Goal: Task Accomplishment & Management: Manage account settings

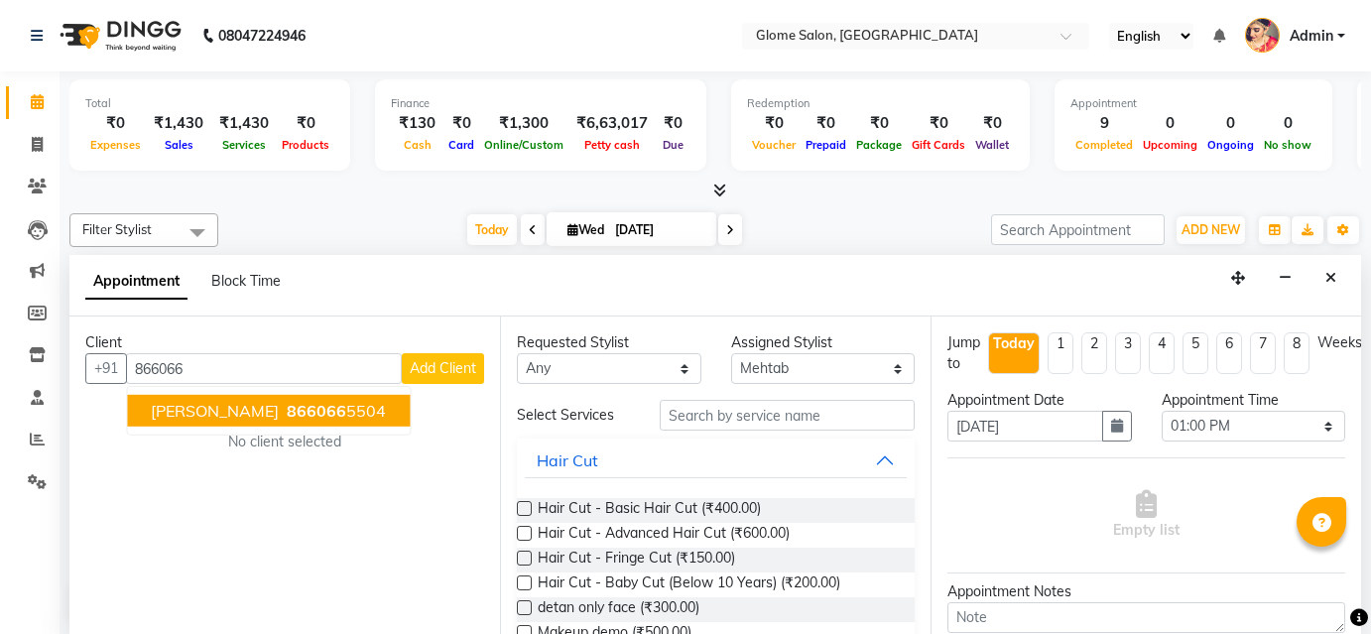
select select "87909"
select select "780"
select select "tentative"
click at [287, 418] on span "866066" at bounding box center [317, 411] width 60 height 20
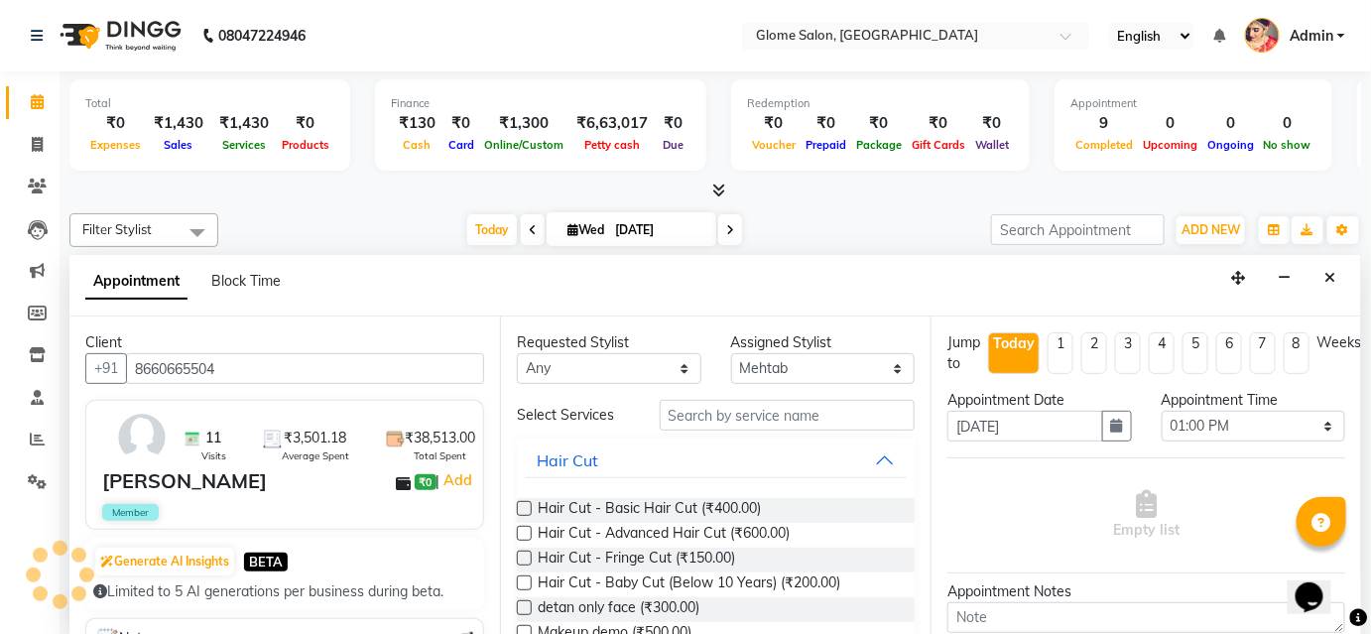
type input "8660665504"
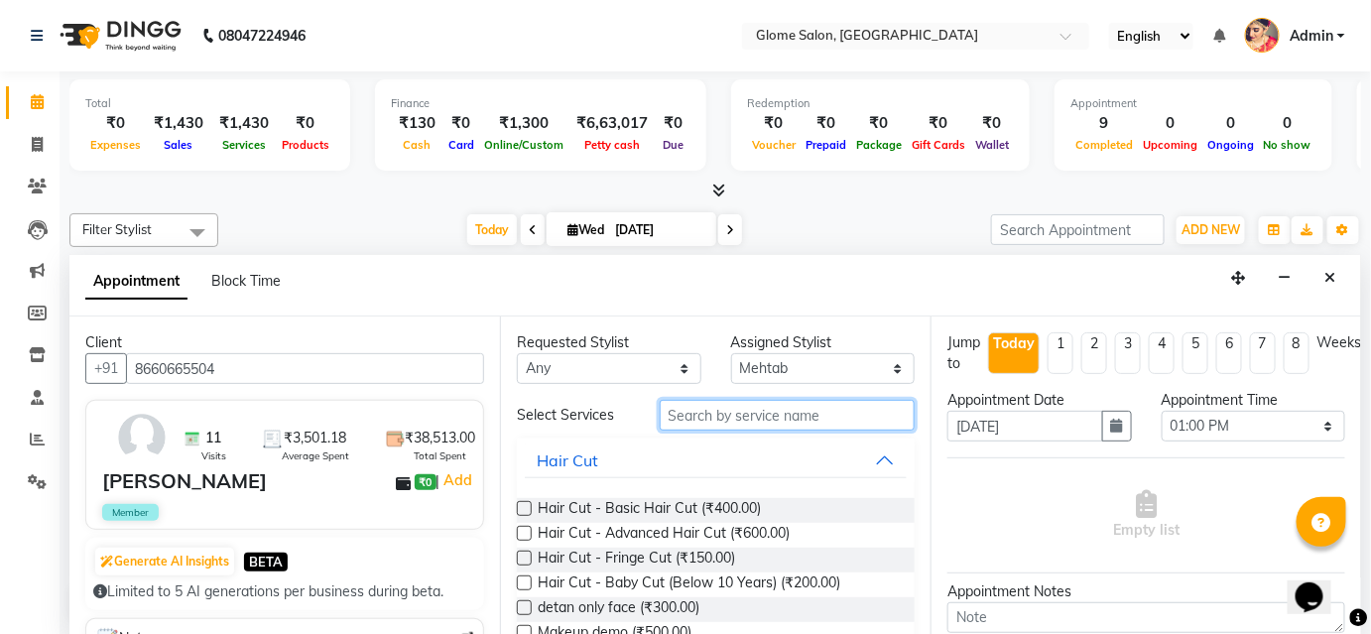
click at [705, 417] on input "text" at bounding box center [787, 415] width 255 height 31
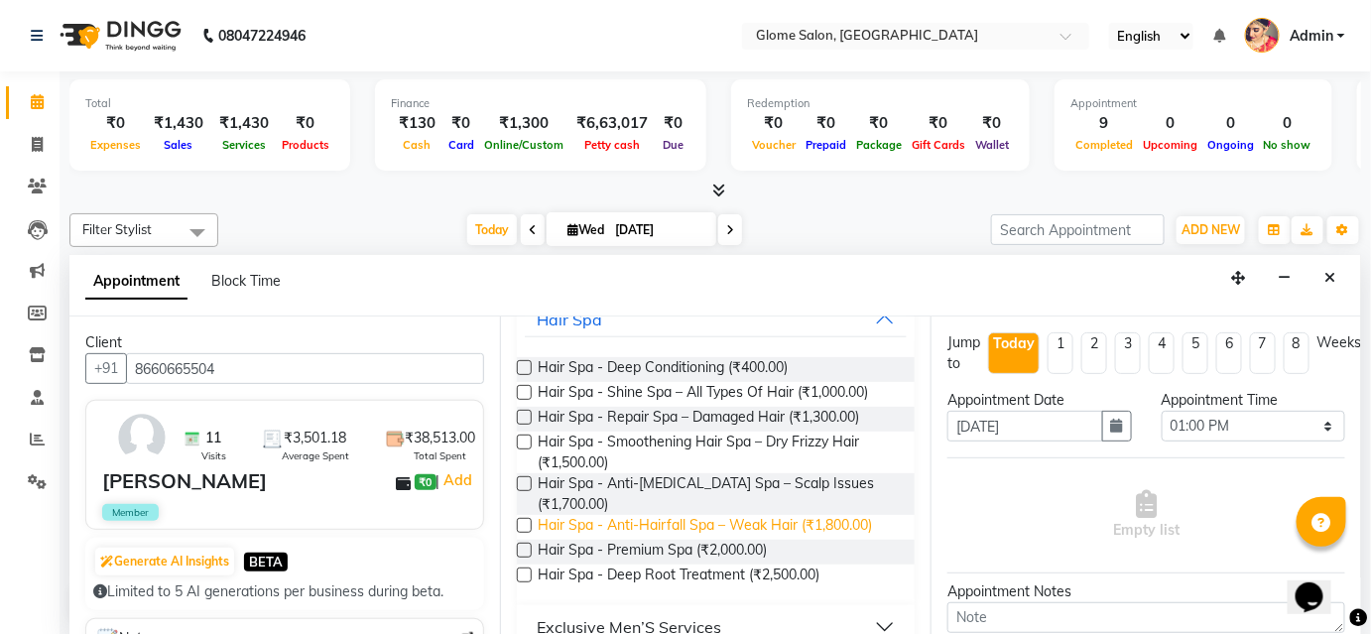
scroll to position [169, 0]
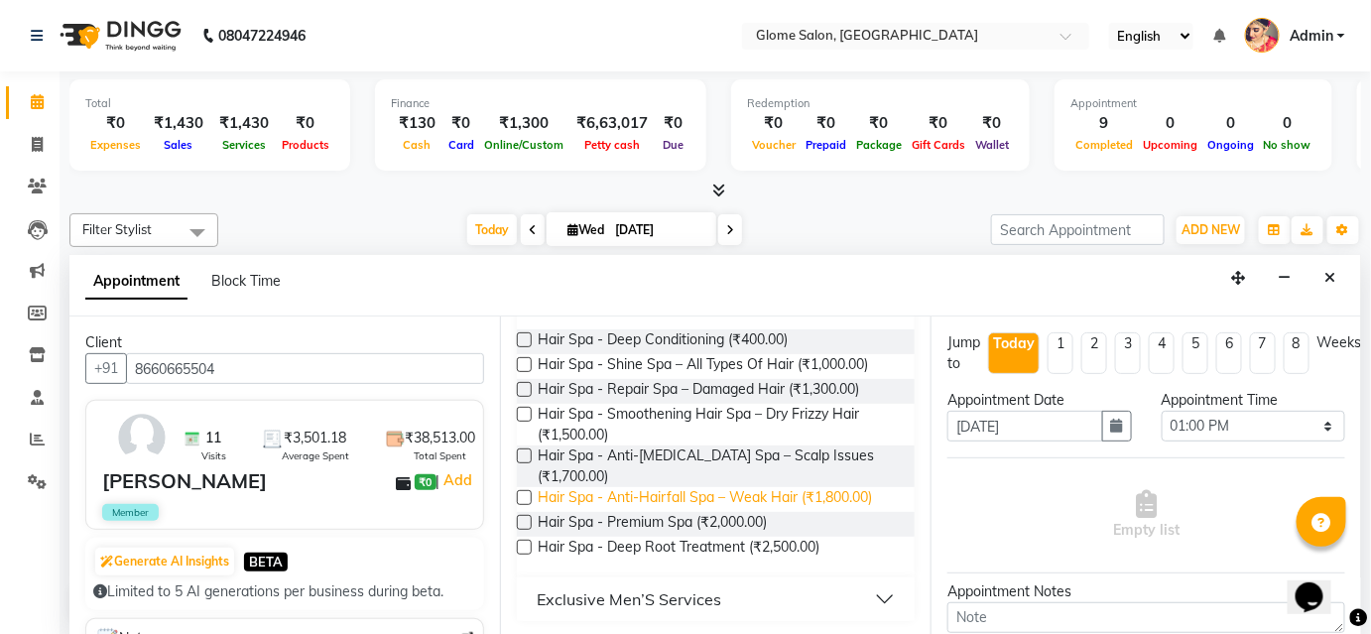
type input "spa"
drag, startPoint x: 811, startPoint y: 497, endPoint x: 808, endPoint y: 522, distance: 25.0
click at [810, 496] on span "Hair Spa - Anti-Hairfall Spa – Weak Hair (₹1,800.00)" at bounding box center [705, 499] width 334 height 25
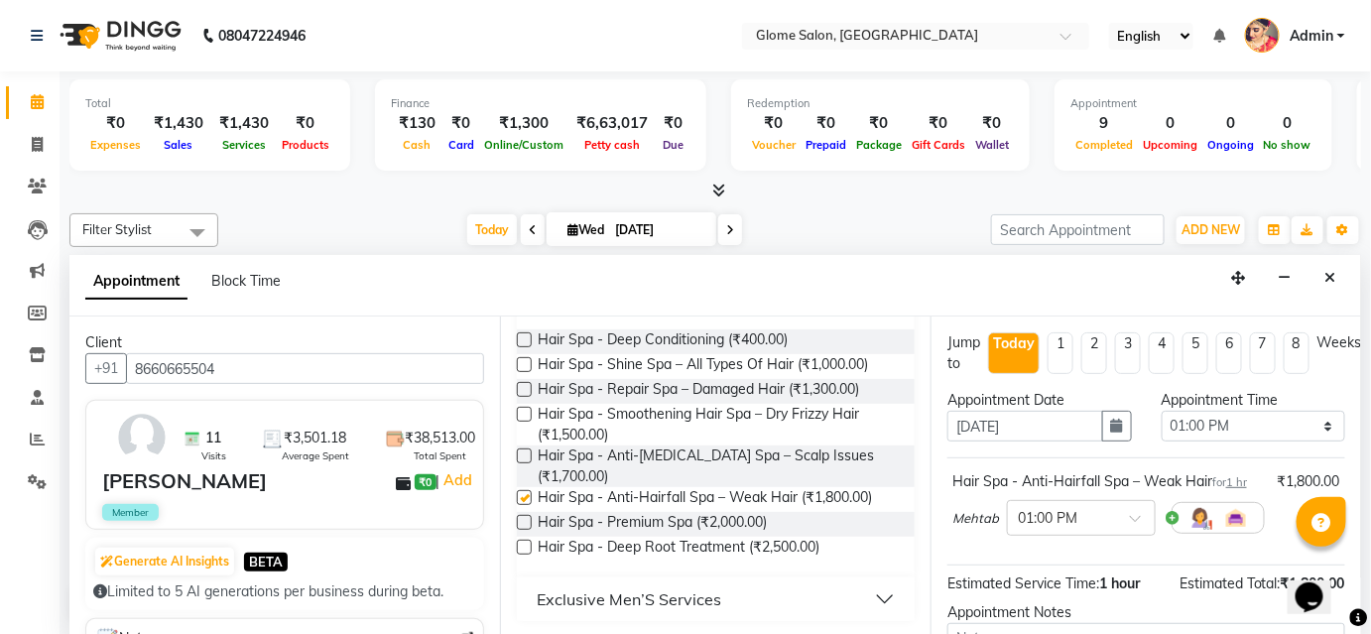
checkbox input "false"
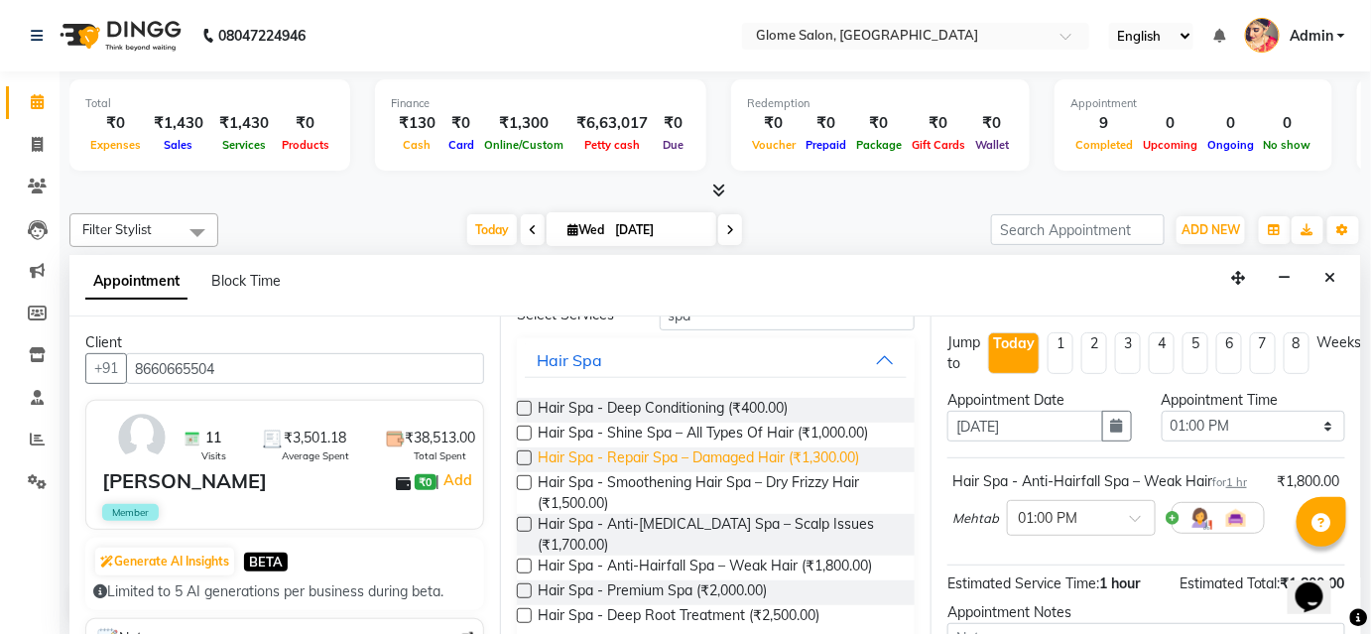
scroll to position [0, 0]
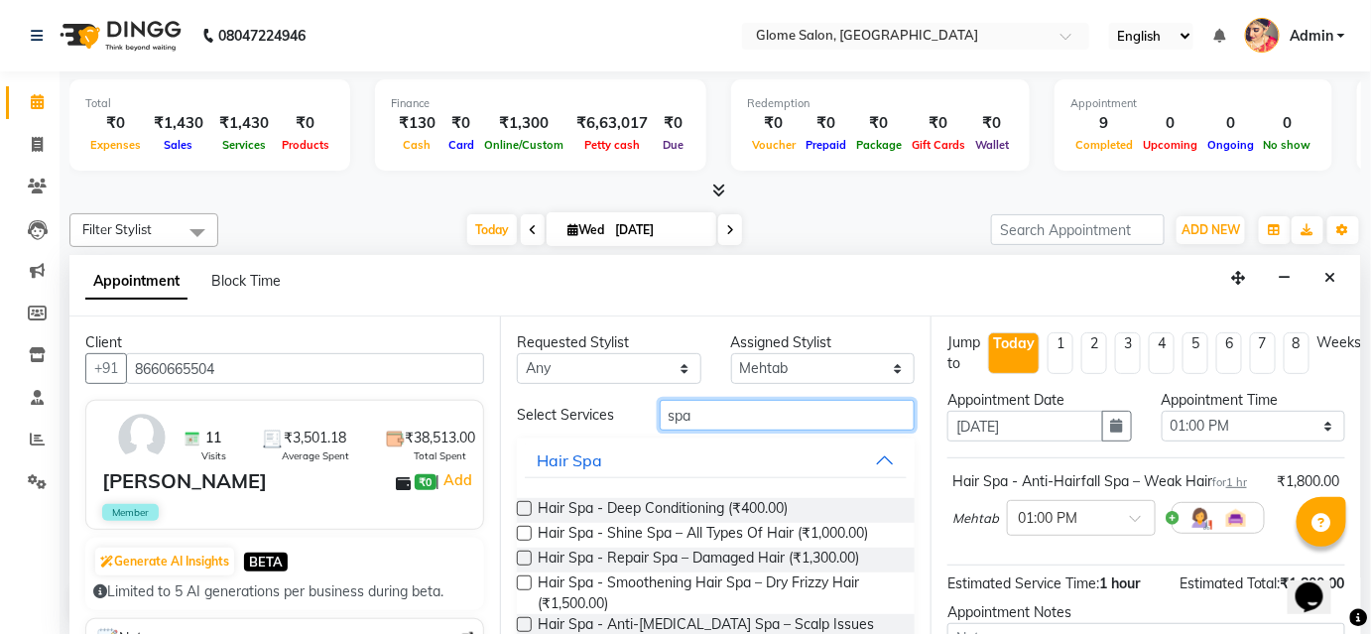
click at [723, 417] on input "spa" at bounding box center [787, 415] width 255 height 31
type input "s"
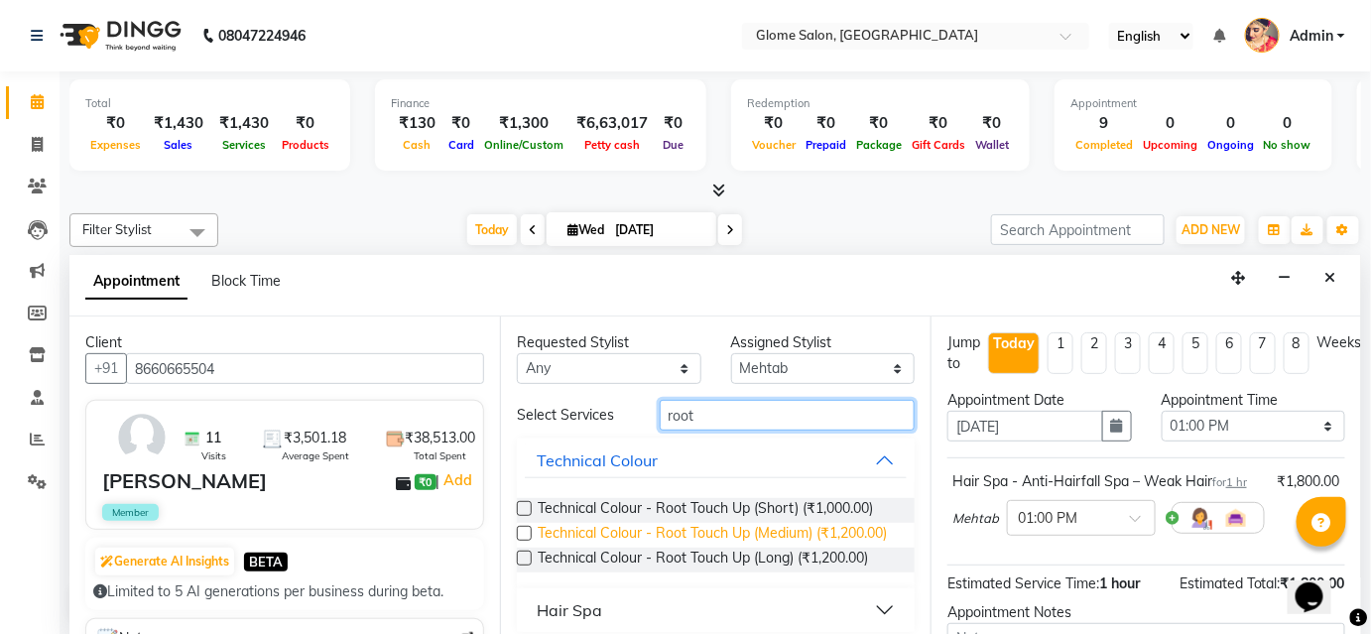
type input "root"
click at [767, 527] on span "Technical Colour - Root Touch Up (Medium) (₹1,200.00)" at bounding box center [712, 535] width 349 height 25
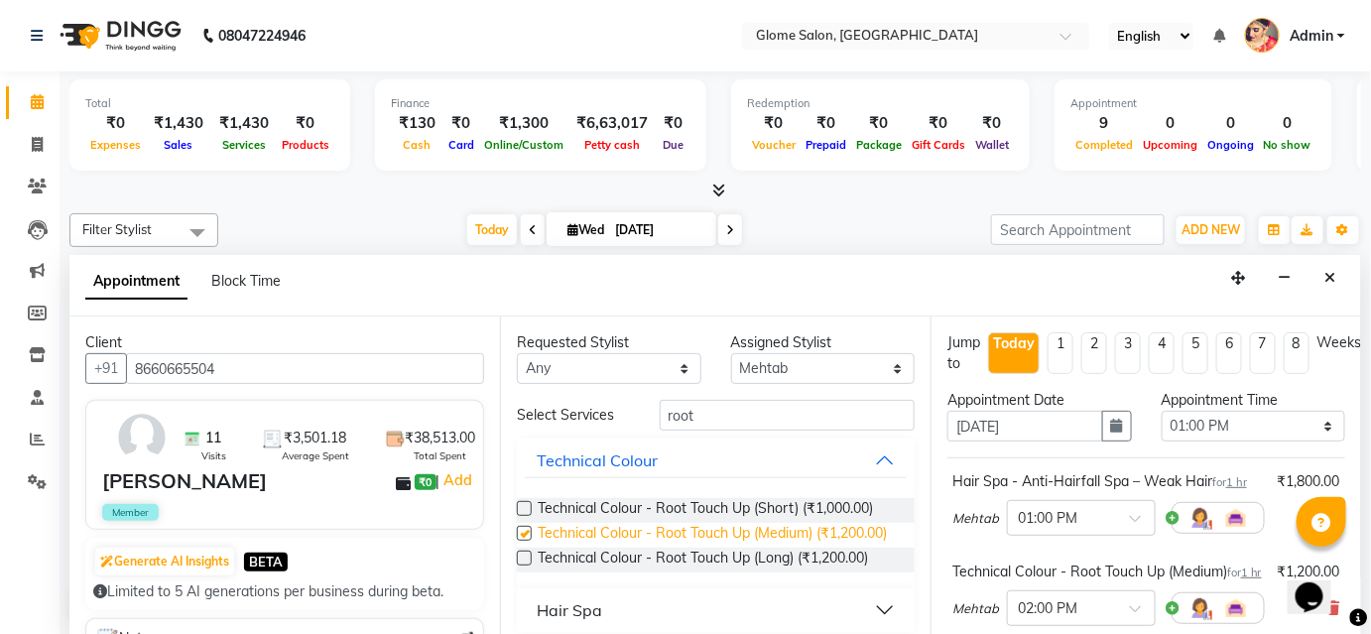
checkbox input "false"
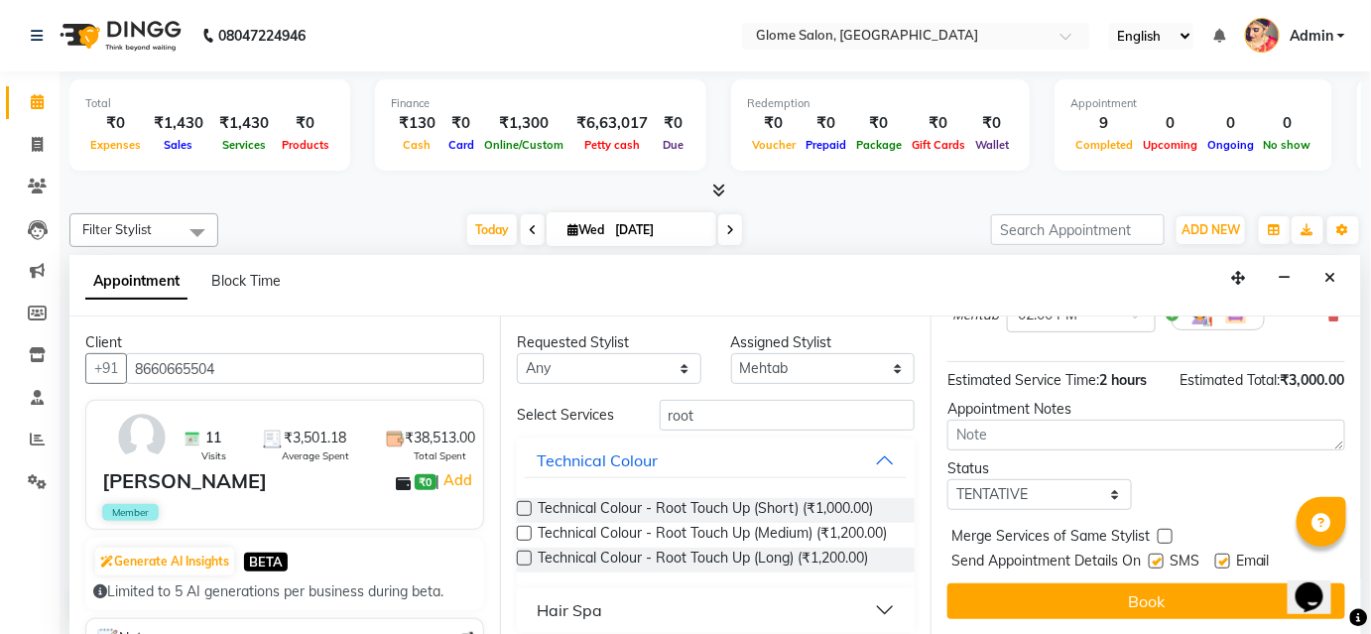
scroll to position [312, 0]
click at [1075, 495] on select "Select TENTATIVE CONFIRM CHECK-IN UPCOMING" at bounding box center [1039, 494] width 184 height 31
select select "confirm booking"
click at [947, 479] on select "Select TENTATIVE CONFIRM CHECK-IN UPCOMING" at bounding box center [1039, 494] width 184 height 31
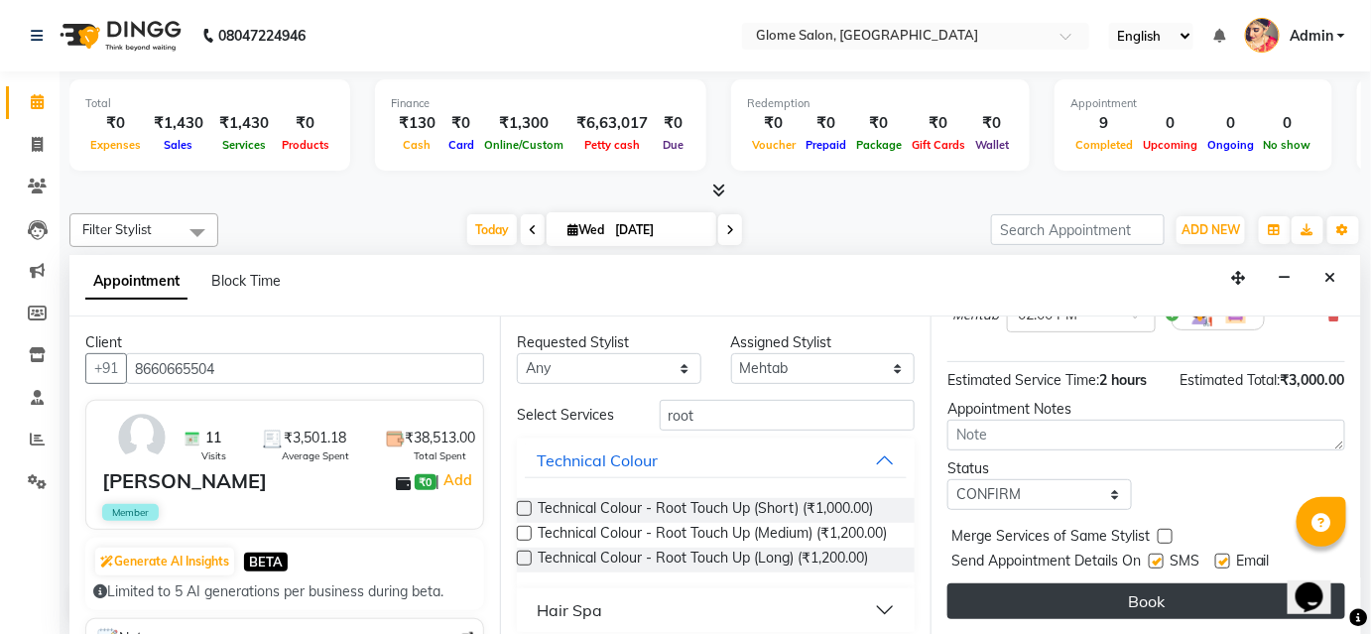
click at [1055, 602] on button "Book" at bounding box center [1146, 601] width 398 height 36
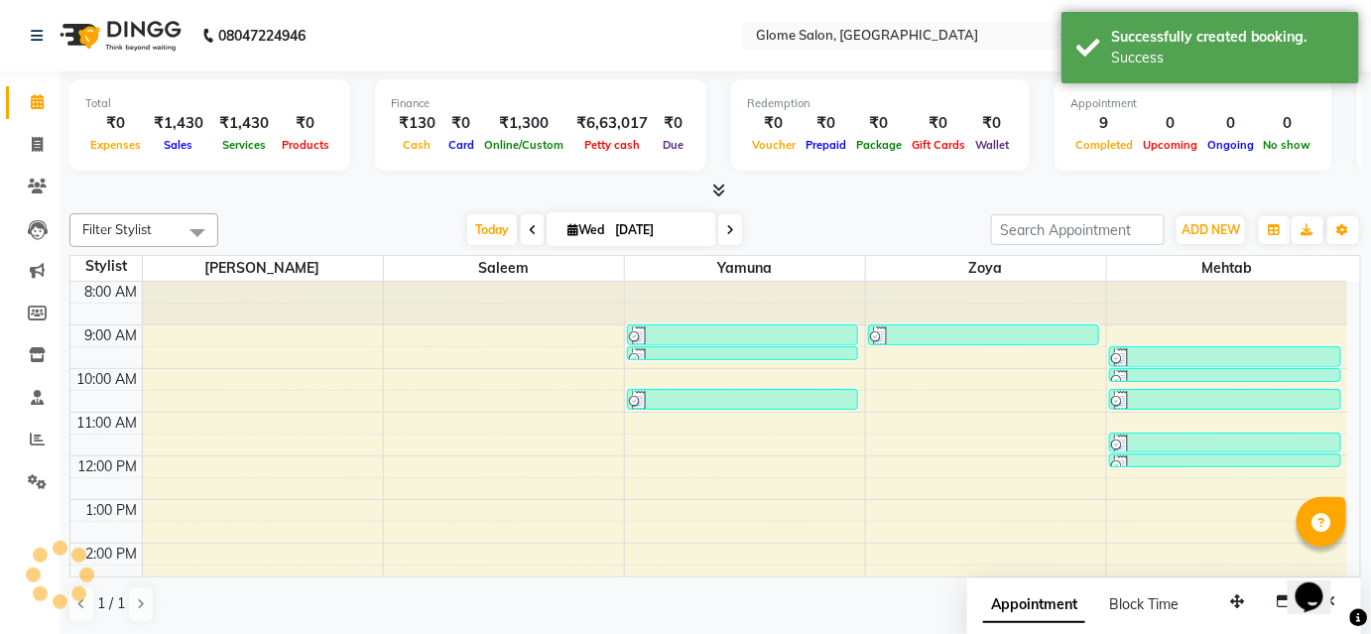
scroll to position [0, 0]
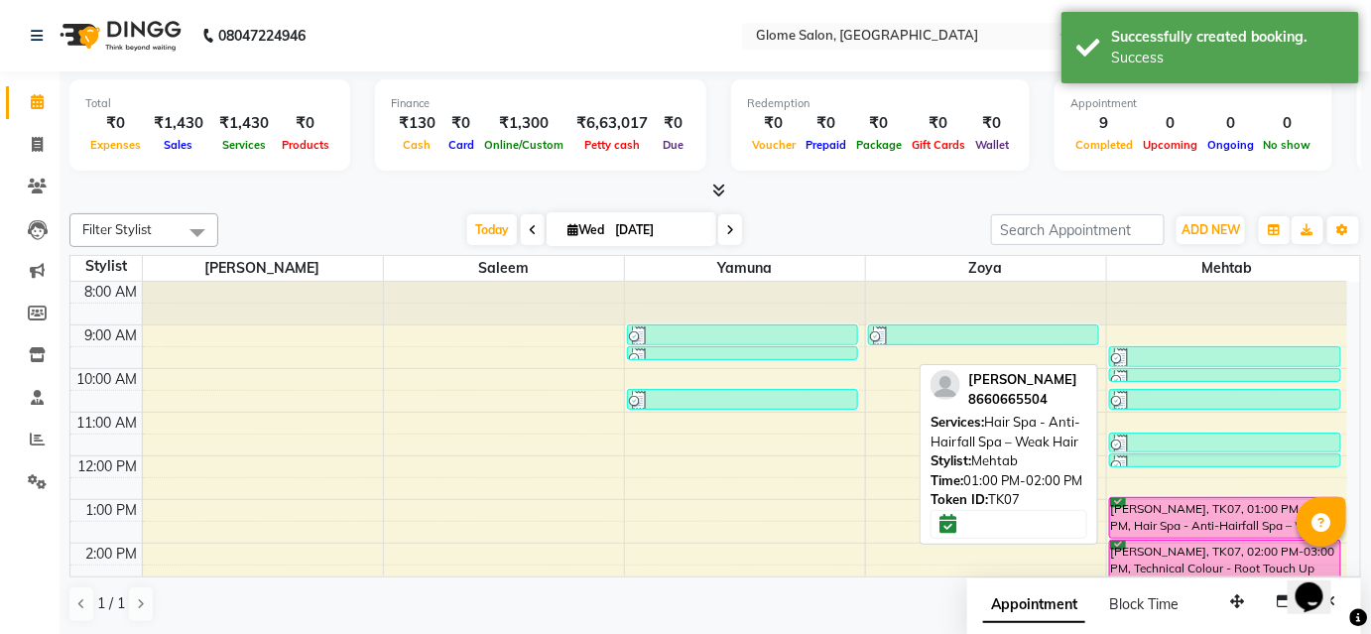
click at [1175, 521] on div "[PERSON_NAME], TK07, 01:00 PM-02:00 PM, Hair Spa - Anti-Hairfall Spa – Weak Hair" at bounding box center [1225, 518] width 230 height 40
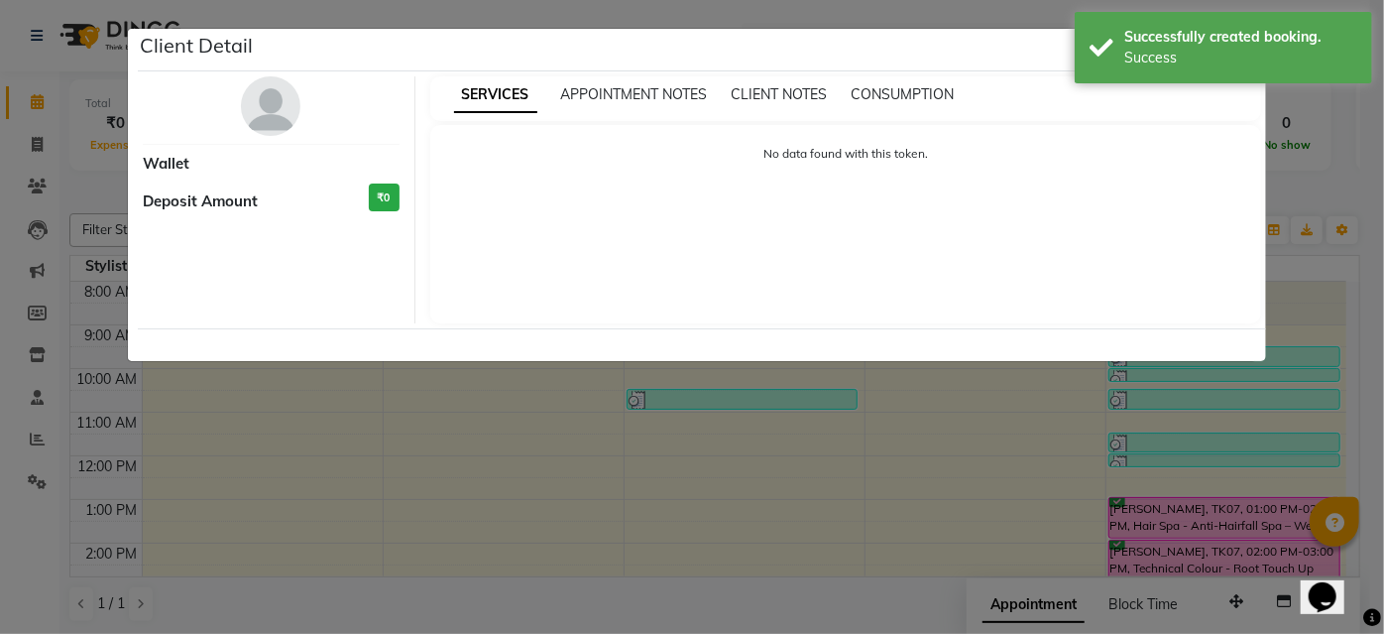
select select "6"
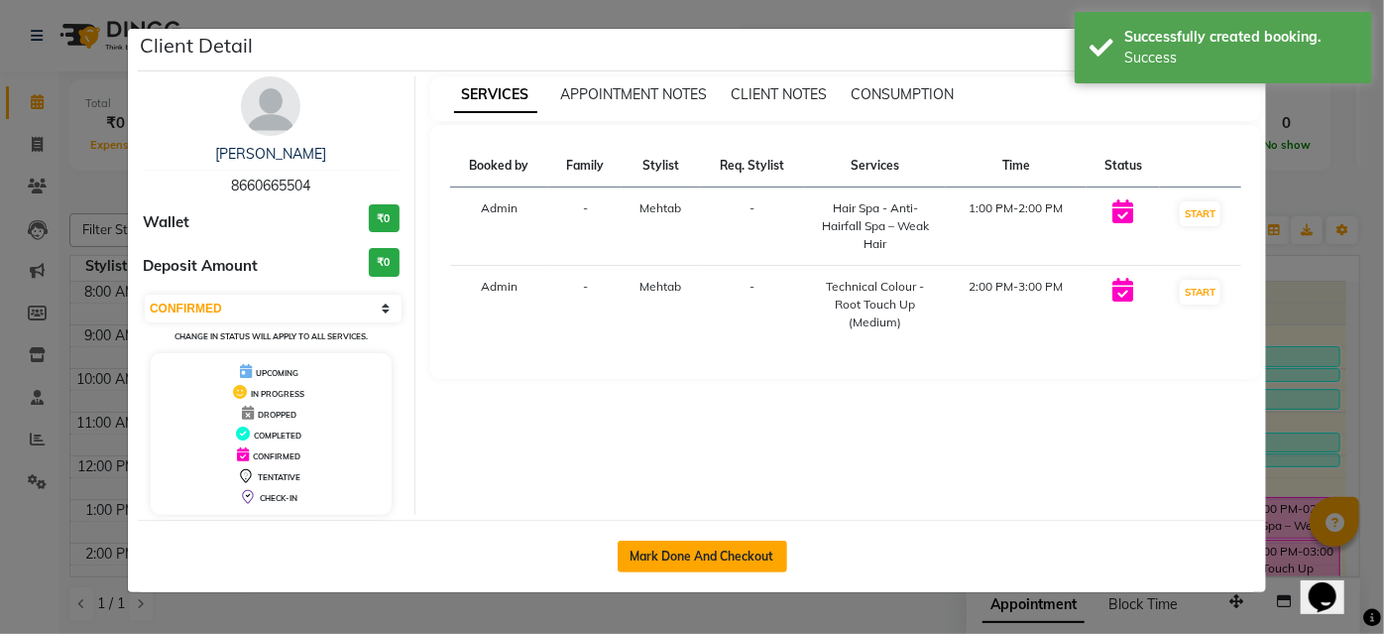
click at [728, 547] on button "Mark Done And Checkout" at bounding box center [703, 556] width 170 height 32
select select "service"
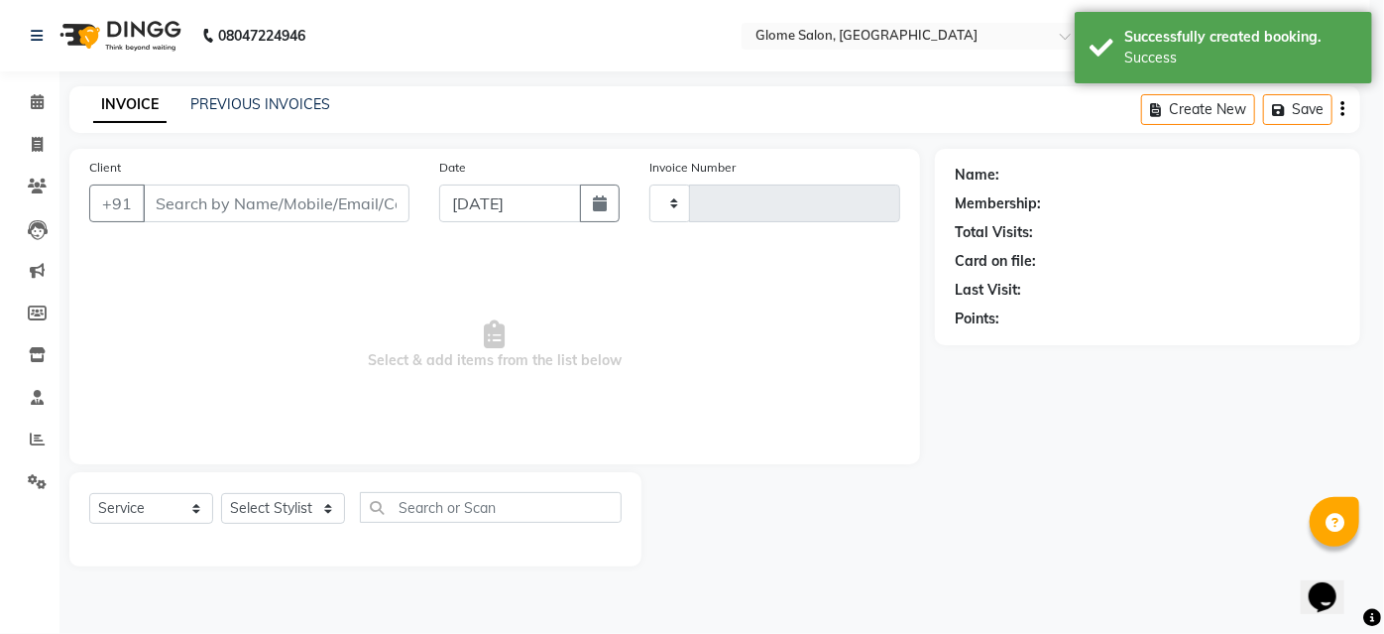
type input "2161"
select select "5199"
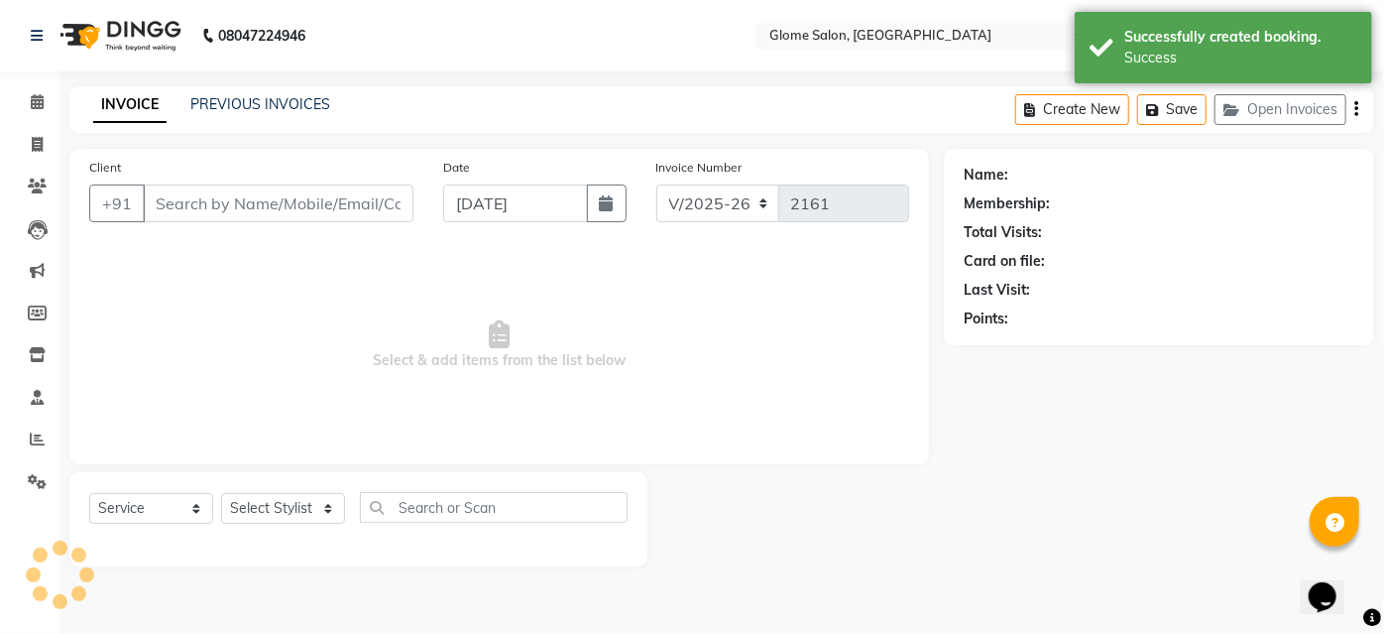
type input "8660665504"
select select "87909"
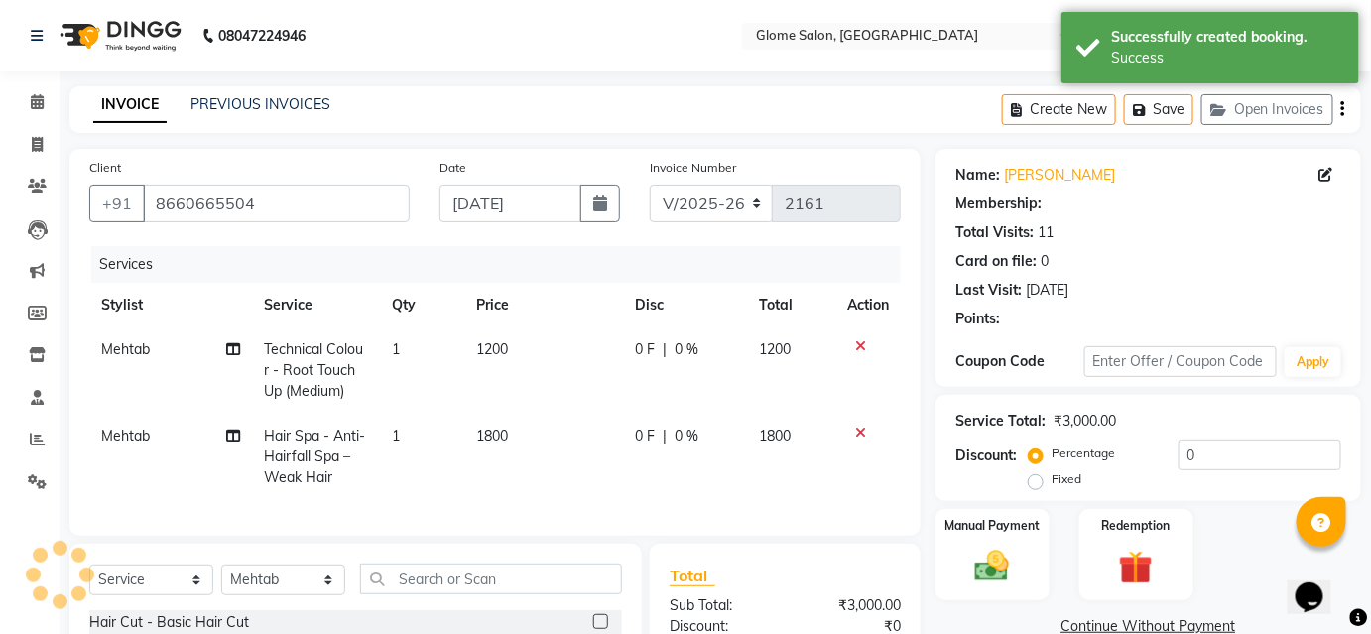
select select "2: Object"
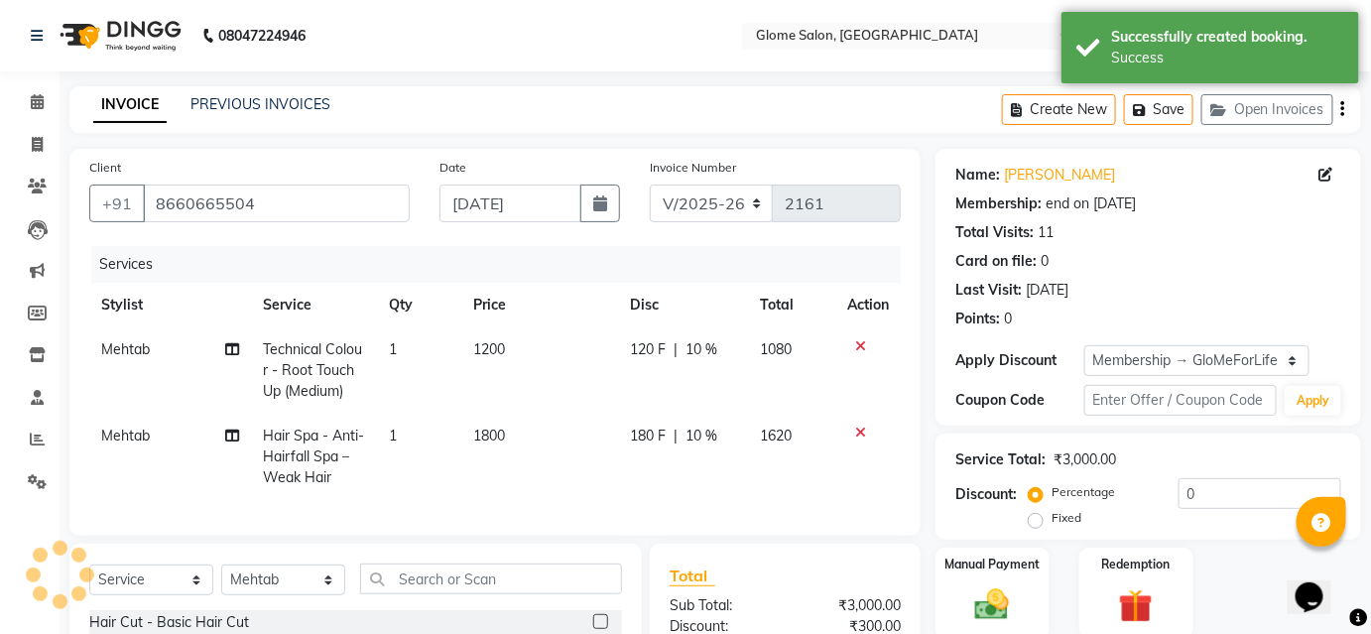
type input "10"
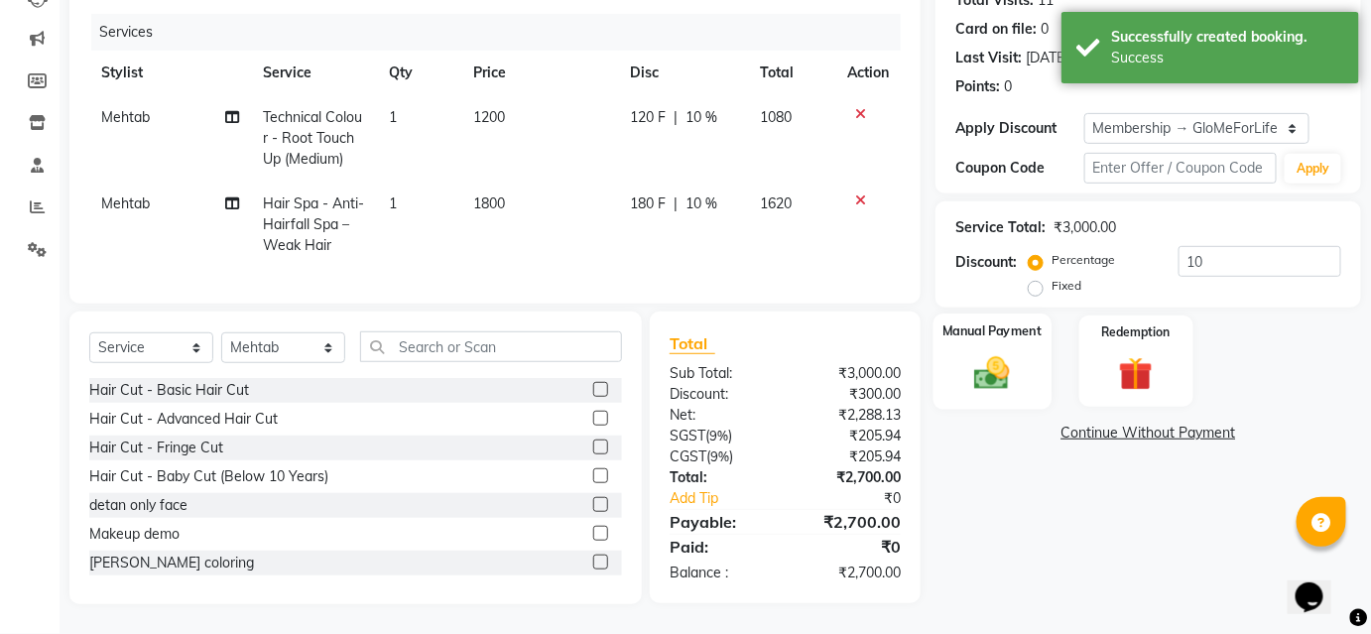
click at [1002, 358] on img at bounding box center [992, 372] width 58 height 41
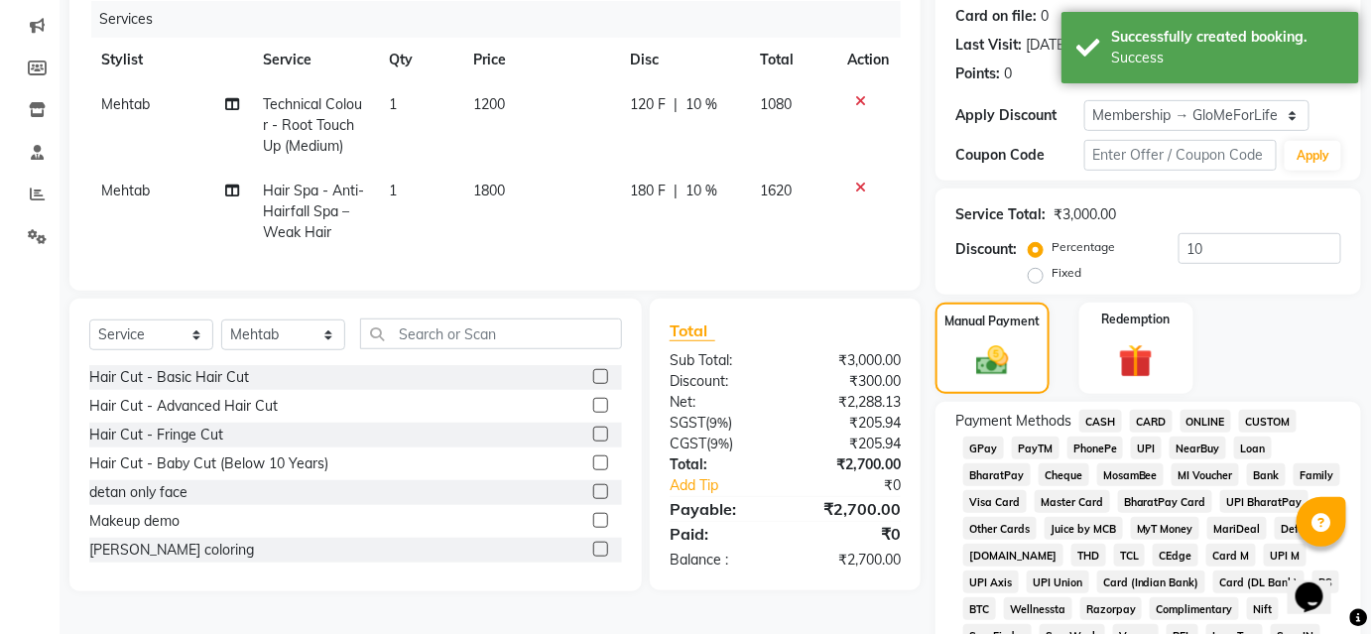
click at [1147, 452] on span "UPI" at bounding box center [1146, 447] width 31 height 23
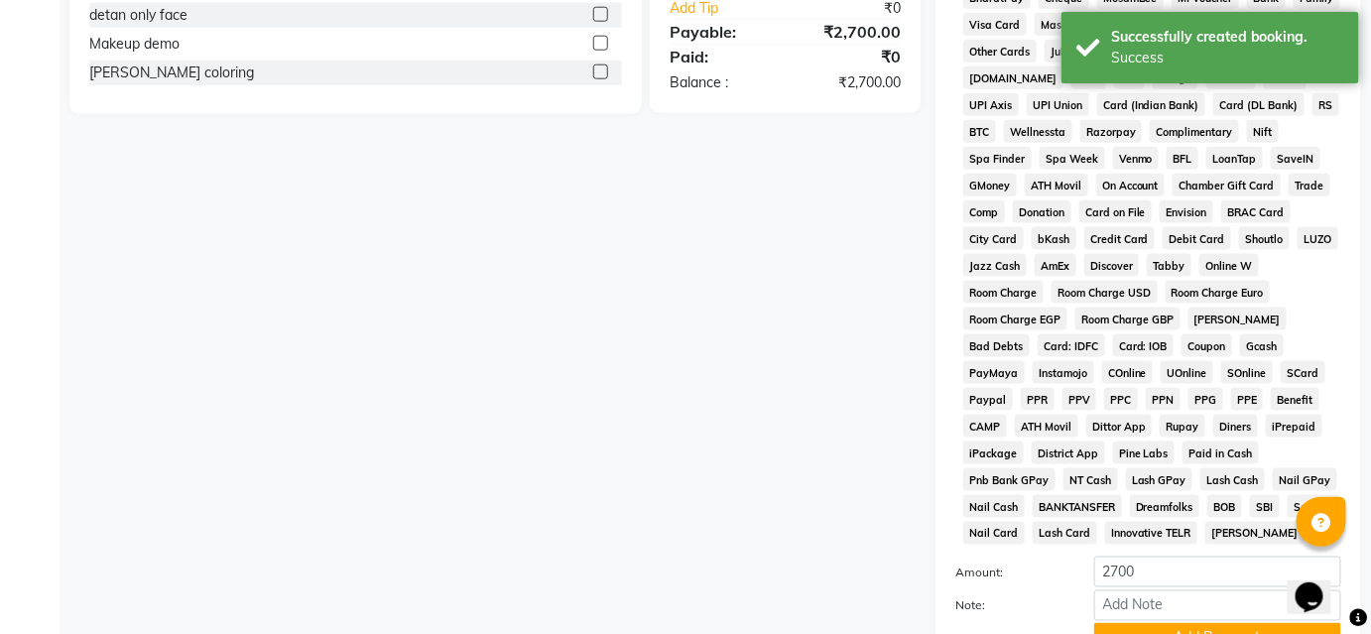
scroll to position [785, 0]
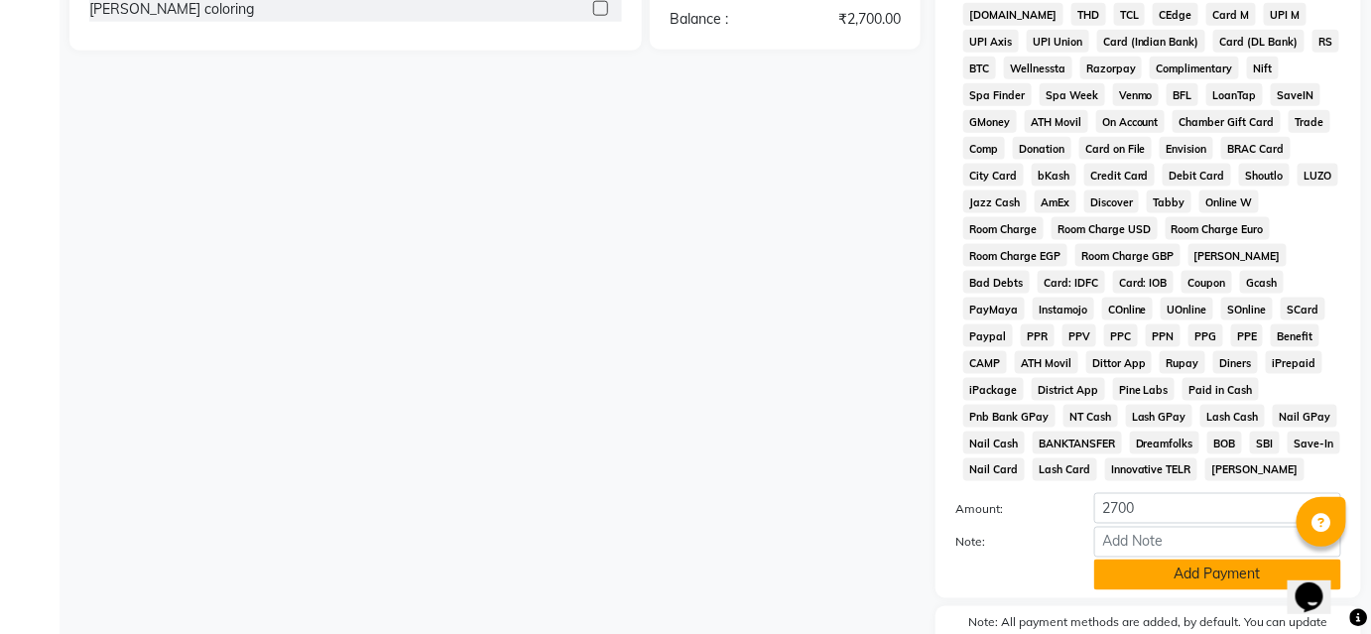
click at [1206, 581] on button "Add Payment" at bounding box center [1217, 574] width 247 height 31
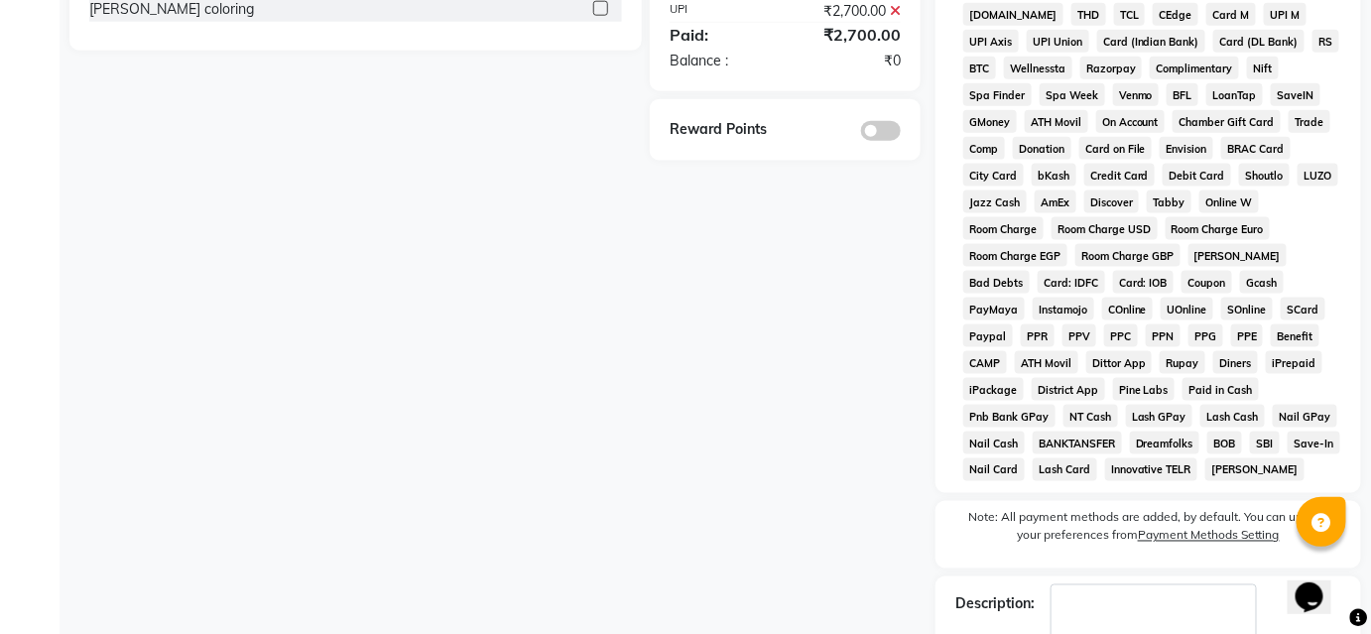
scroll to position [904, 0]
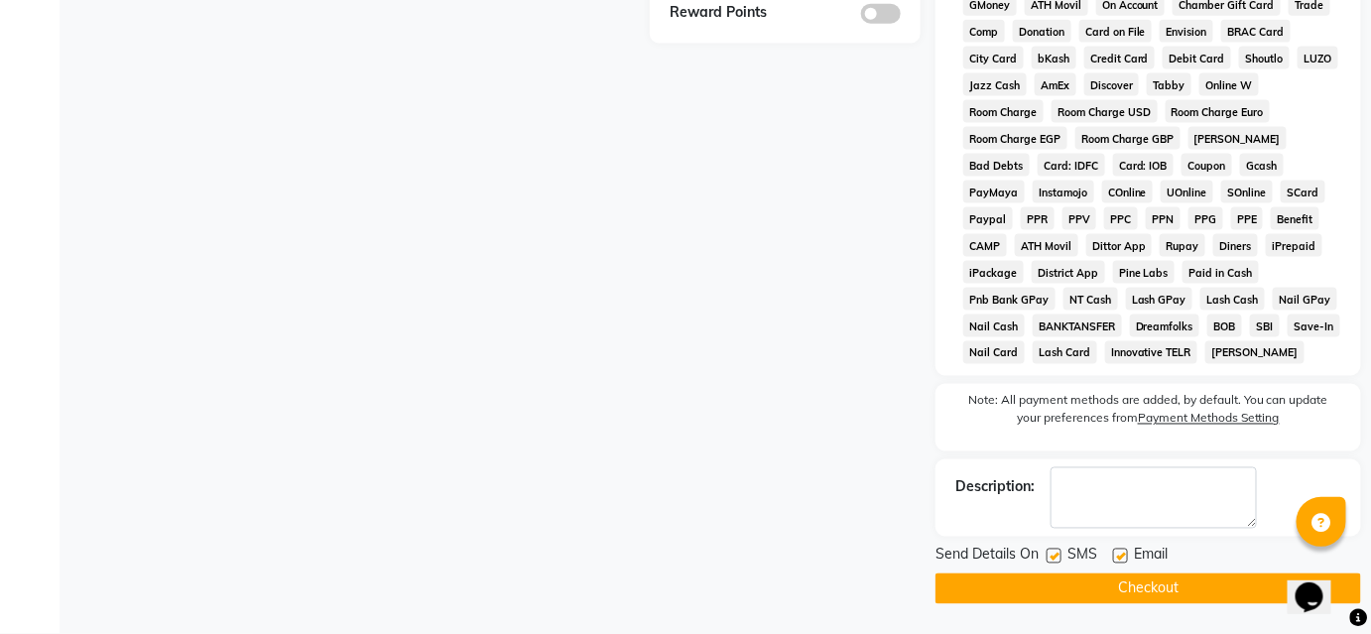
click at [1222, 591] on button "Checkout" at bounding box center [1147, 588] width 425 height 31
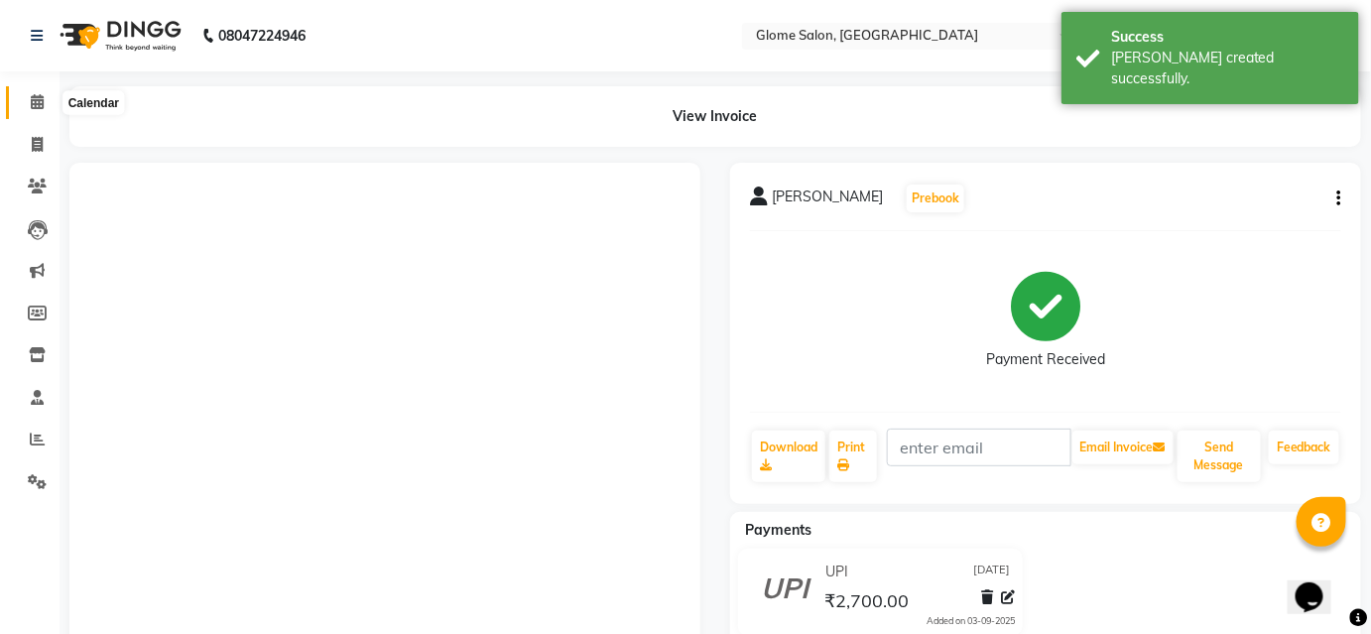
click at [42, 109] on icon at bounding box center [37, 101] width 13 height 15
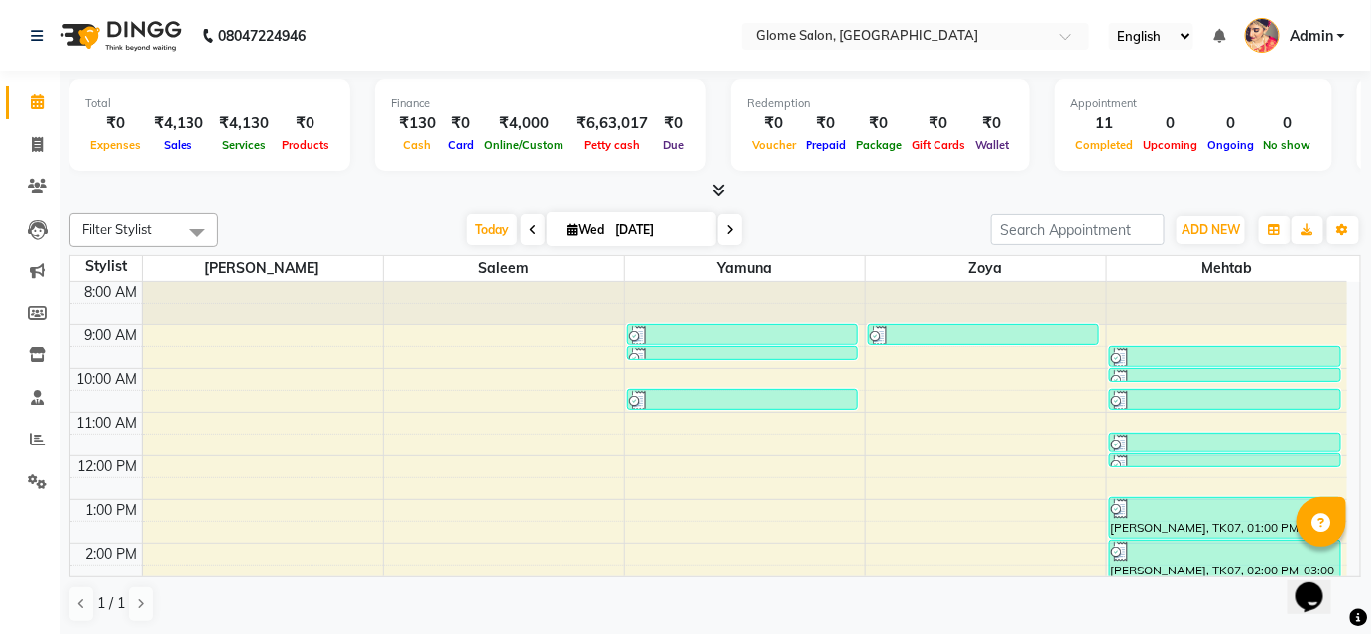
click at [300, 344] on div "8:00 AM 9:00 AM 10:00 AM 11:00 AM 12:00 PM 1:00 PM 2:00 PM 3:00 PM 4:00 PM 5:00…" at bounding box center [708, 565] width 1276 height 566
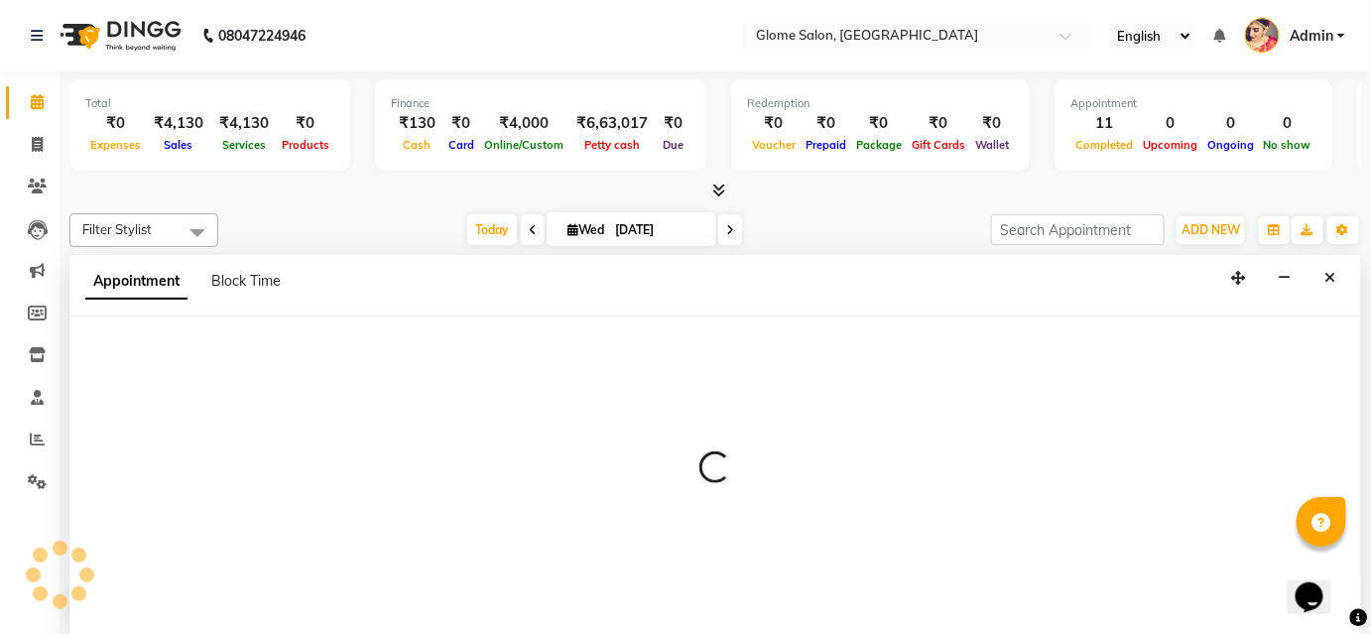
select select "34176"
select select "tentative"
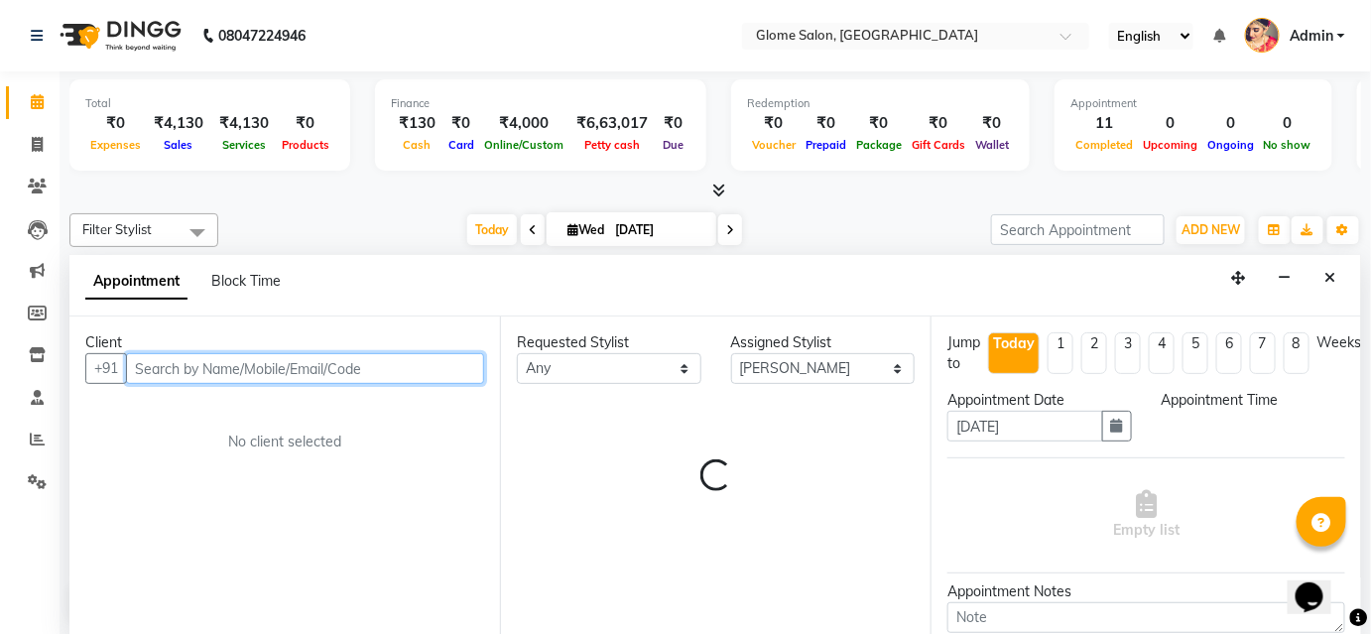
select select "540"
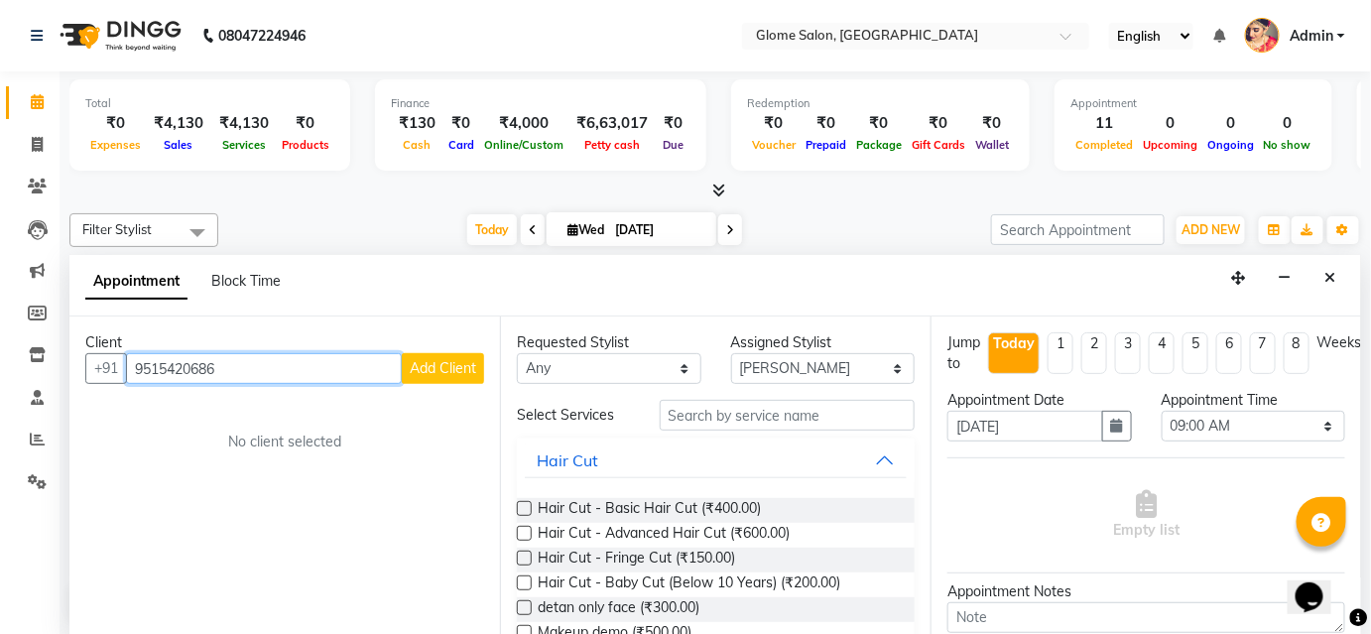
type input "9515420686"
click at [441, 377] on button "Add Client" at bounding box center [443, 368] width 82 height 31
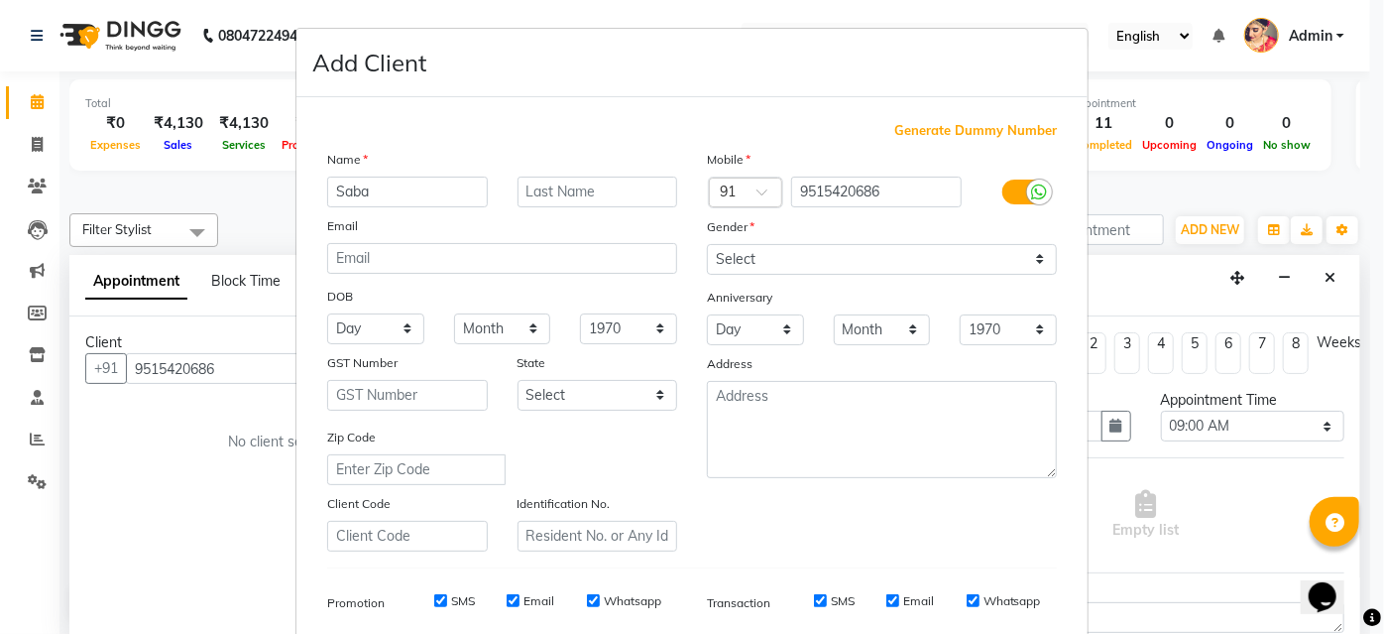
type input "Saba"
click at [910, 259] on select "Select [DEMOGRAPHIC_DATA] [DEMOGRAPHIC_DATA] Other Prefer Not To Say" at bounding box center [882, 259] width 350 height 31
select select "[DEMOGRAPHIC_DATA]"
click at [707, 244] on select "Select [DEMOGRAPHIC_DATA] [DEMOGRAPHIC_DATA] Other Prefer Not To Say" at bounding box center [882, 259] width 350 height 31
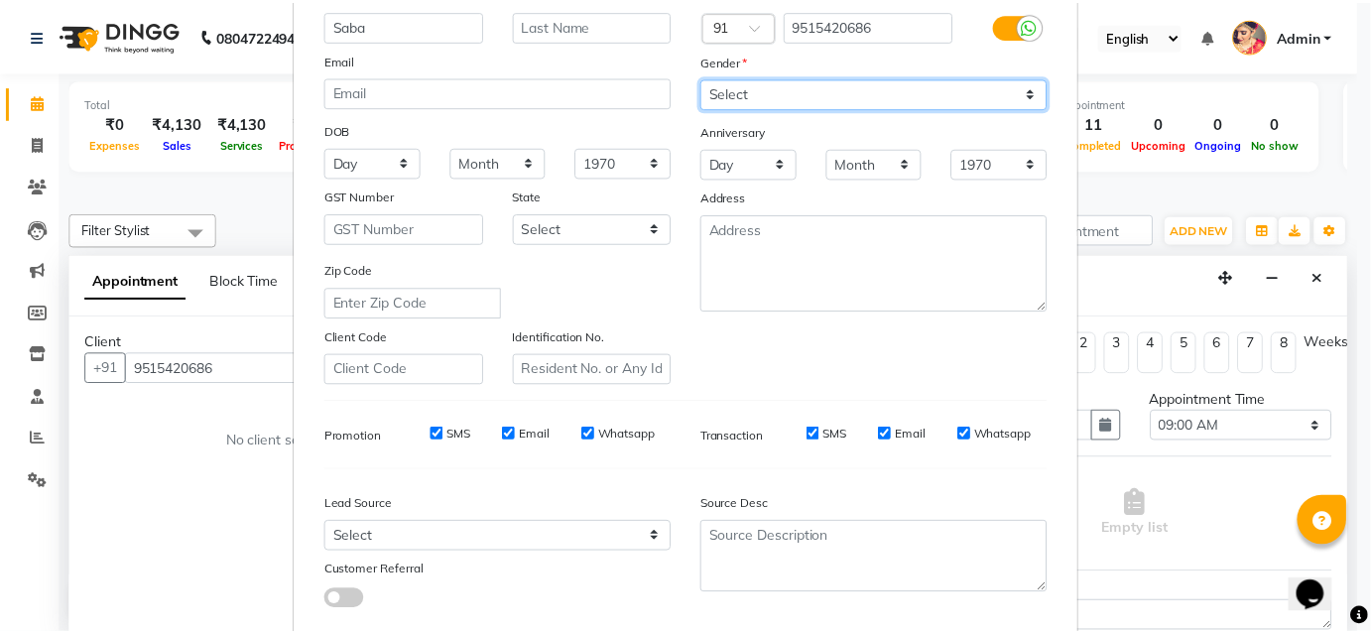
scroll to position [280, 0]
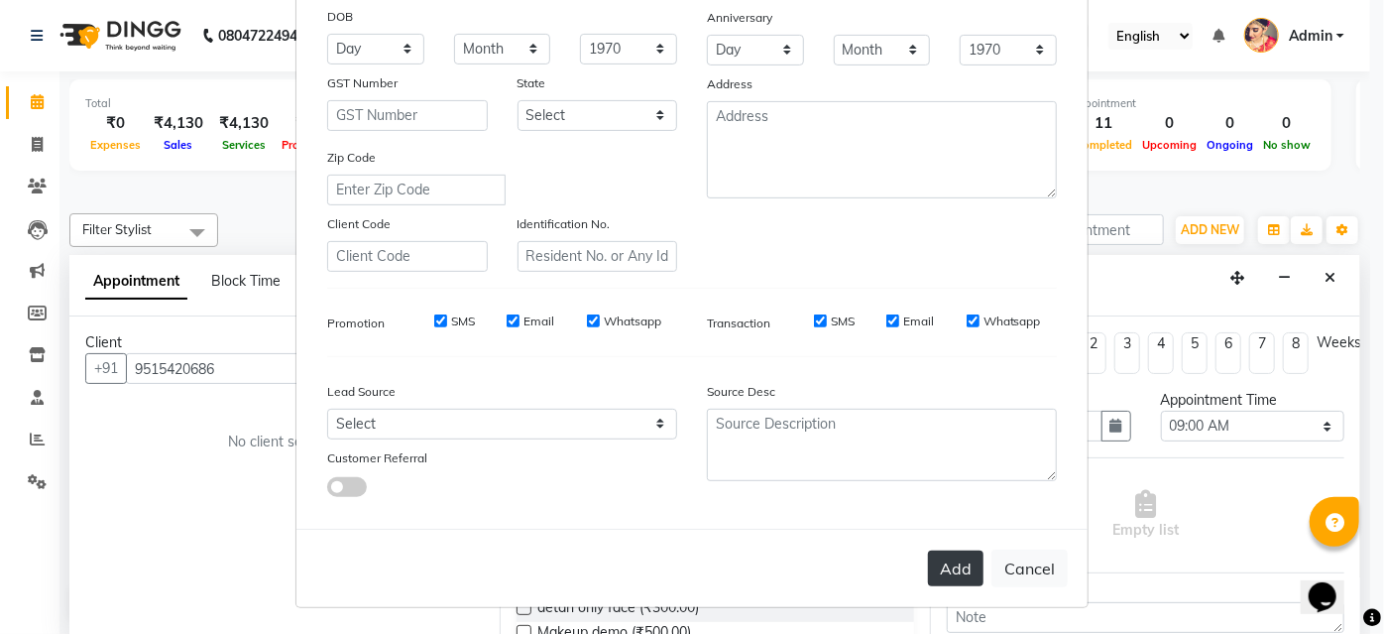
click at [935, 575] on button "Add" at bounding box center [956, 568] width 56 height 36
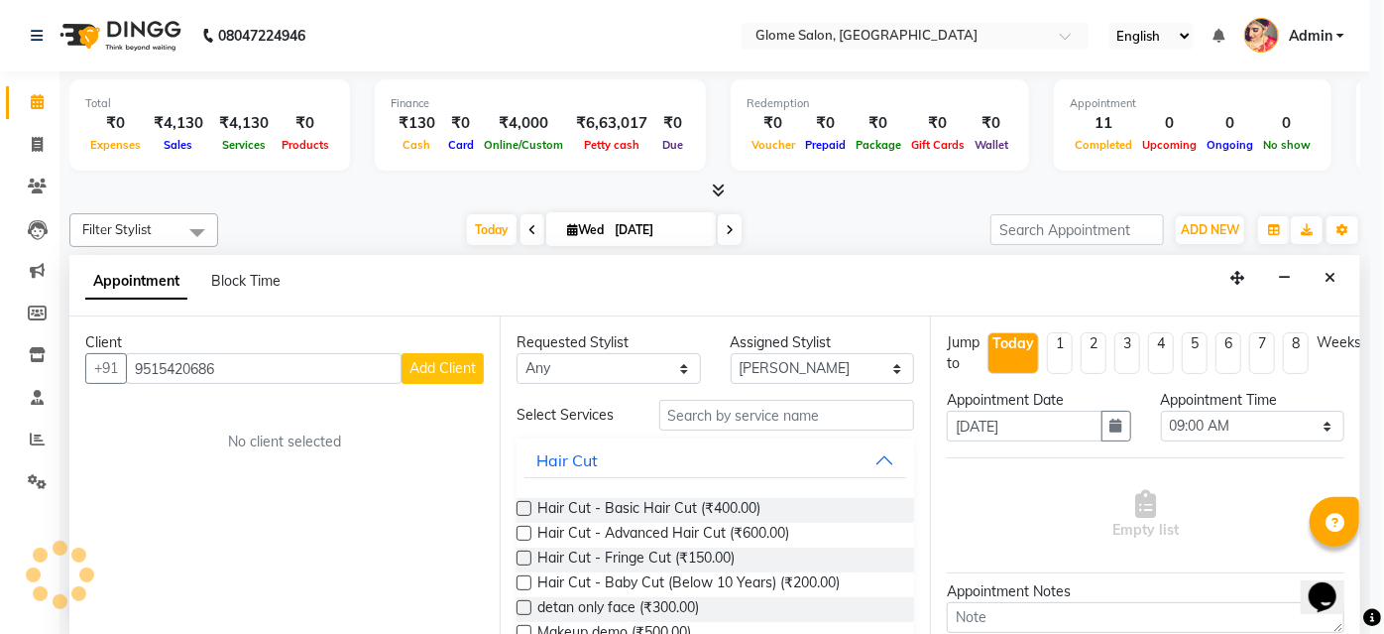
select select
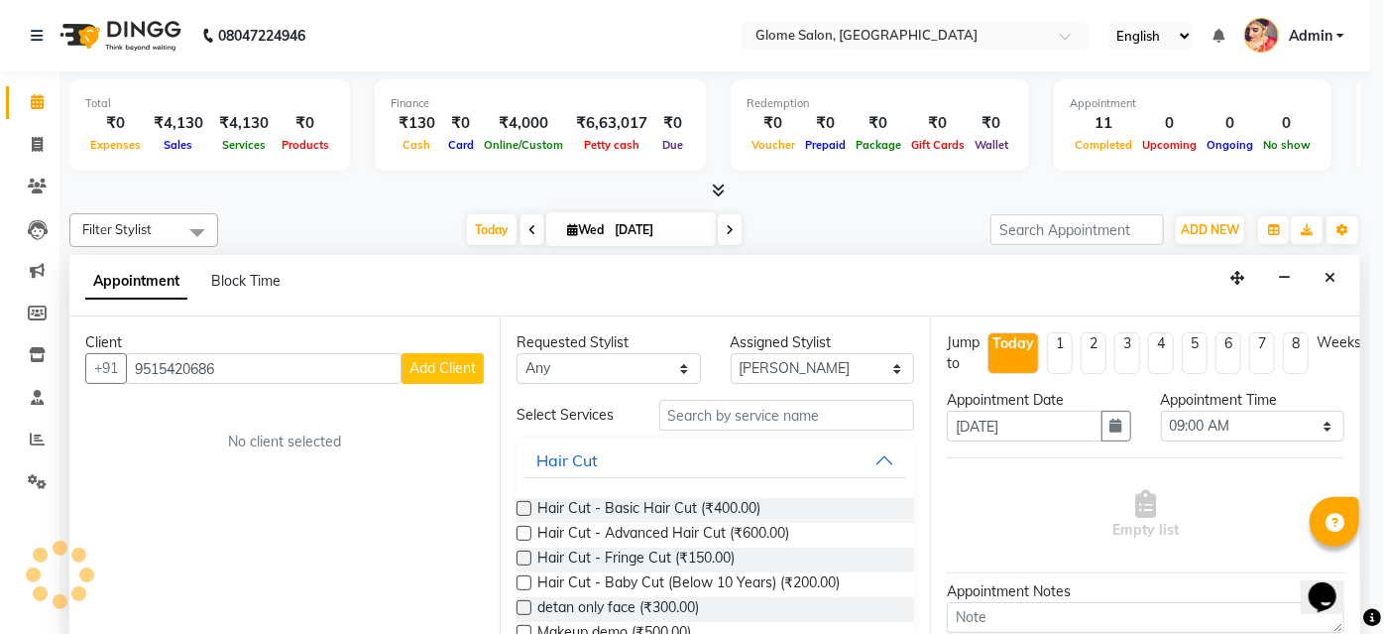
select select
checkbox input "false"
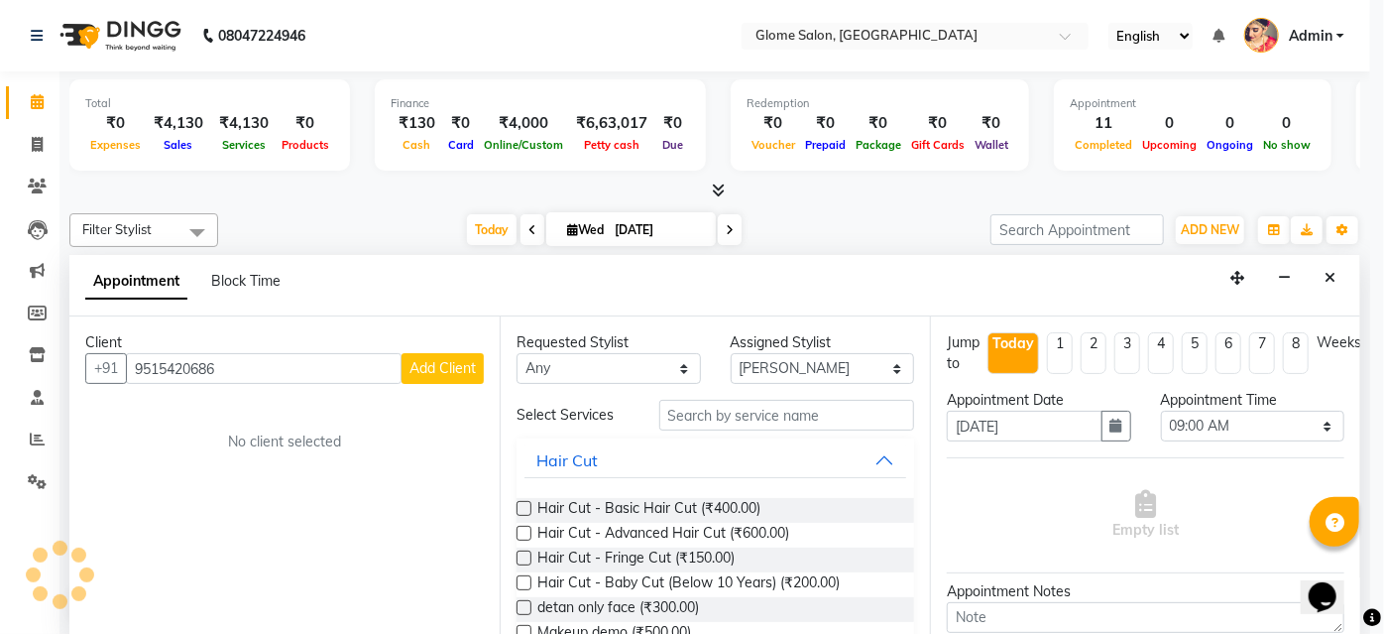
checkbox input "false"
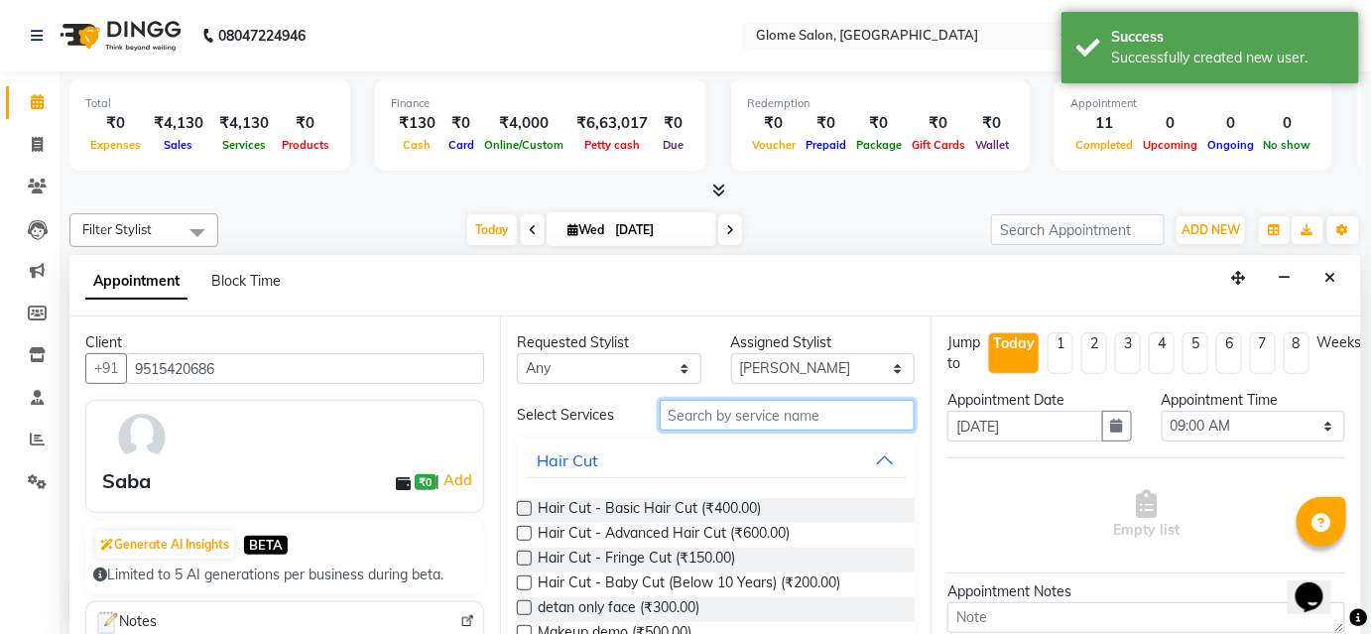
click at [788, 420] on input "text" at bounding box center [787, 415] width 255 height 31
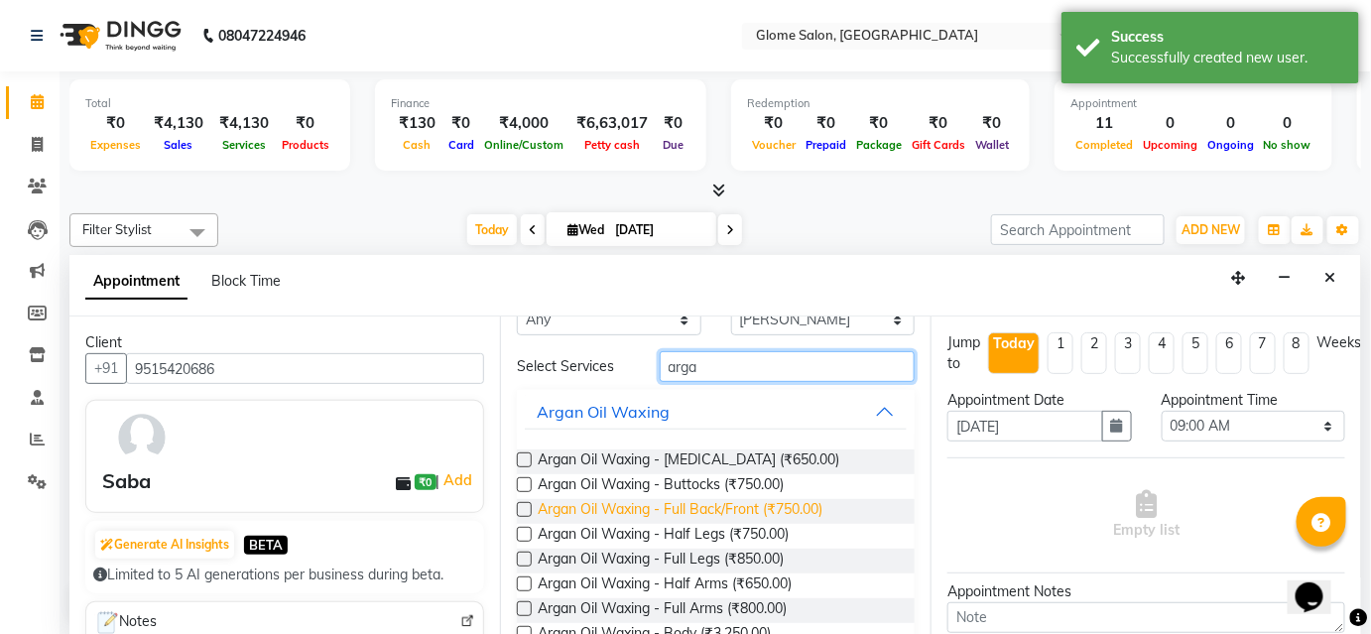
scroll to position [89, 0]
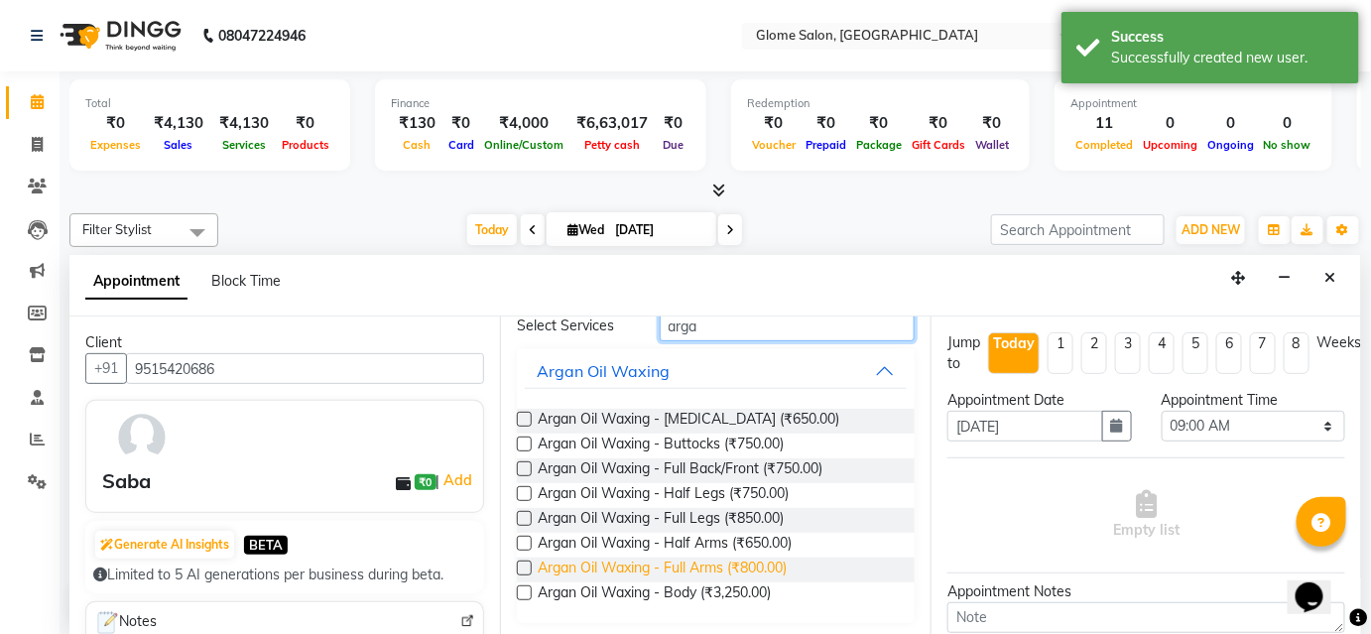
type input "arga"
click at [778, 562] on span "Argan Oil Waxing - Full Arms (₹800.00)" at bounding box center [662, 569] width 249 height 25
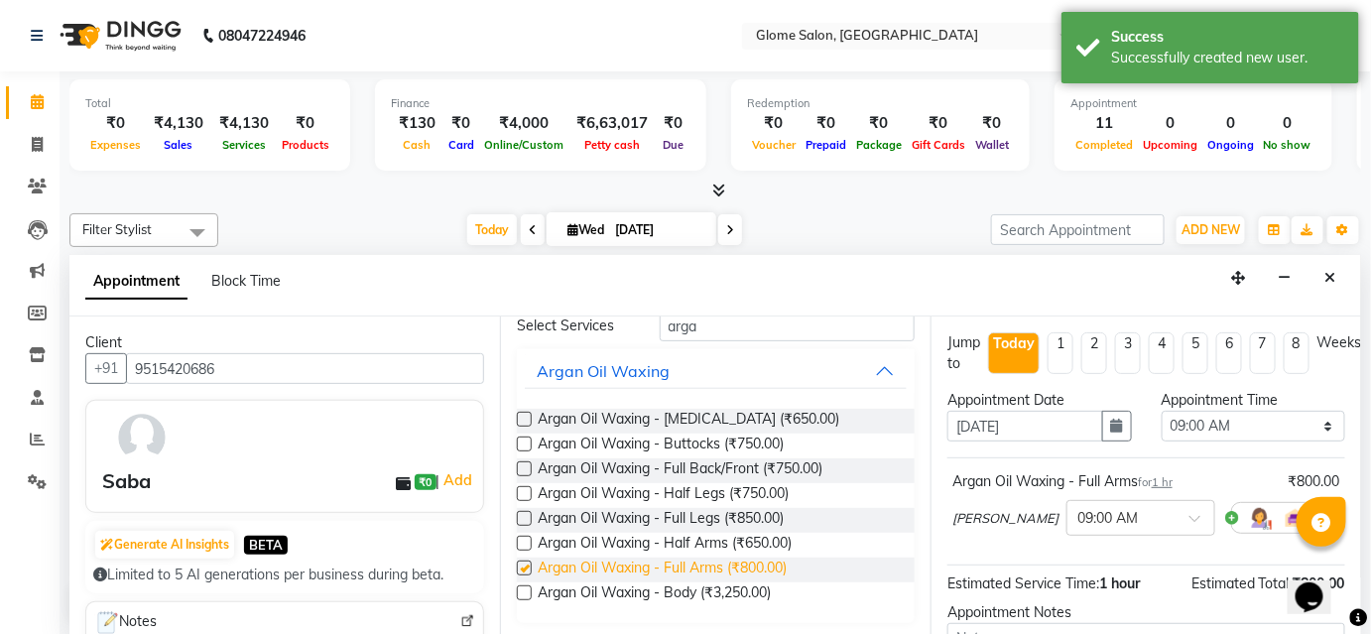
checkbox input "false"
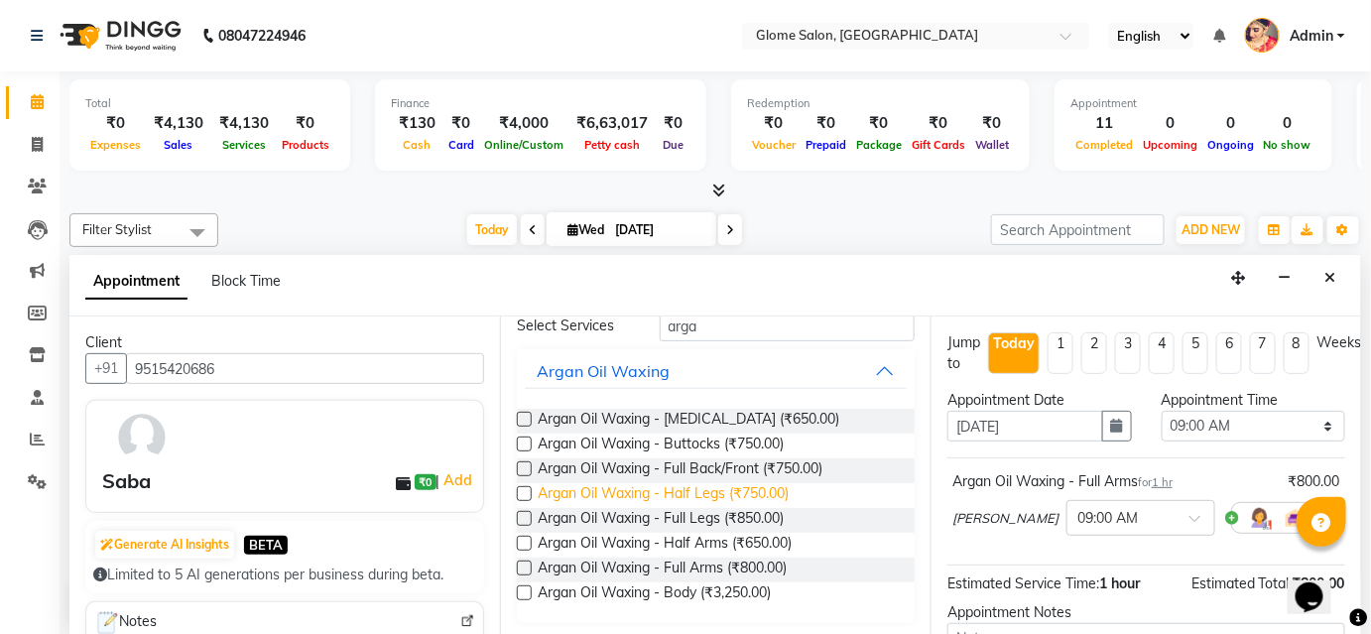
click at [777, 498] on span "Argan Oil Waxing - Half Legs (₹750.00)" at bounding box center [663, 495] width 251 height 25
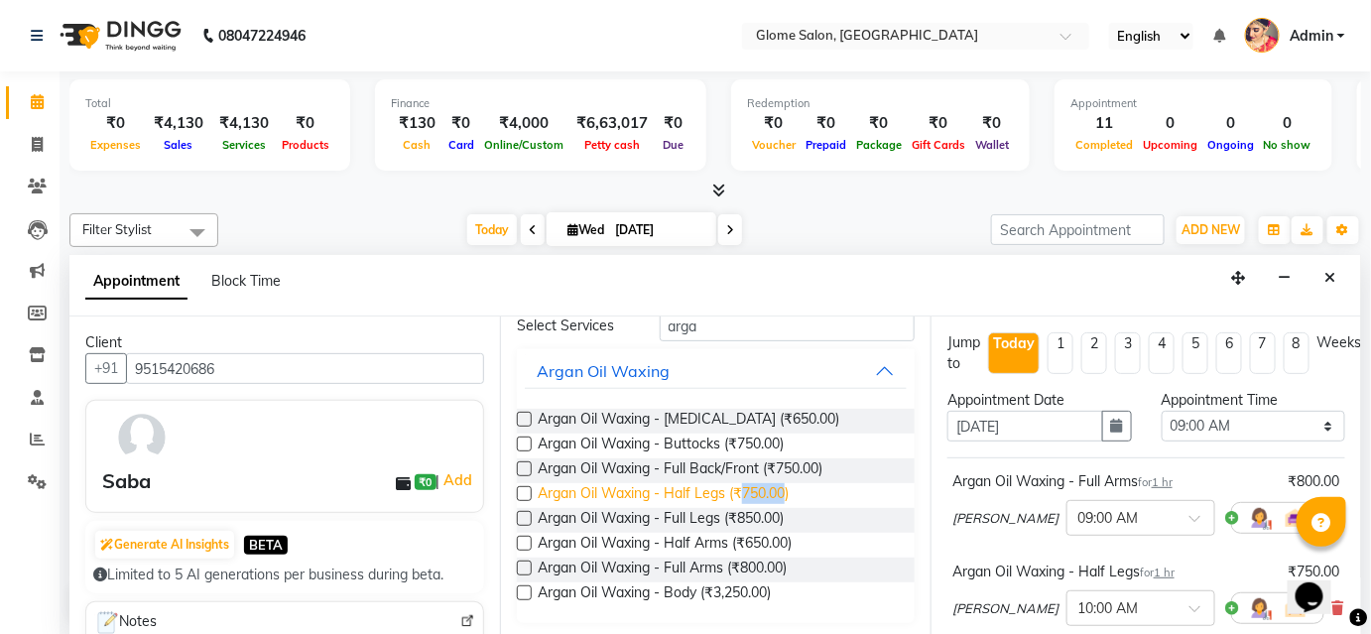
checkbox input "false"
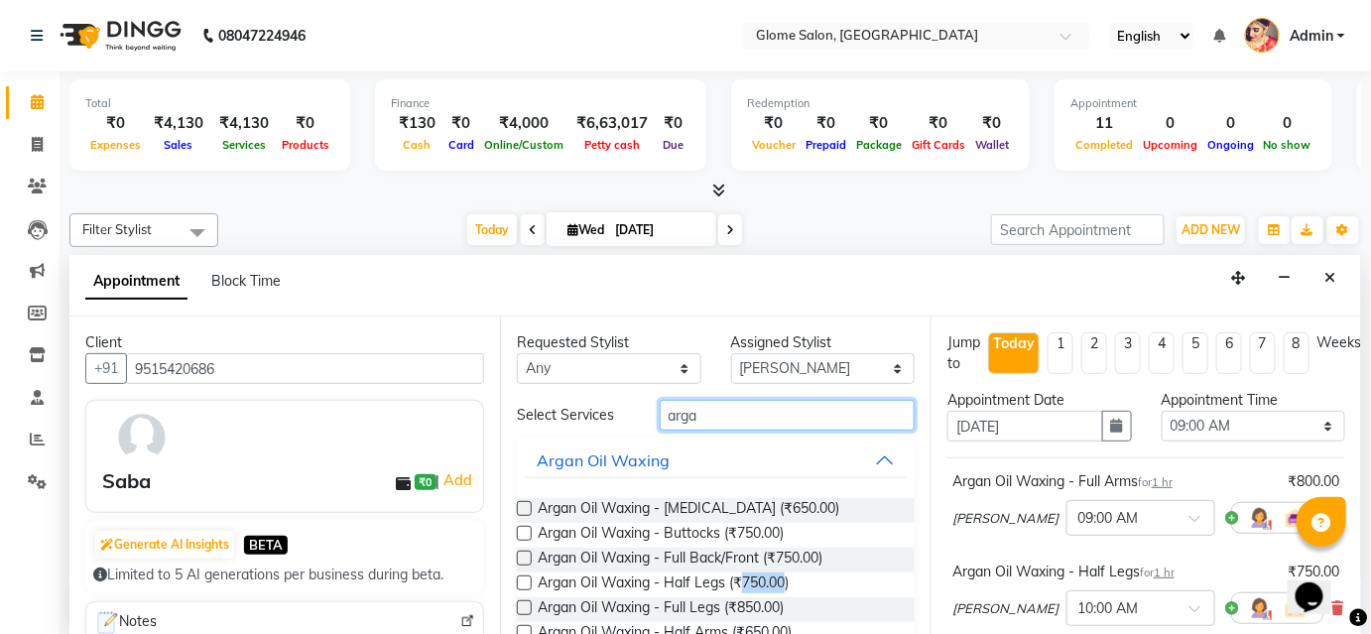
click at [789, 415] on input "arga" at bounding box center [787, 415] width 255 height 31
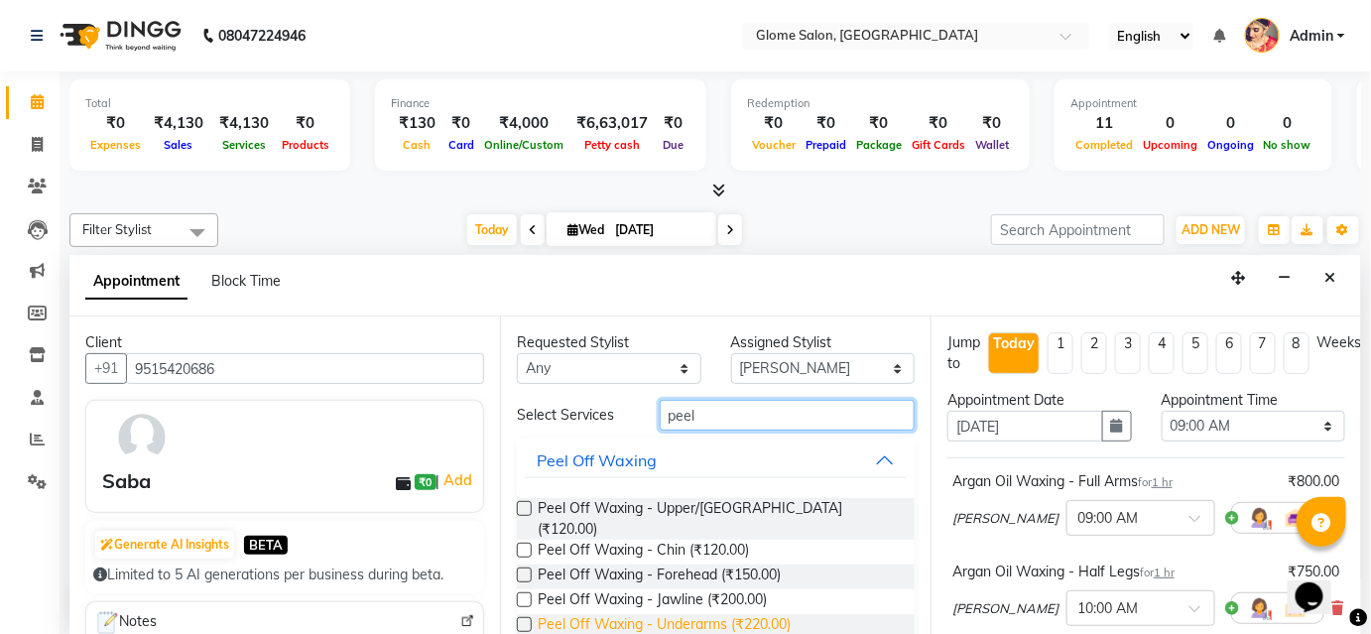
type input "peel"
click at [769, 614] on span "Peel Off Waxing - Underarms (₹220.00)" at bounding box center [664, 626] width 253 height 25
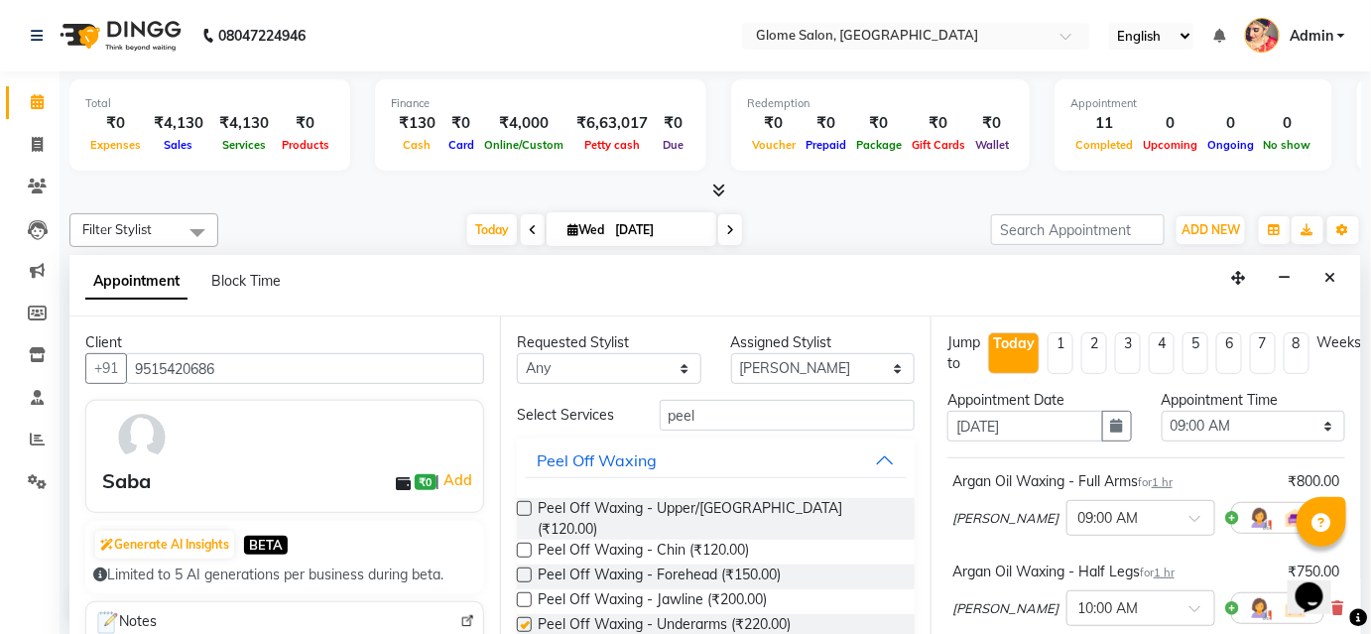
checkbox input "false"
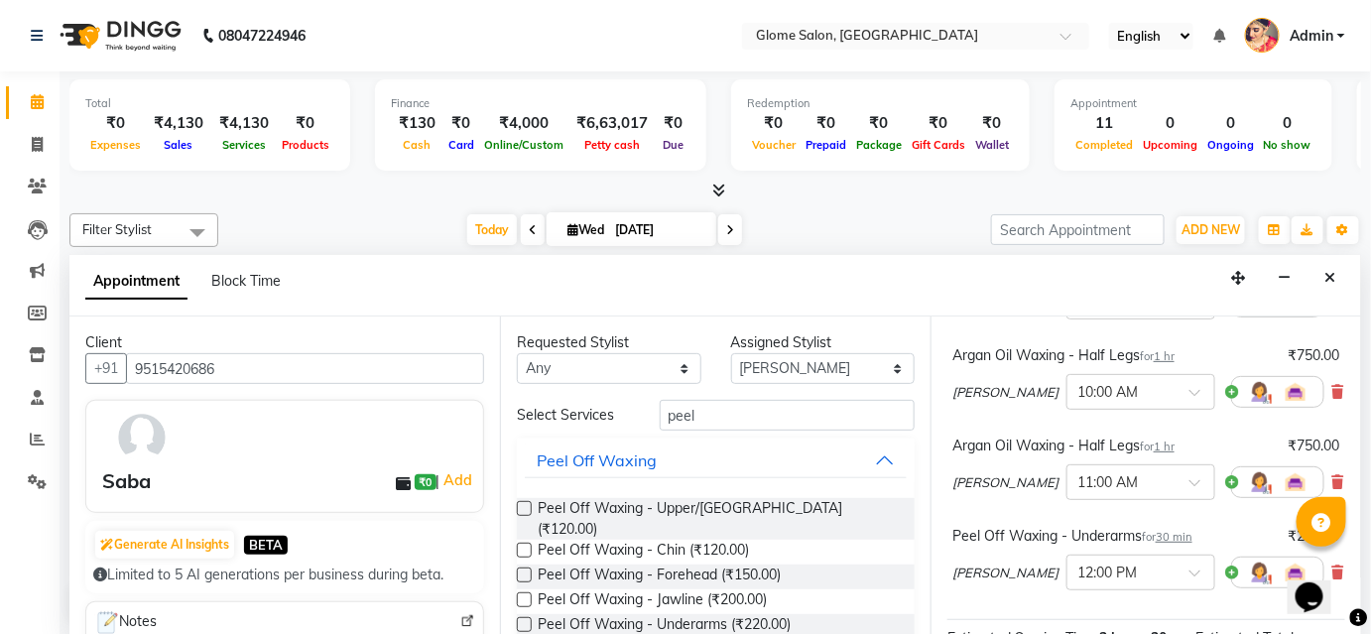
scroll to position [234, 0]
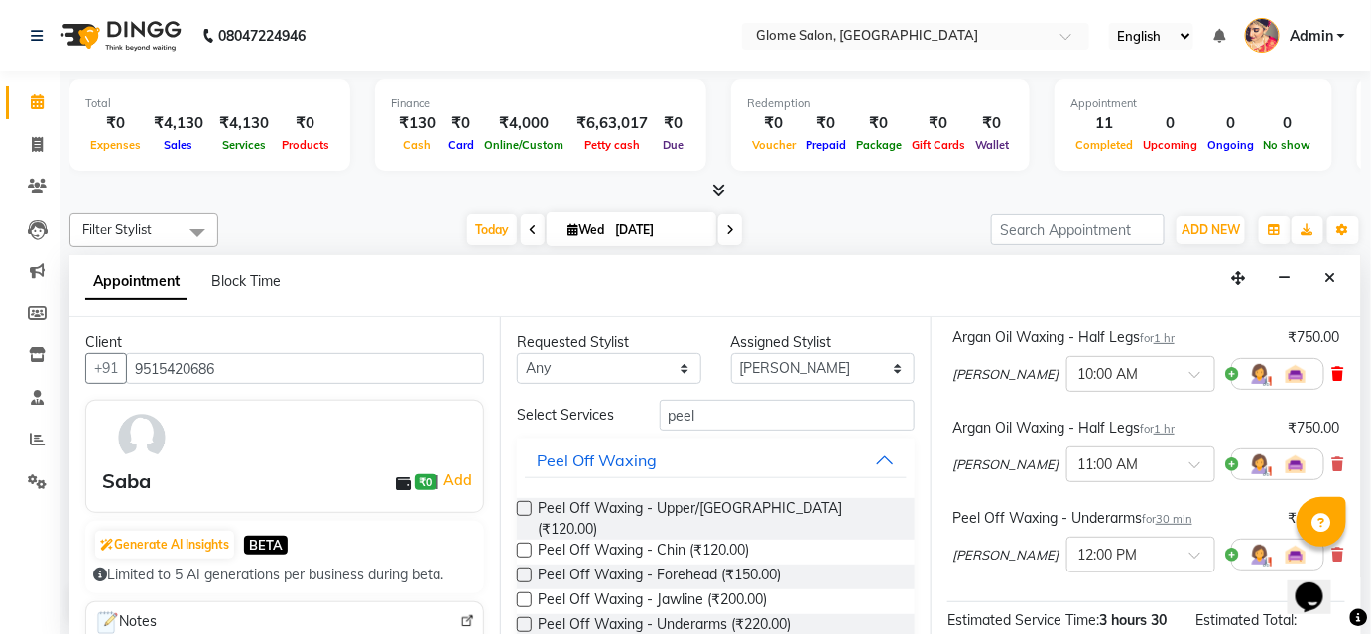
click at [1332, 384] on span at bounding box center [1338, 374] width 12 height 21
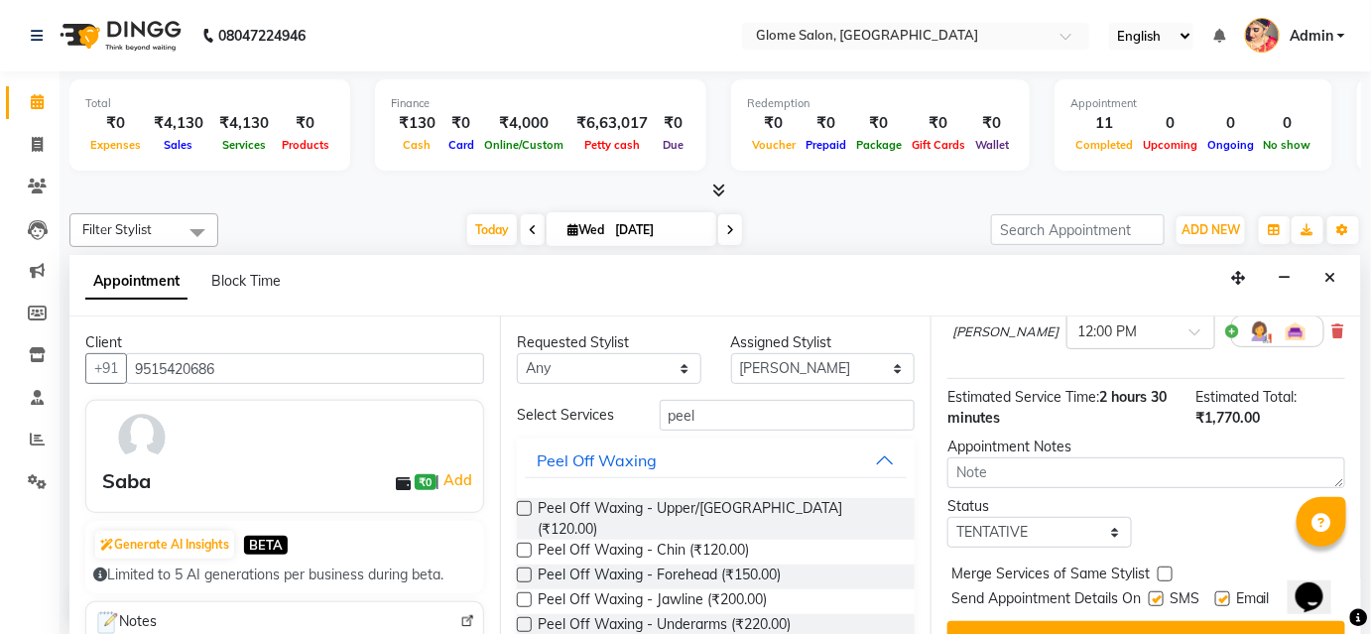
scroll to position [412, 0]
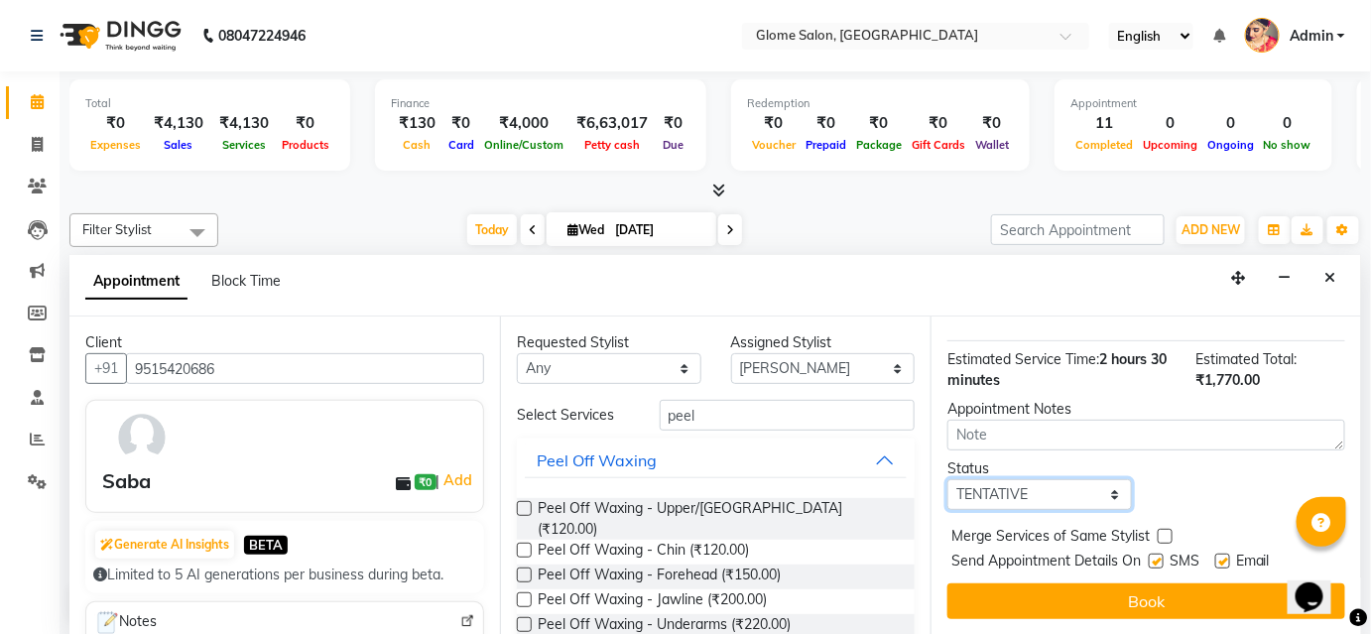
click at [1068, 503] on select "Select TENTATIVE CONFIRM CHECK-IN UPCOMING" at bounding box center [1039, 494] width 184 height 31
select select "check-in"
click at [947, 479] on select "Select TENTATIVE CONFIRM CHECK-IN UPCOMING" at bounding box center [1039, 494] width 184 height 31
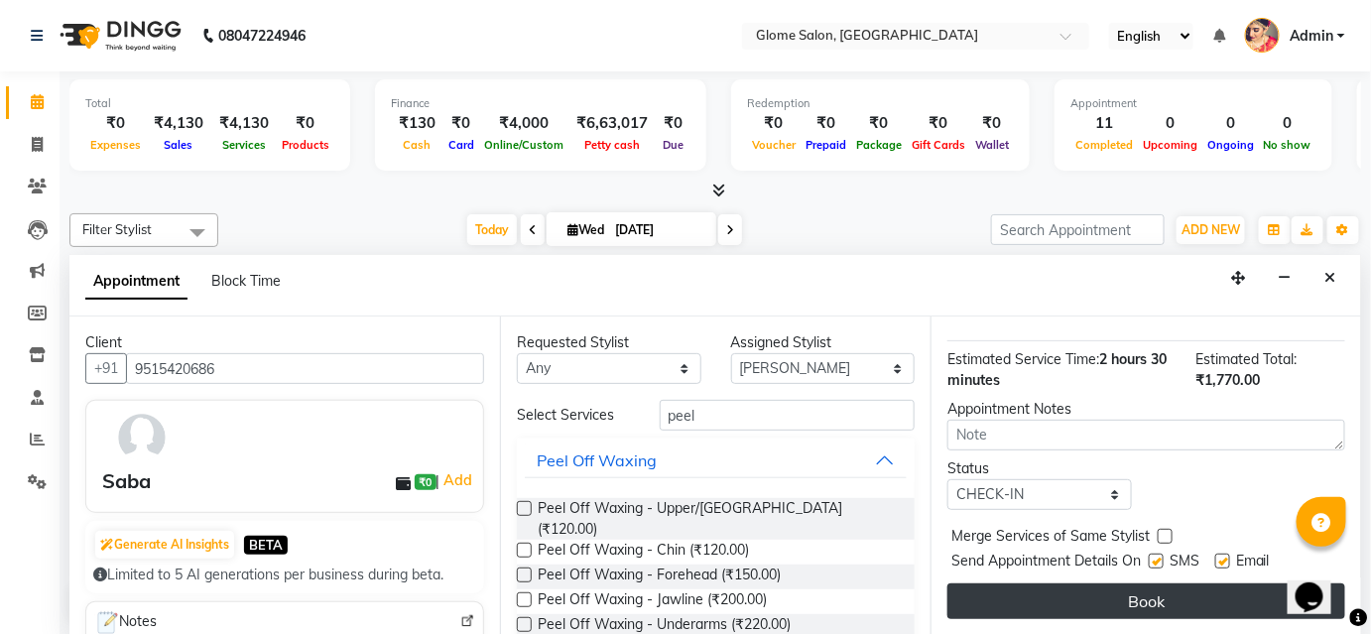
click at [1062, 598] on button "Book" at bounding box center [1146, 601] width 398 height 36
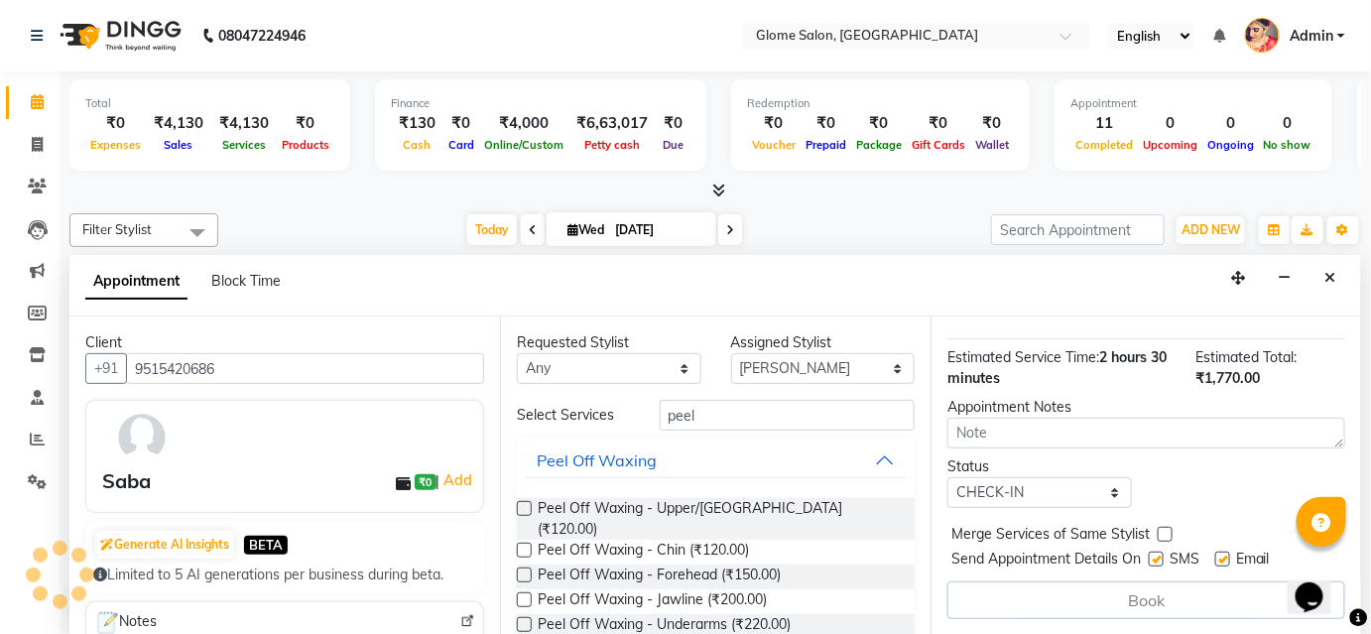
drag, startPoint x: 1062, startPoint y: 597, endPoint x: 1089, endPoint y: 557, distance: 47.9
click at [1062, 599] on div "Book" at bounding box center [1146, 600] width 398 height 38
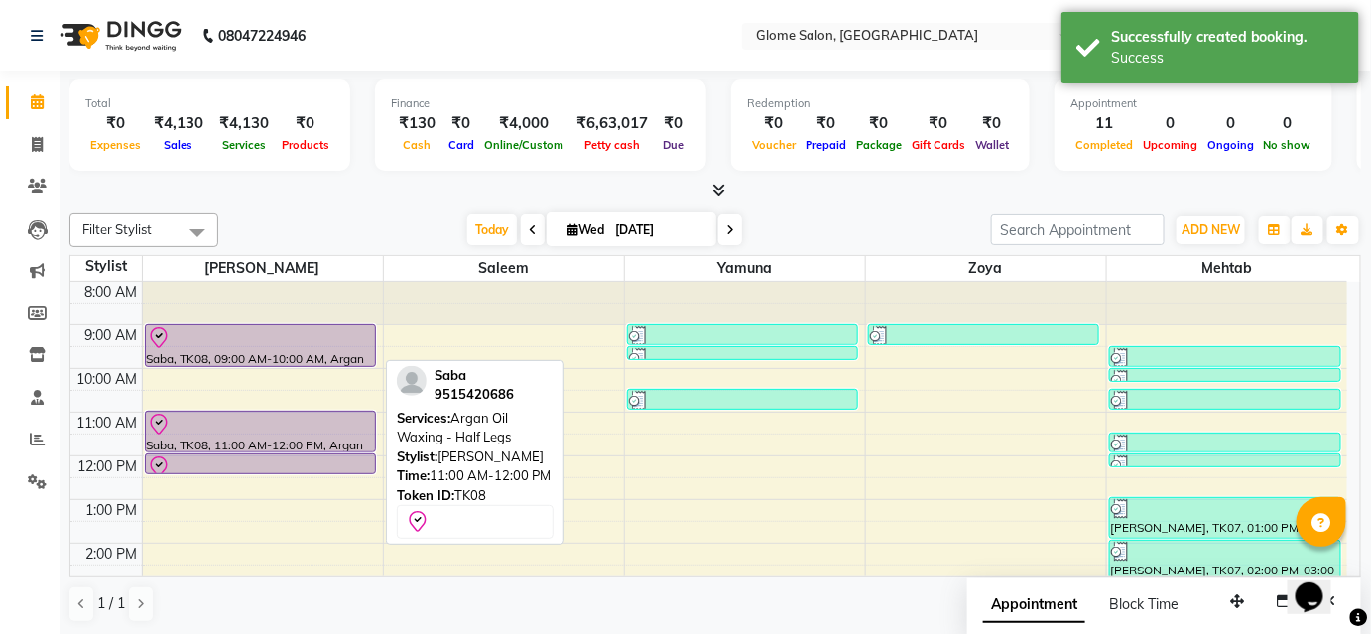
click at [322, 430] on div at bounding box center [261, 425] width 228 height 24
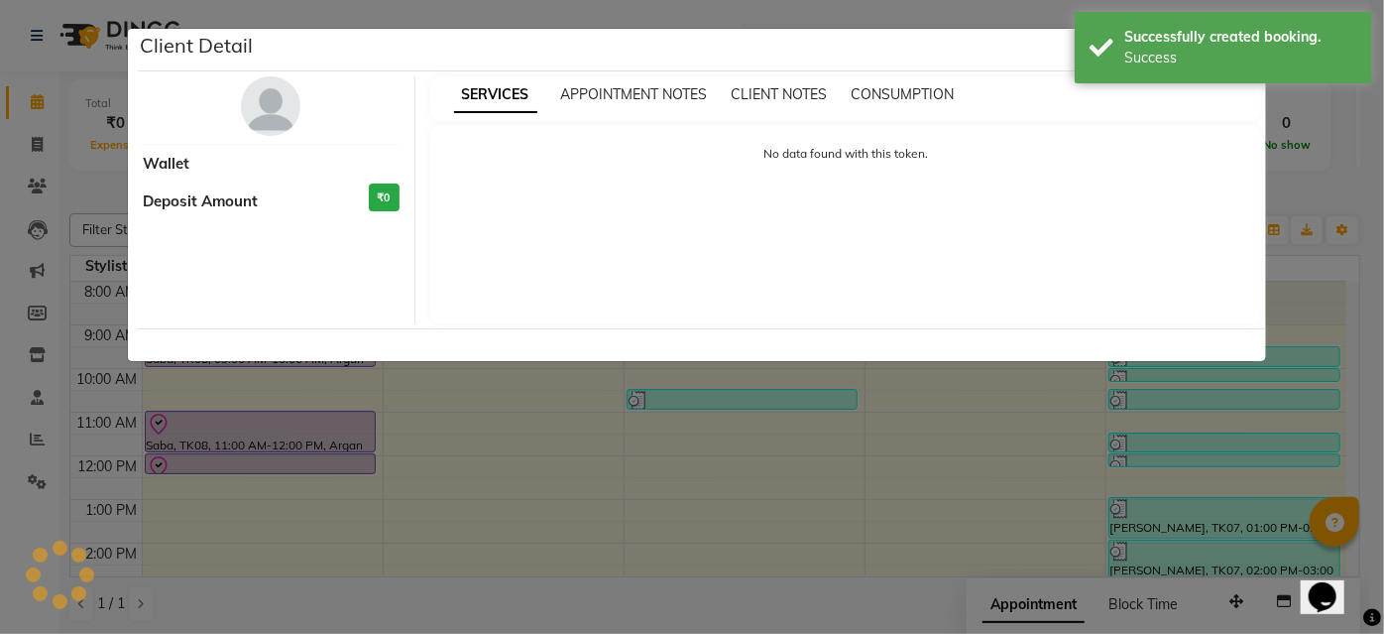
select select "8"
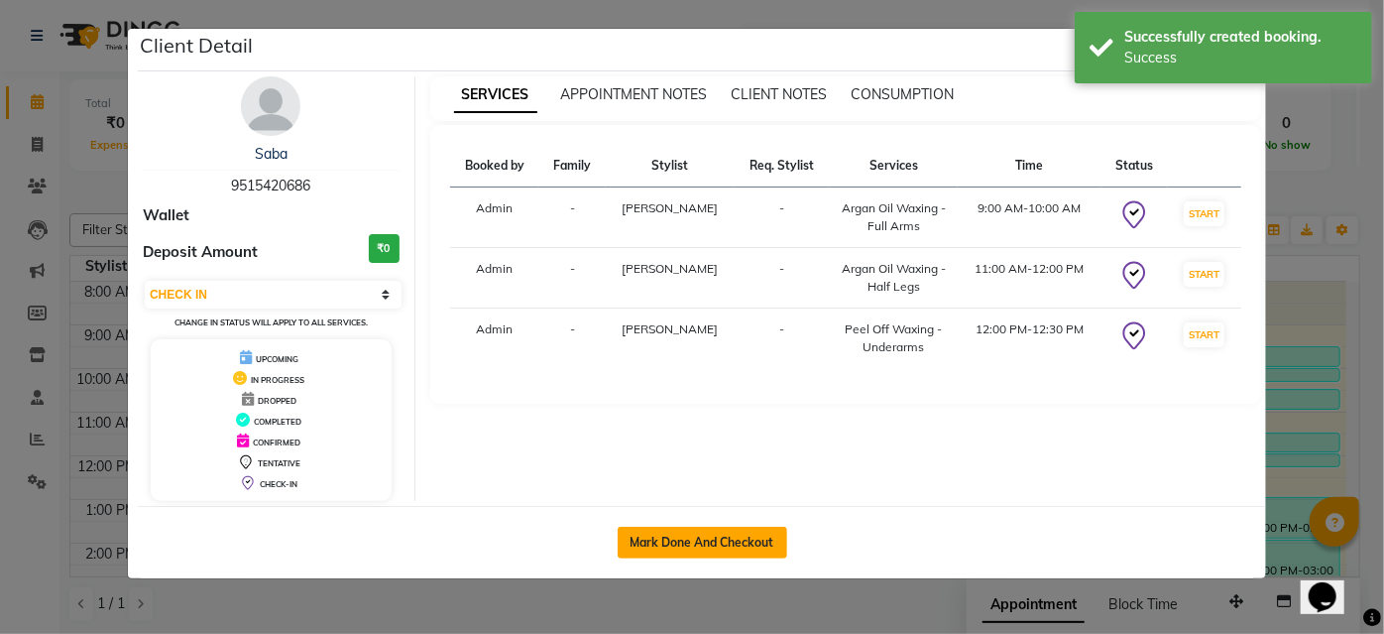
click at [645, 536] on button "Mark Done And Checkout" at bounding box center [703, 543] width 170 height 32
select select "service"
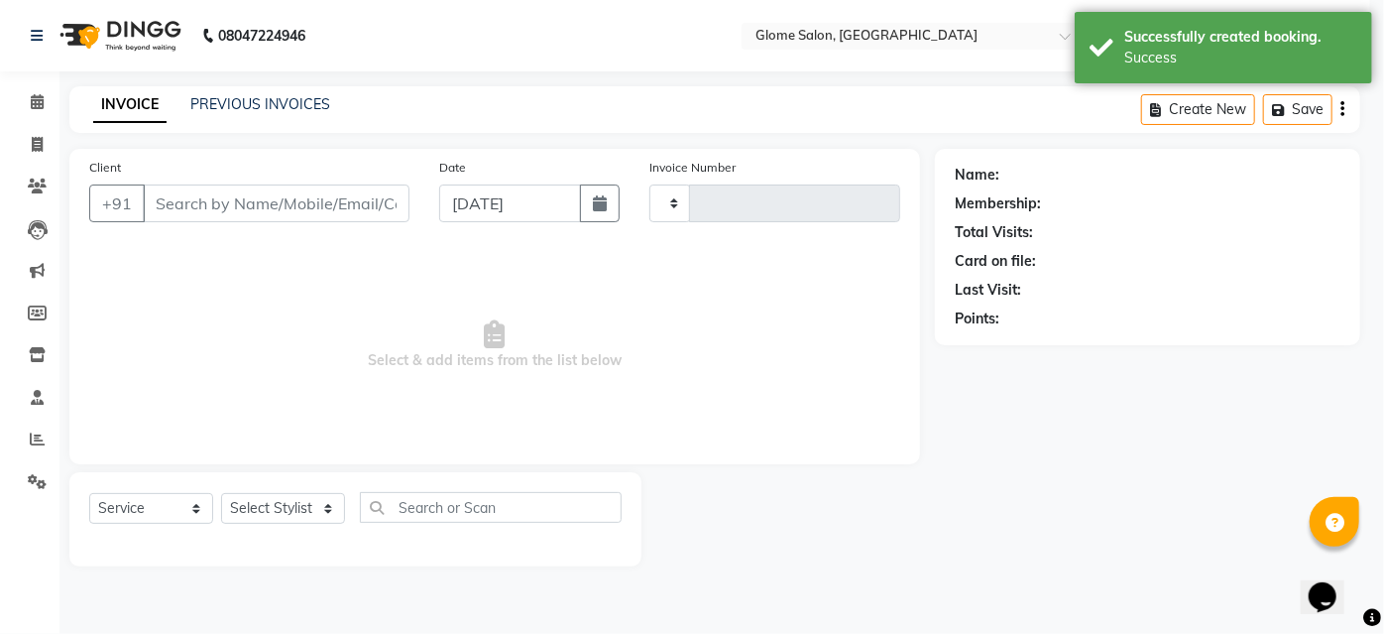
type input "2162"
select select "5199"
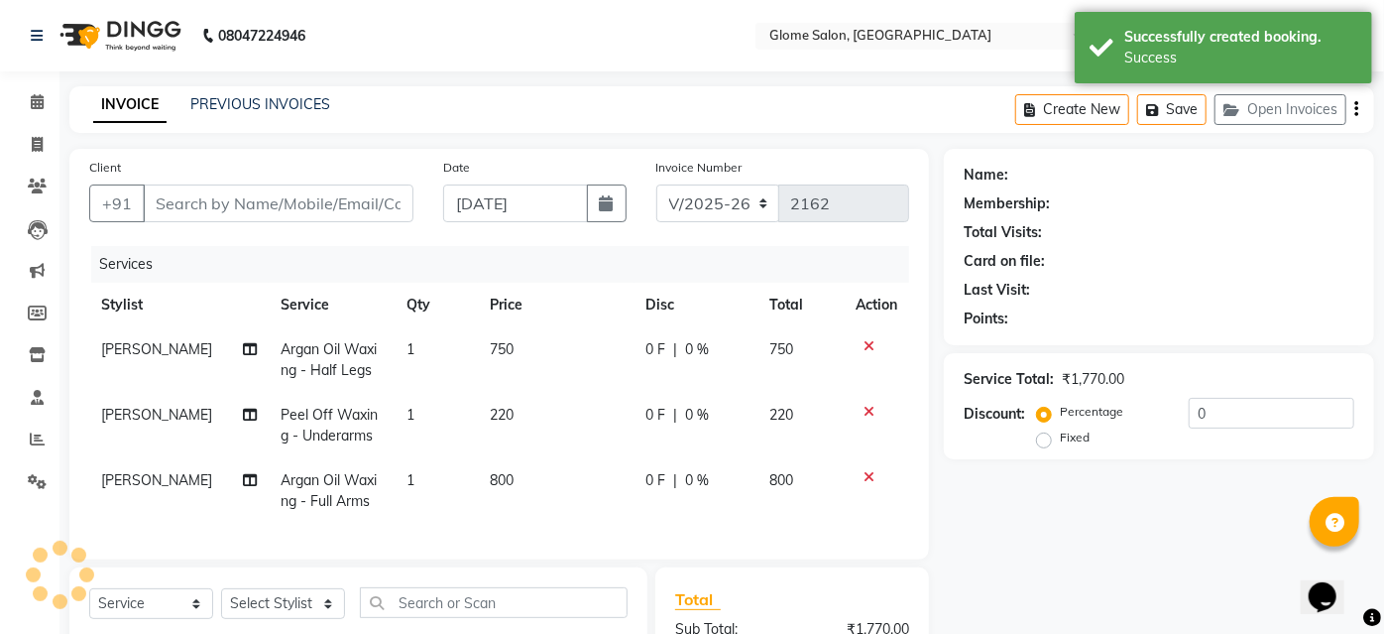
type input "9515420686"
select select "34176"
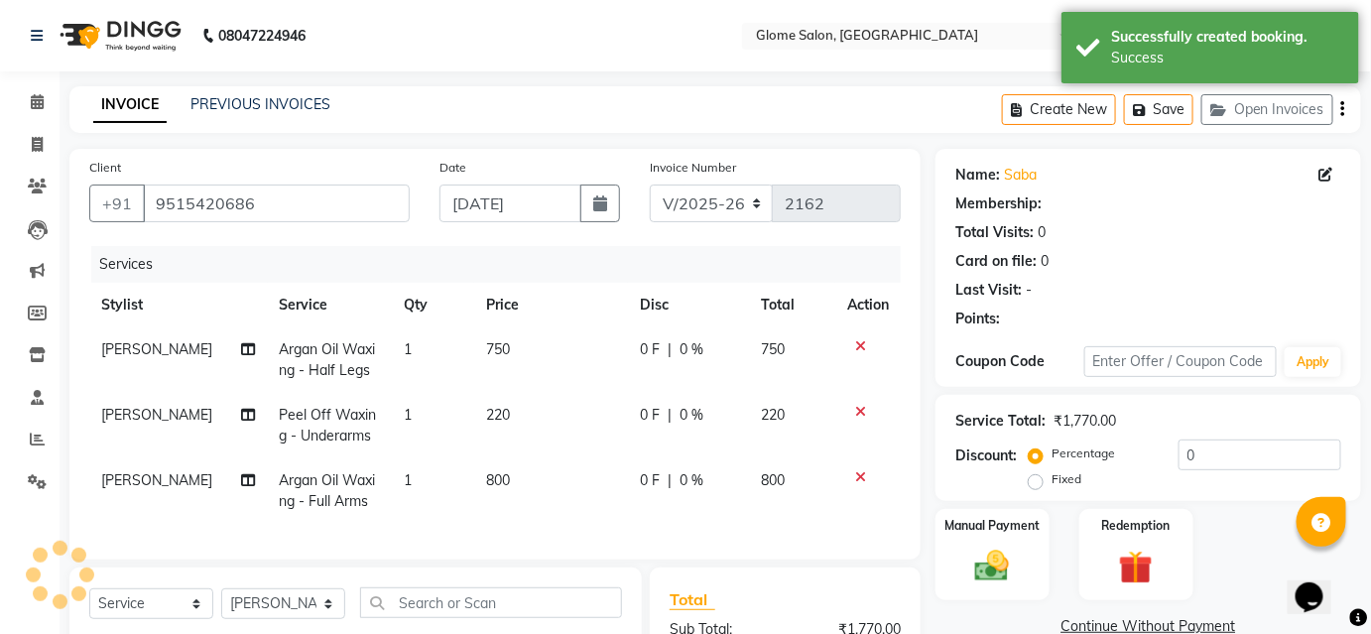
select select "1: Object"
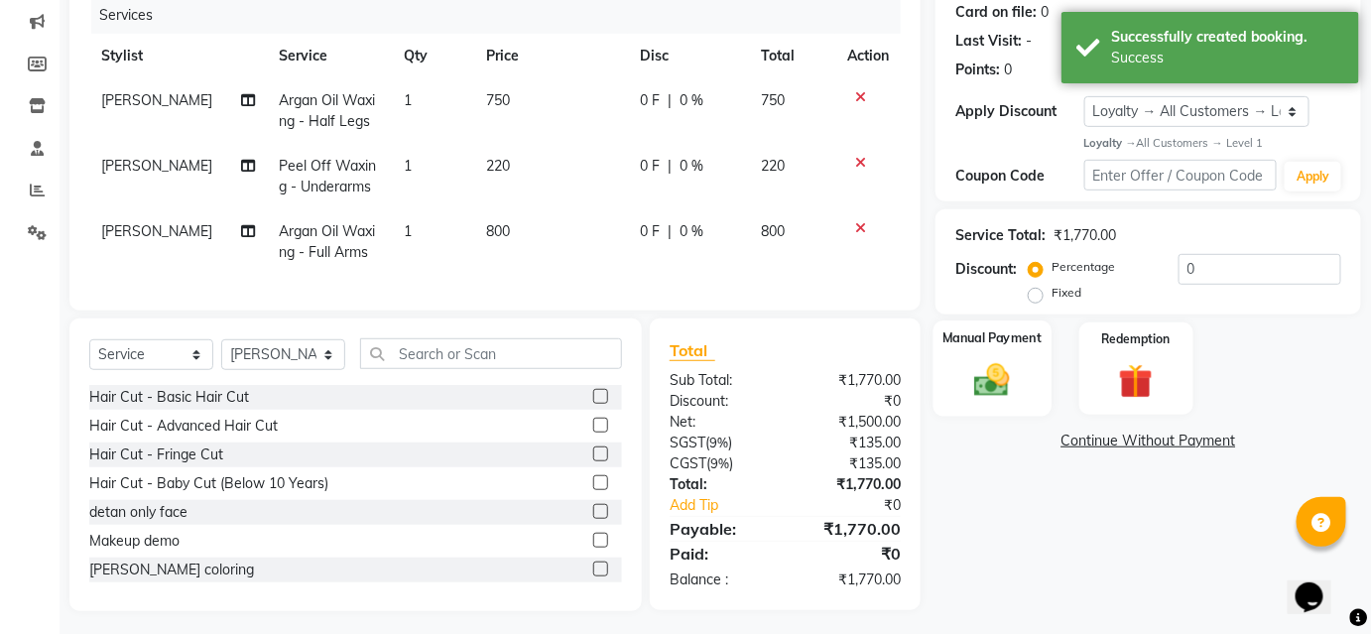
scroll to position [269, 0]
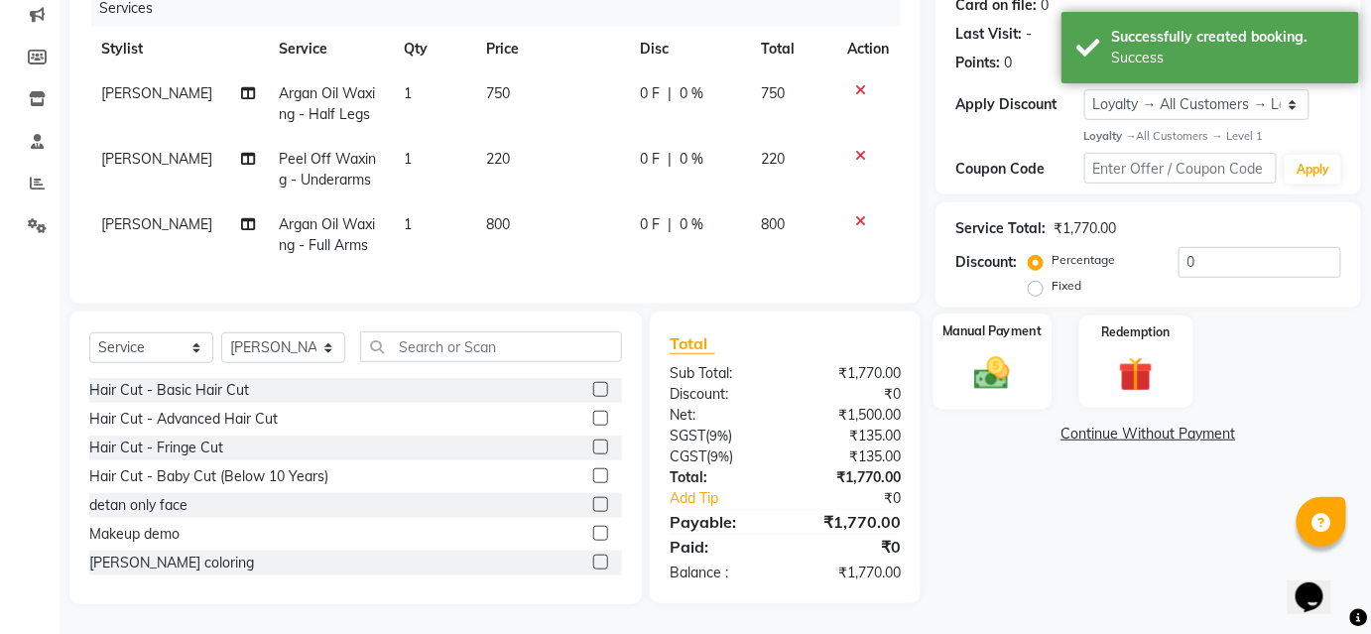
click at [1016, 353] on img at bounding box center [992, 373] width 58 height 41
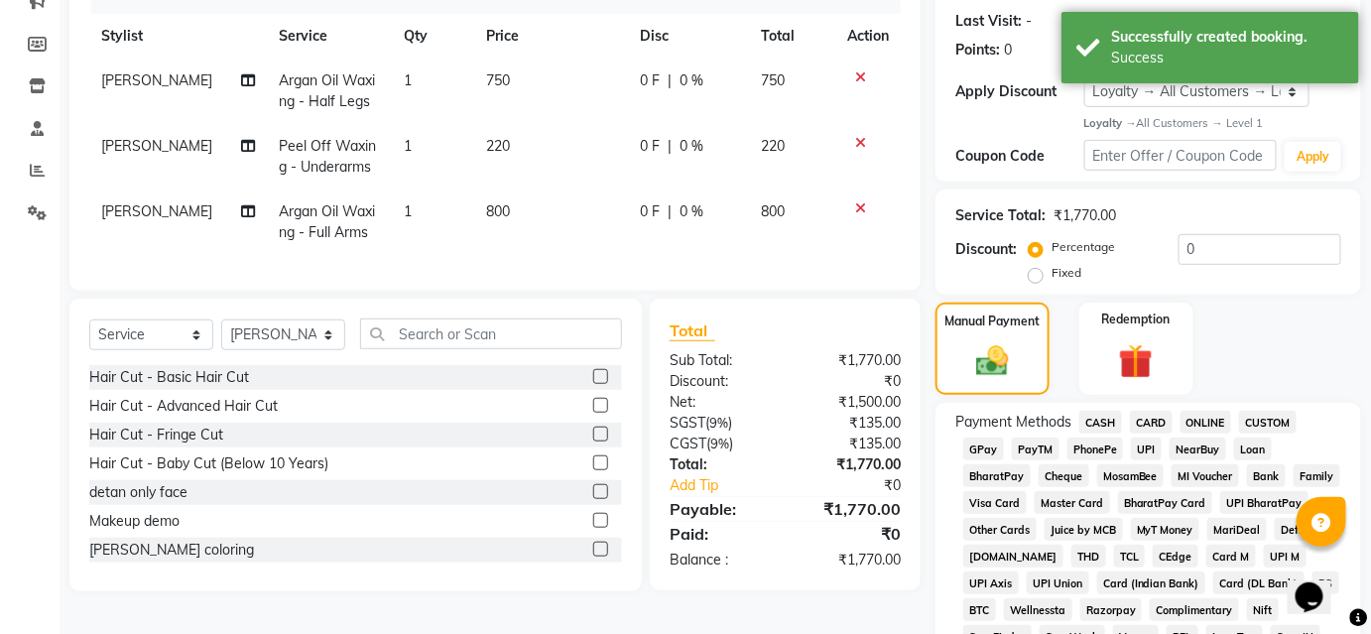
click at [1145, 444] on span "UPI" at bounding box center [1146, 448] width 31 height 23
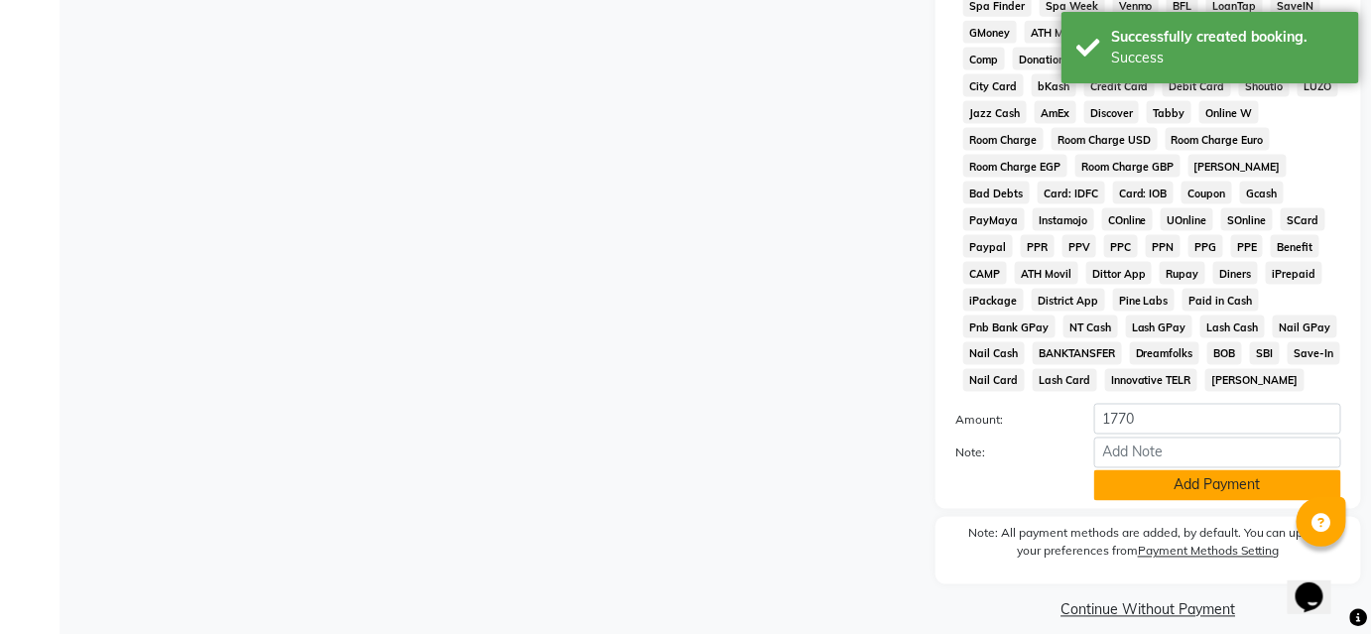
scroll to position [922, 0]
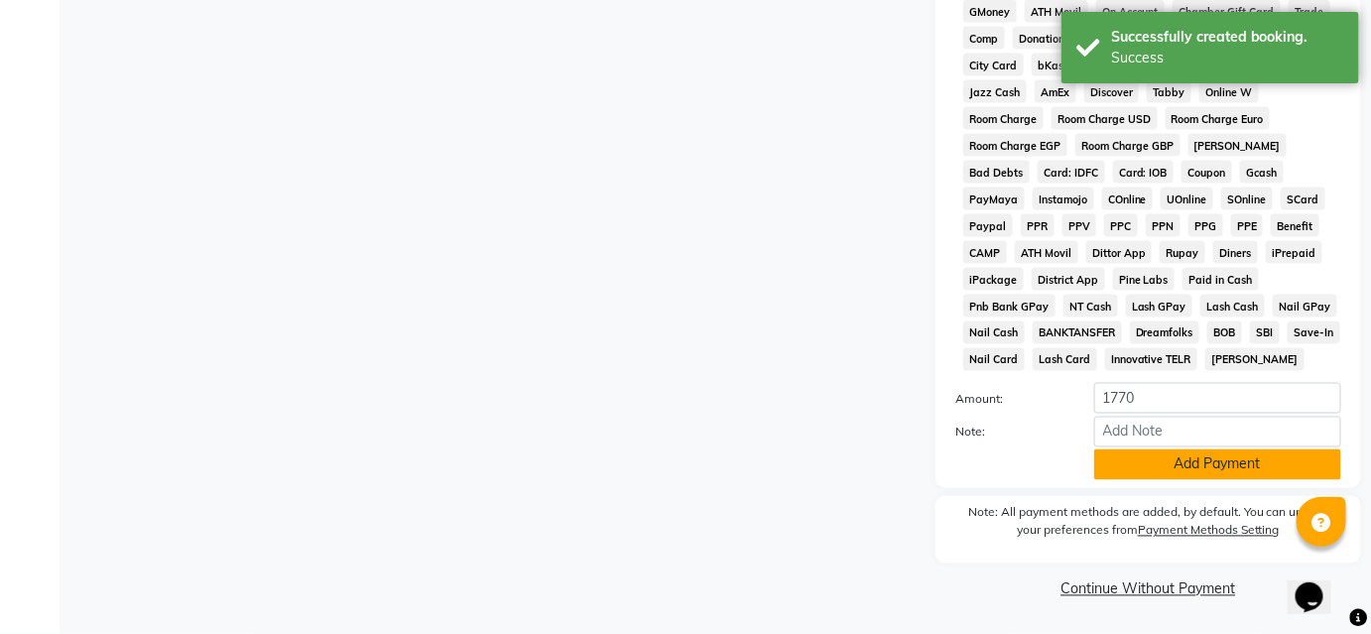
click at [1167, 470] on button "Add Payment" at bounding box center [1217, 464] width 247 height 31
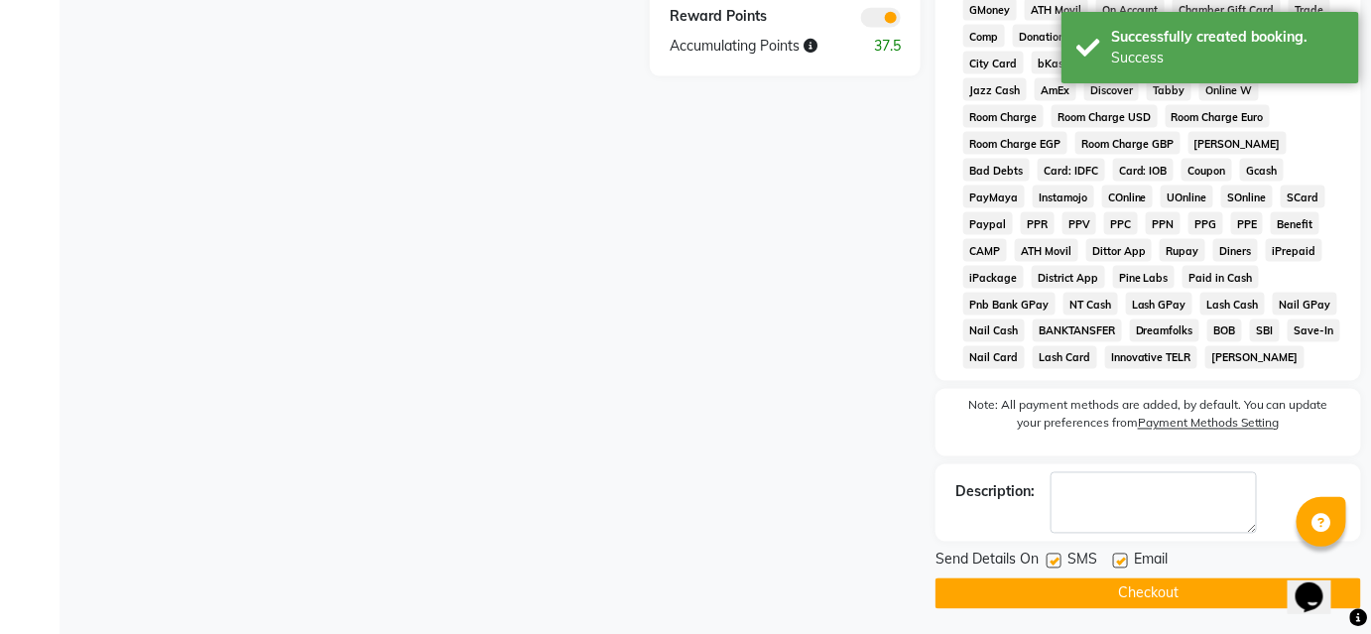
click at [1147, 597] on button "Checkout" at bounding box center [1147, 593] width 425 height 31
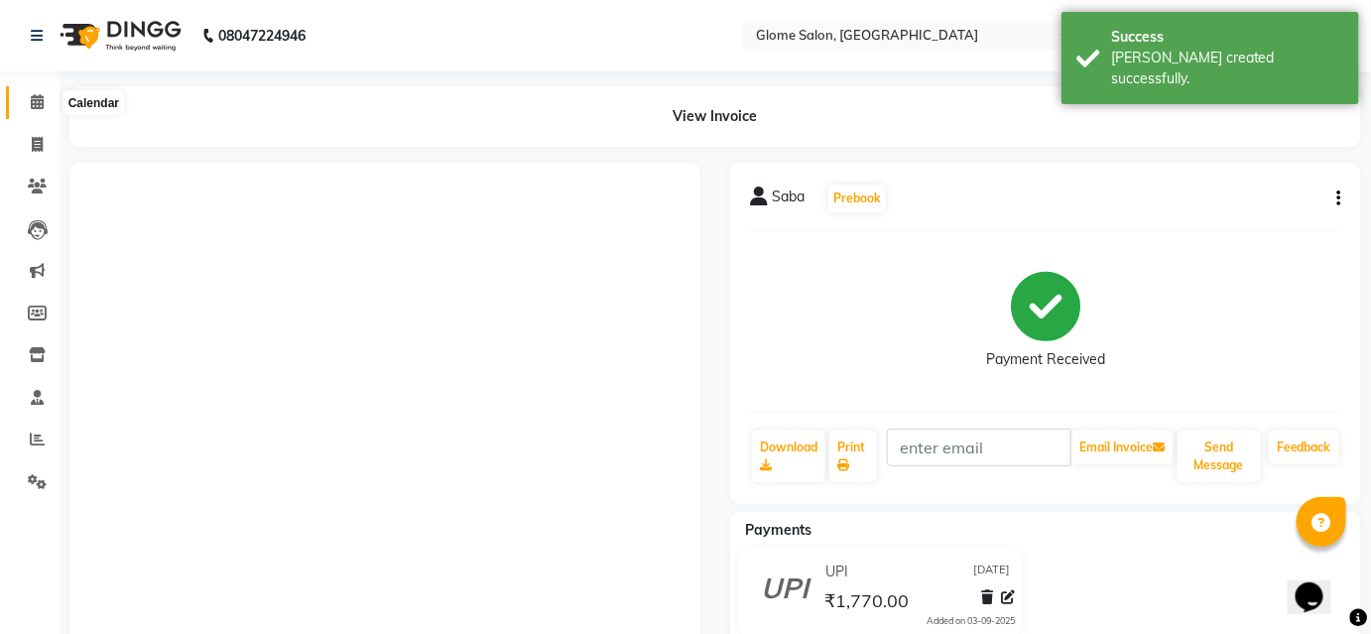
click at [41, 96] on icon at bounding box center [37, 101] width 13 height 15
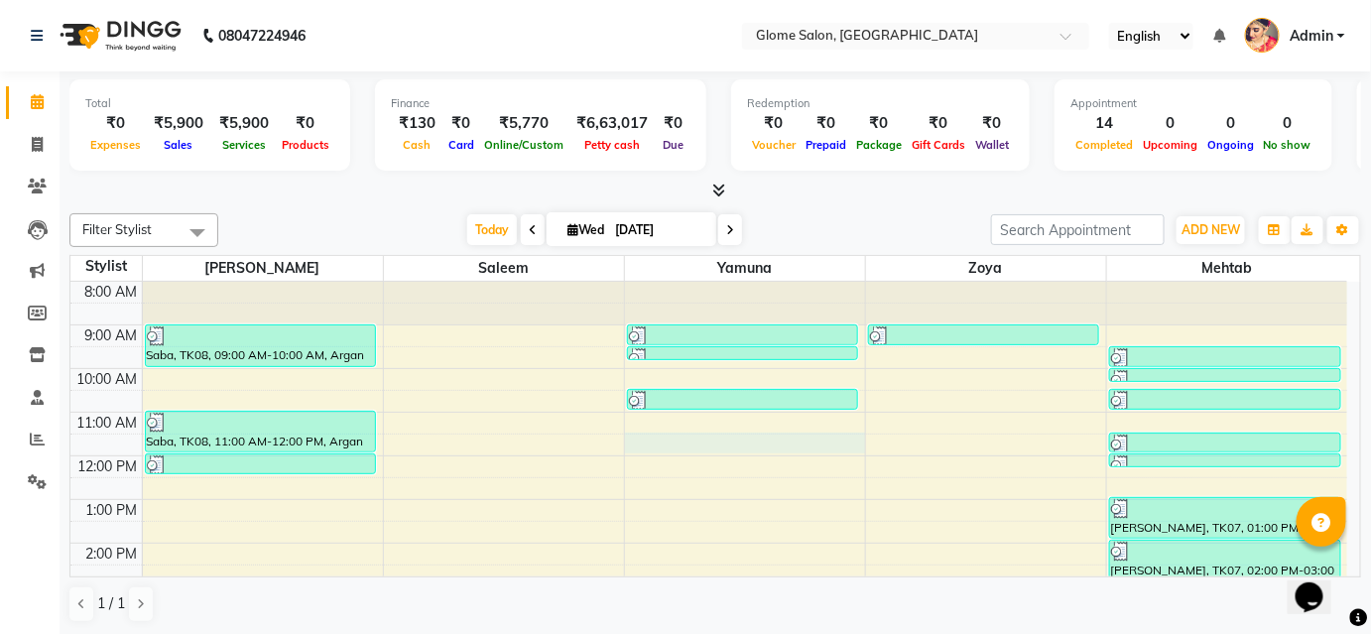
click at [759, 441] on div "8:00 AM 9:00 AM 10:00 AM 11:00 AM 12:00 PM 1:00 PM 2:00 PM 3:00 PM 4:00 PM 5:00…" at bounding box center [708, 565] width 1276 height 566
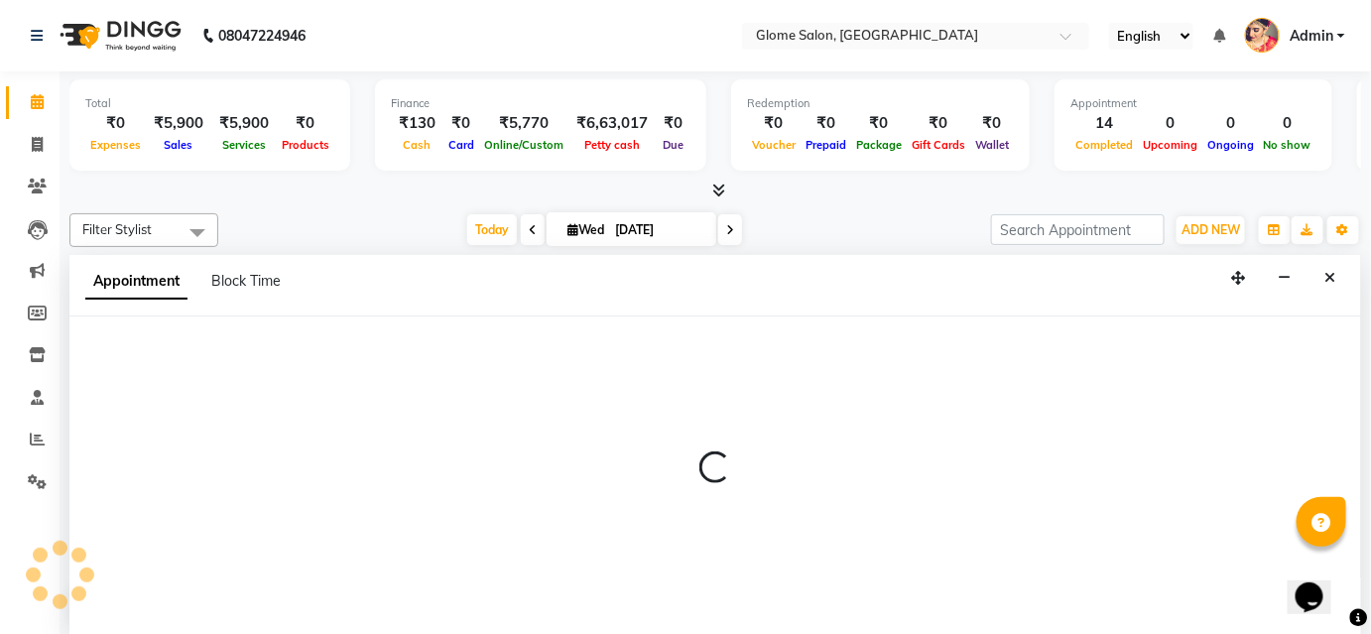
select select "34178"
select select "690"
select select "tentative"
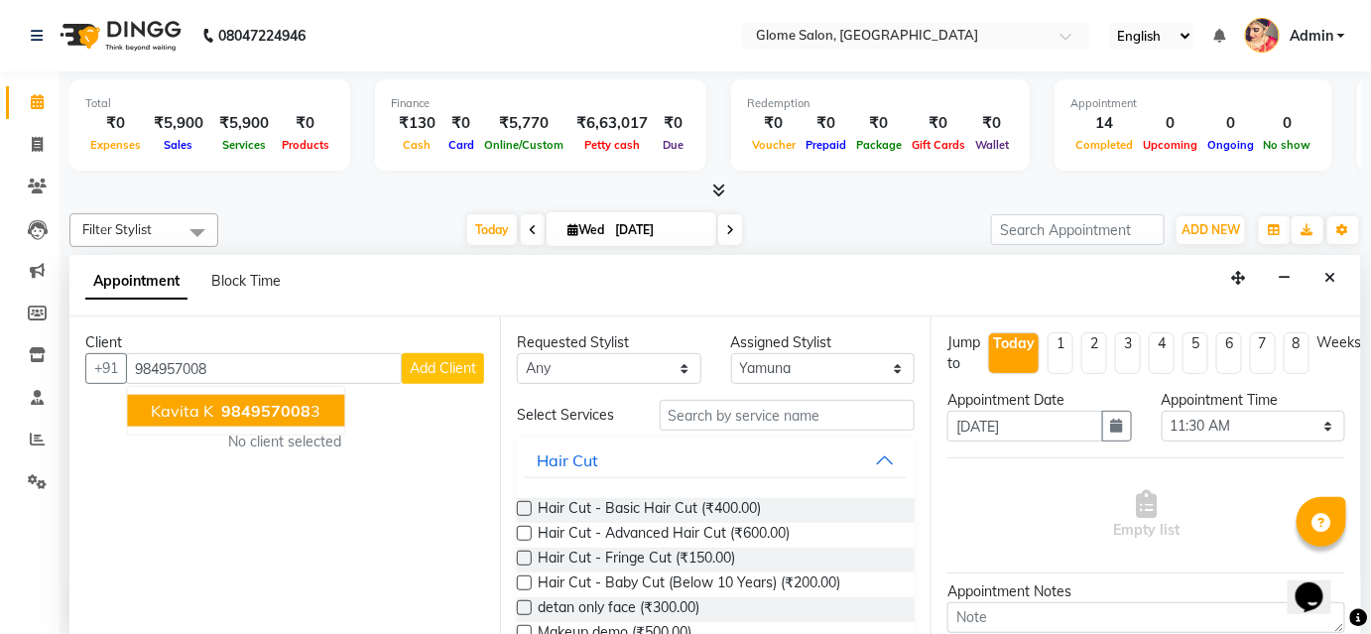
click at [291, 407] on span "984957008" at bounding box center [265, 411] width 89 height 20
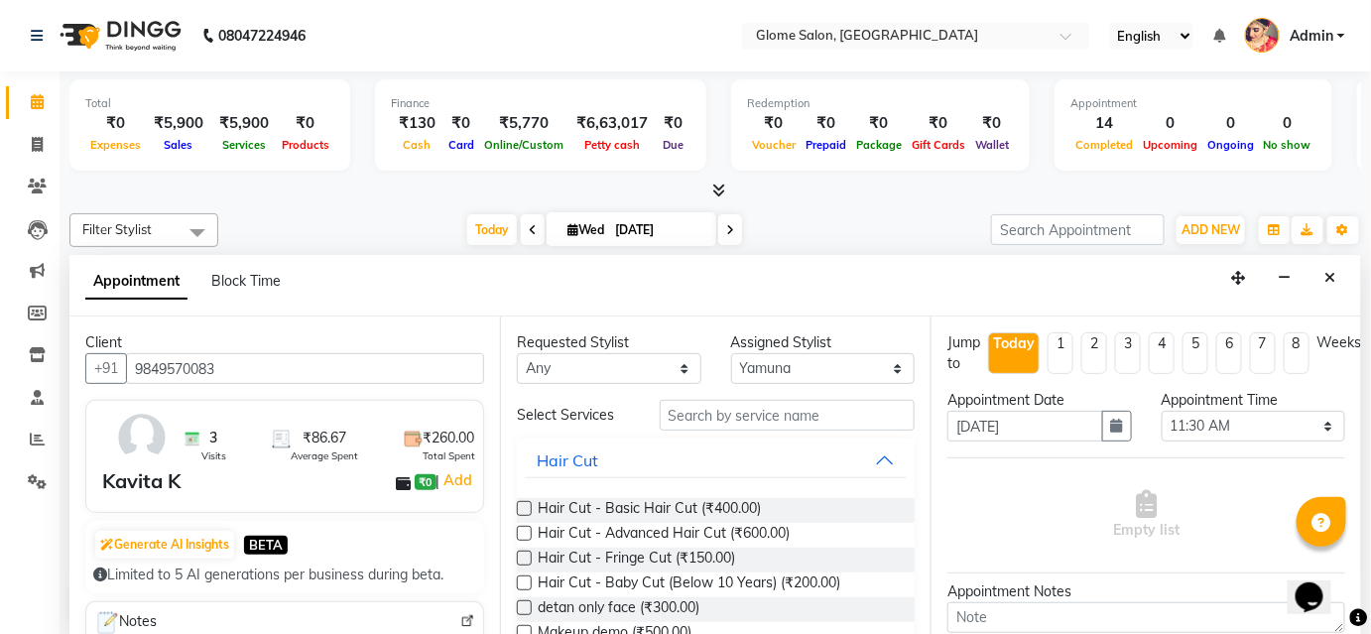
type input "9849570083"
click at [731, 419] on input "text" at bounding box center [787, 415] width 255 height 31
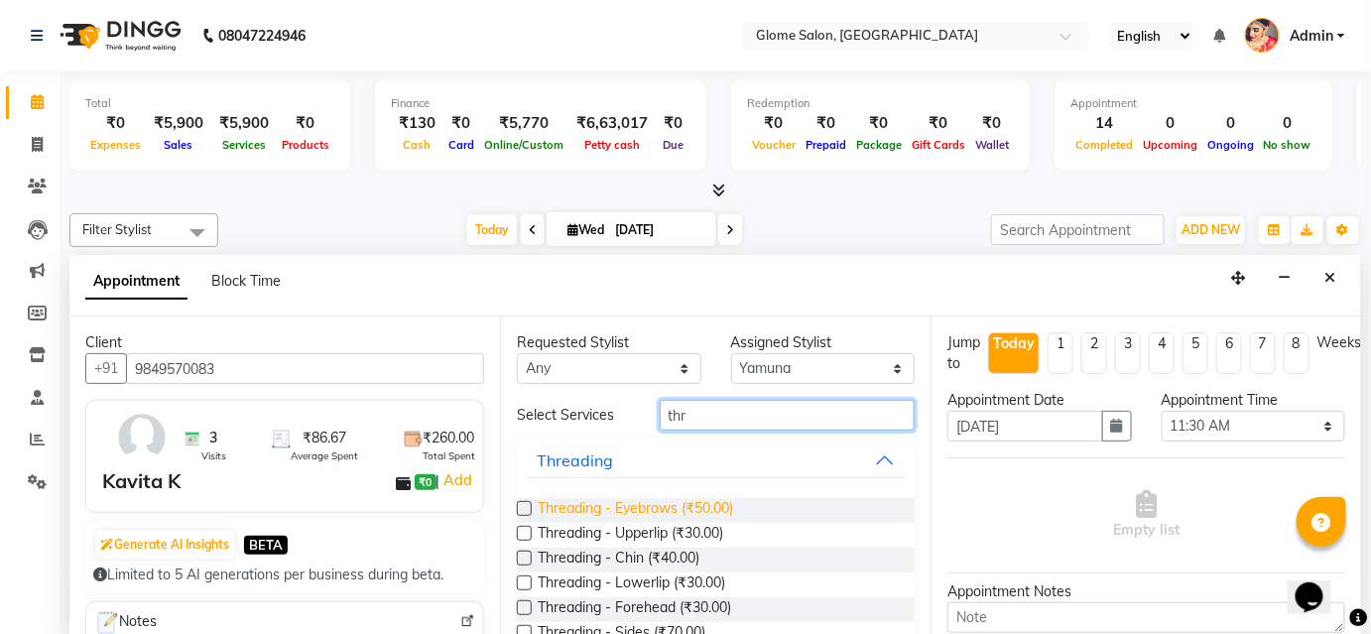
type input "thr"
click at [703, 508] on span "Threading - Eyebrows (₹50.00)" at bounding box center [635, 510] width 195 height 25
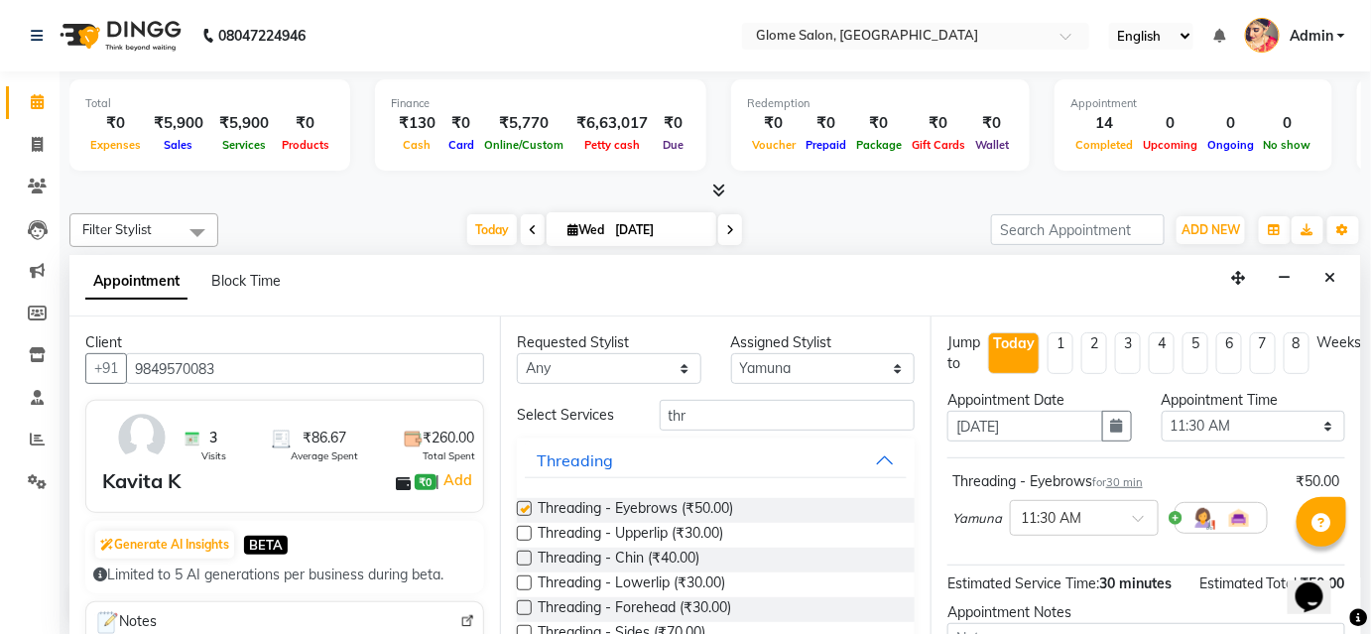
checkbox input "false"
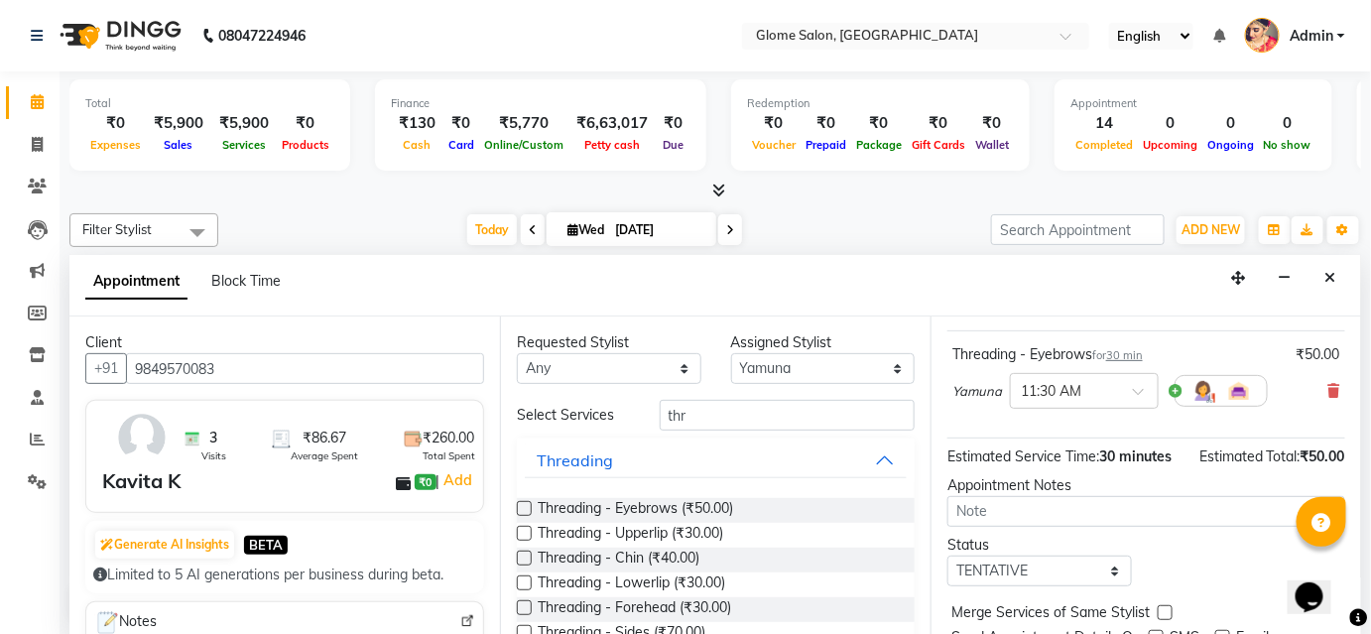
scroll to position [201, 0]
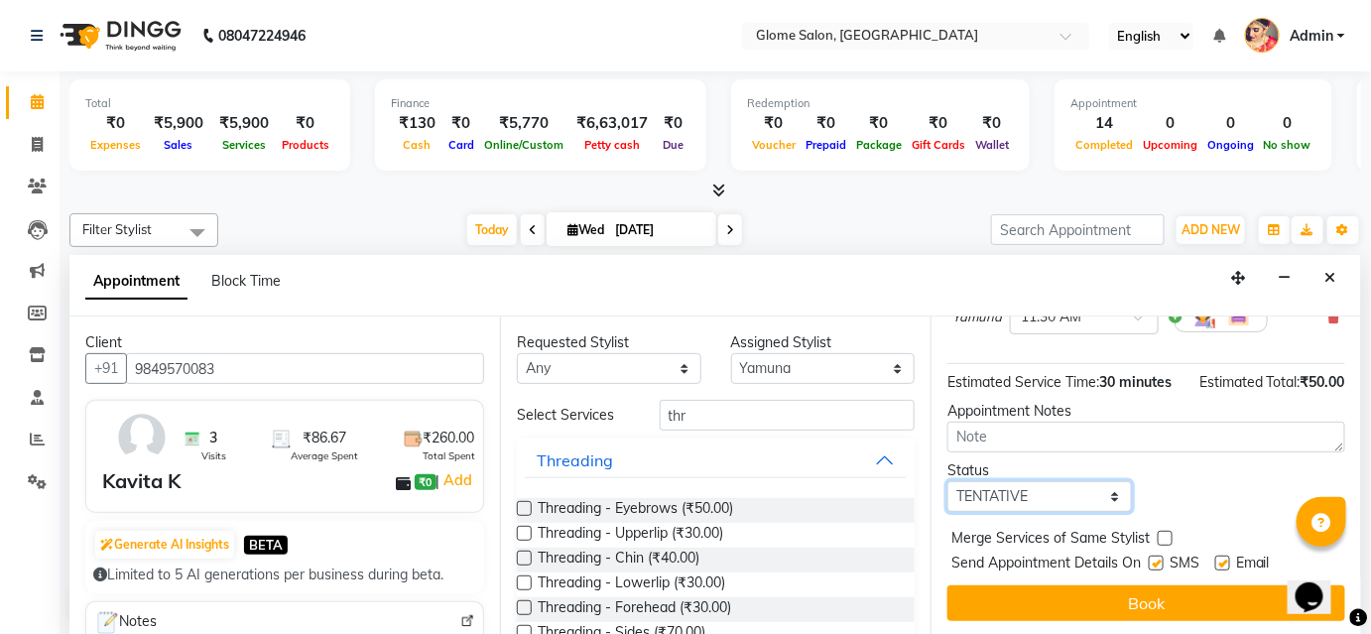
drag, startPoint x: 1022, startPoint y: 494, endPoint x: 1017, endPoint y: 505, distance: 12.4
click at [1022, 494] on select "Select TENTATIVE CONFIRM CHECK-IN UPCOMING" at bounding box center [1039, 496] width 184 height 31
click at [1018, 501] on select "Select TENTATIVE CONFIRM CHECK-IN UPCOMING" at bounding box center [1039, 496] width 184 height 31
select select "confirm booking"
click at [947, 481] on select "Select TENTATIVE CONFIRM CHECK-IN UPCOMING" at bounding box center [1039, 496] width 184 height 31
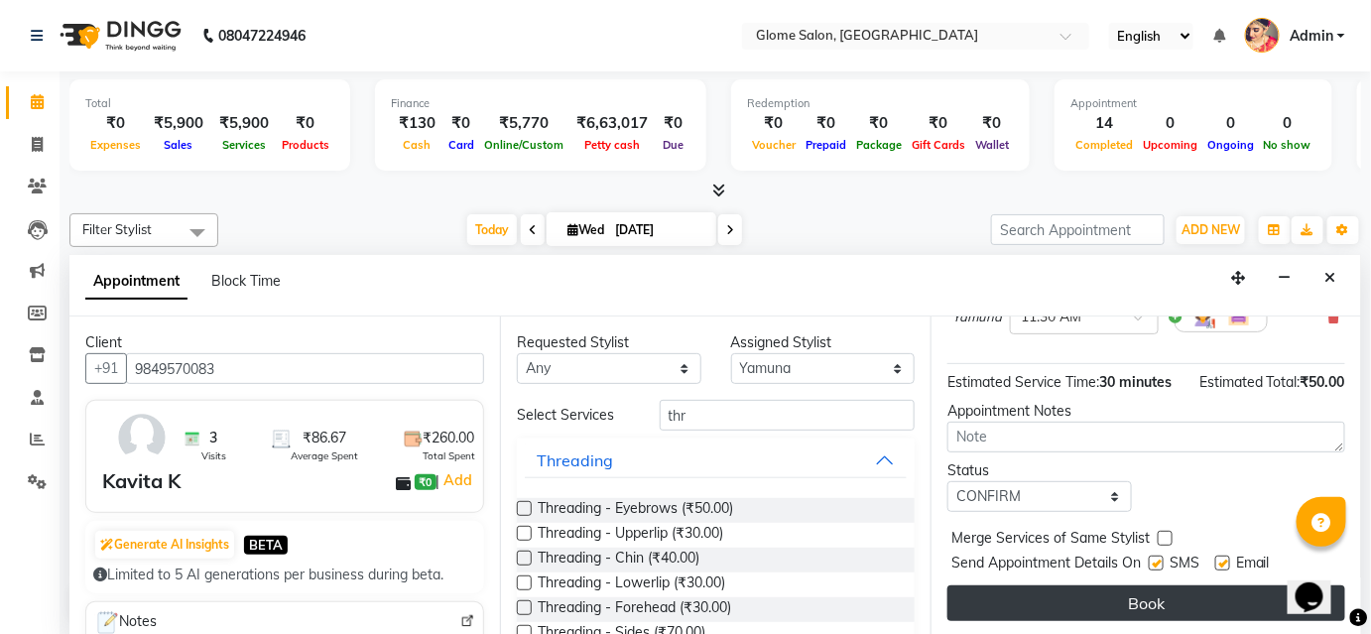
click at [1010, 595] on button "Book" at bounding box center [1146, 603] width 398 height 36
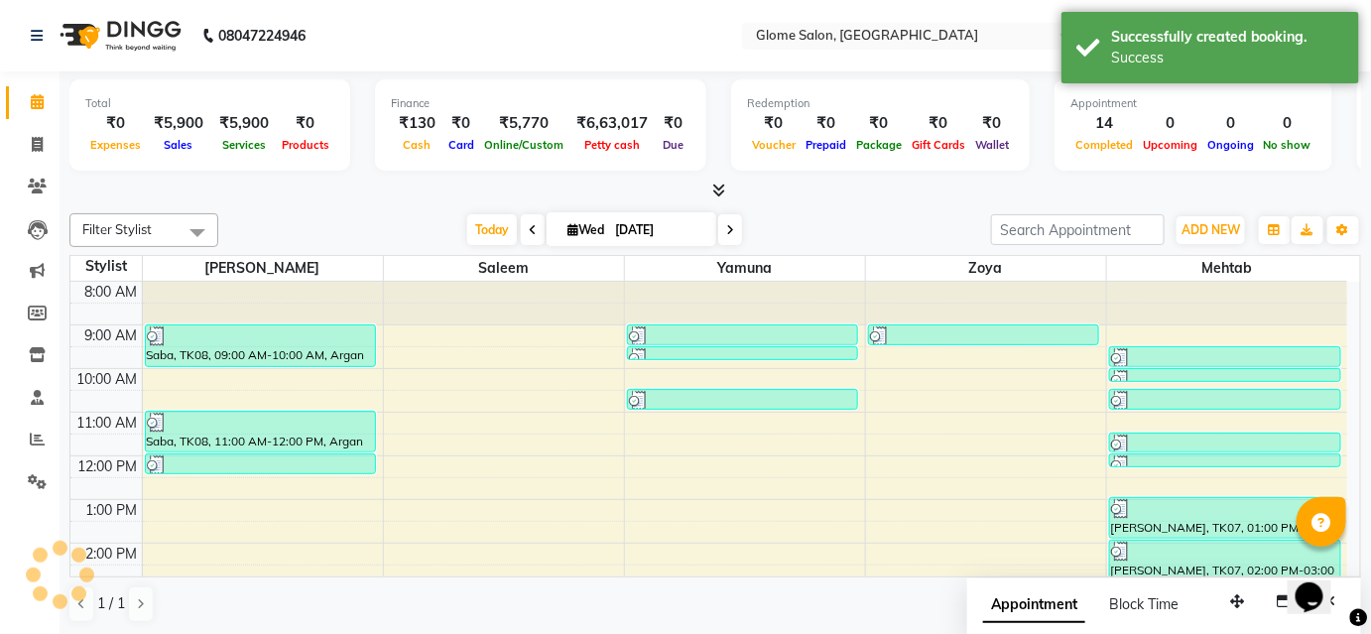
scroll to position [0, 0]
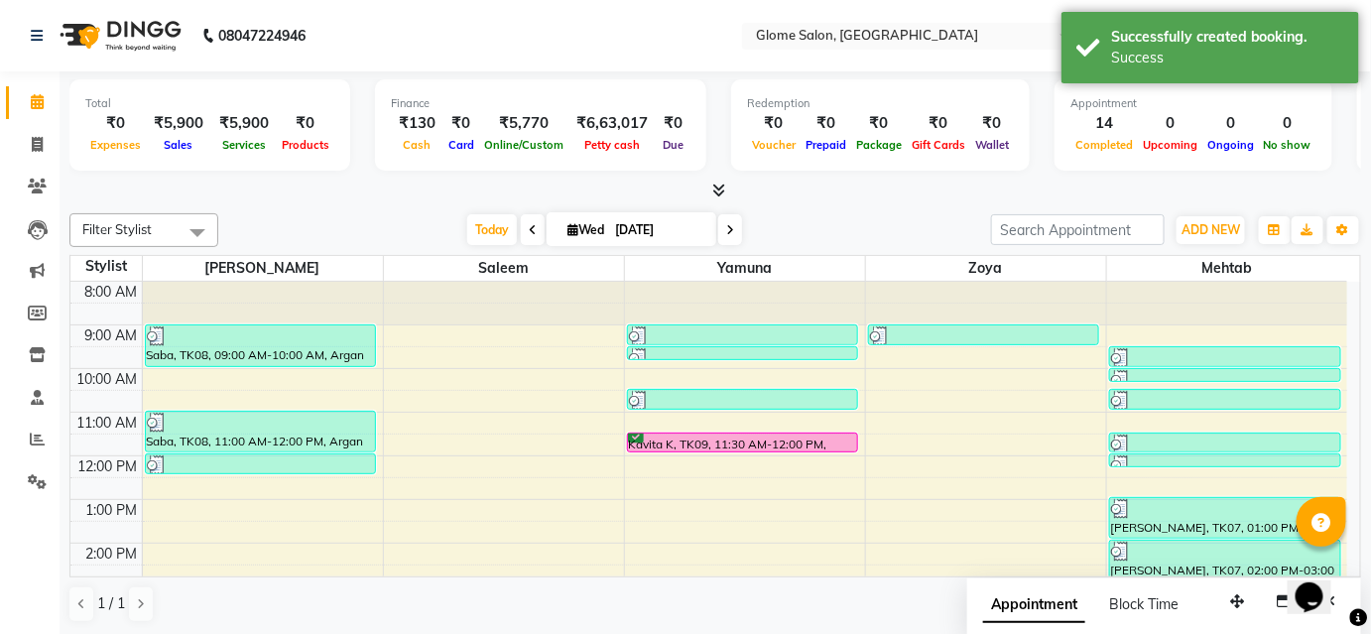
click at [294, 503] on div "8:00 AM 9:00 AM 10:00 AM 11:00 AM 12:00 PM 1:00 PM 2:00 PM 3:00 PM 4:00 PM 5:00…" at bounding box center [708, 565] width 1276 height 566
select select "34176"
select select "tentative"
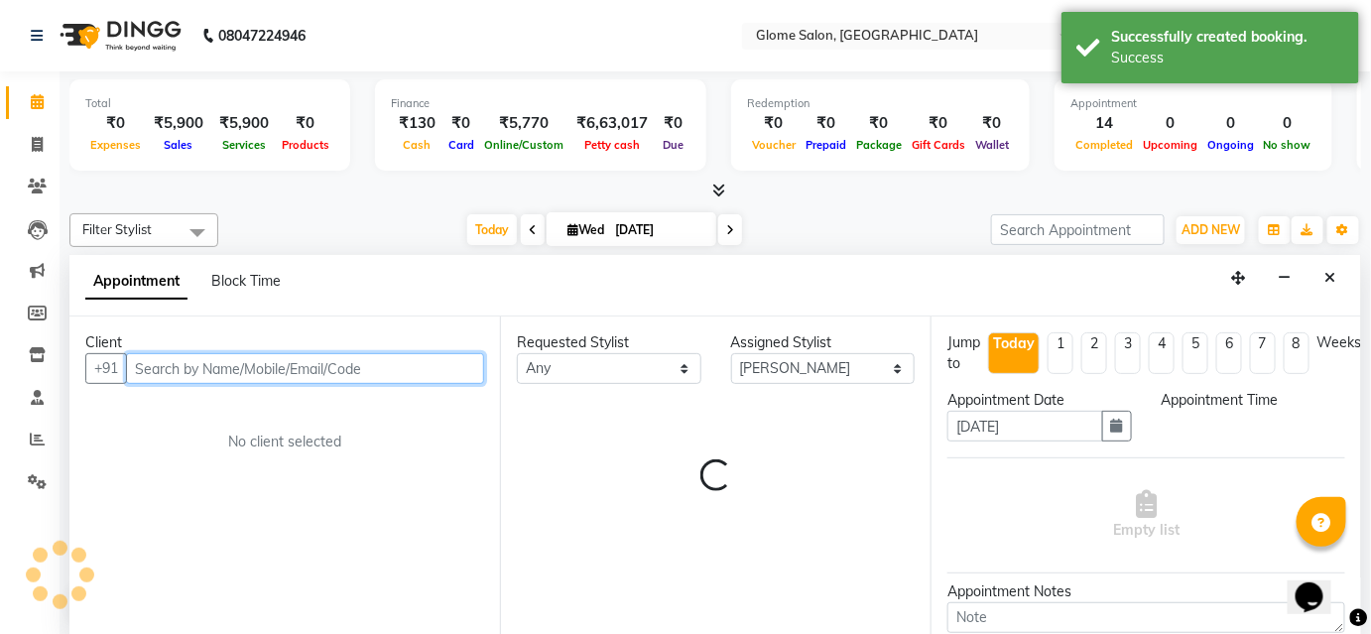
select select "780"
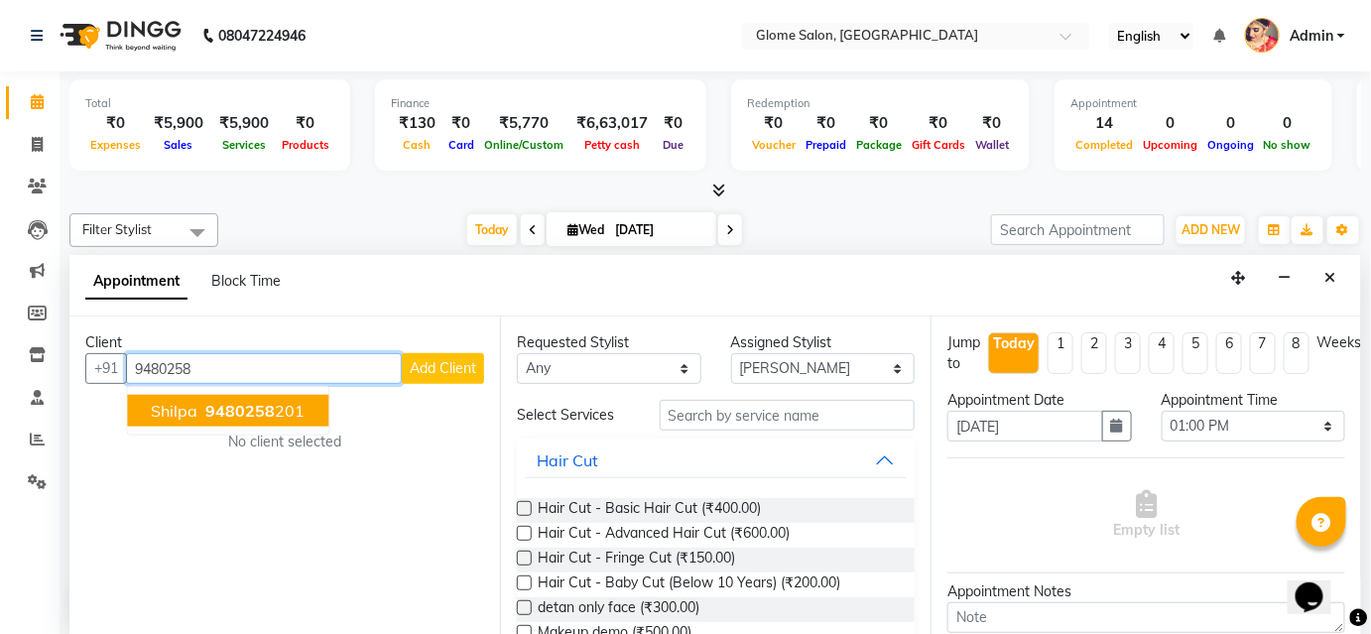
click at [257, 412] on span "9480258" at bounding box center [239, 411] width 69 height 20
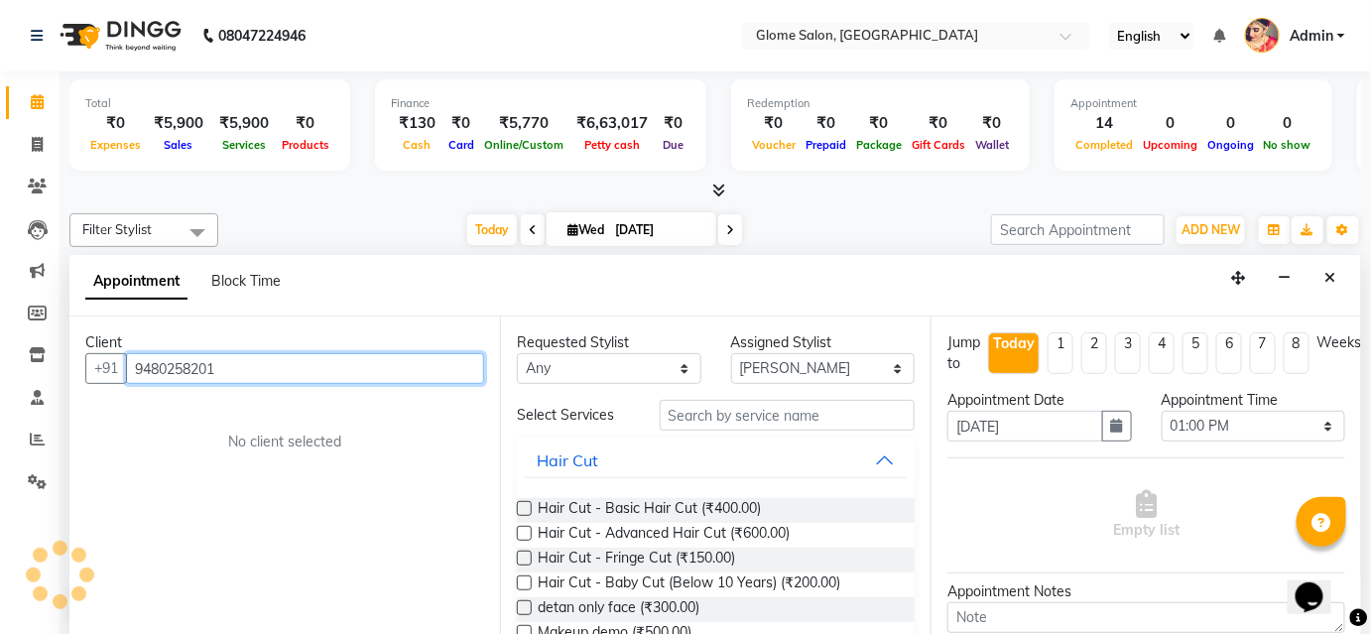
type input "9480258201"
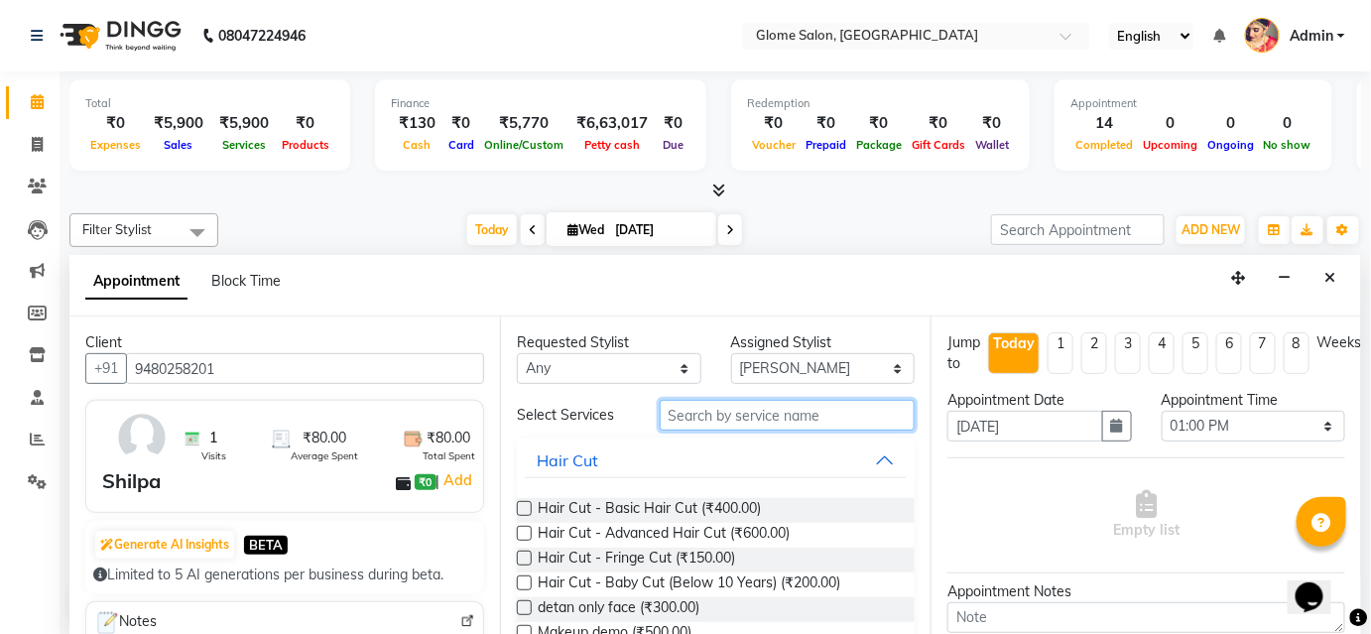
click at [755, 412] on input "text" at bounding box center [787, 415] width 255 height 31
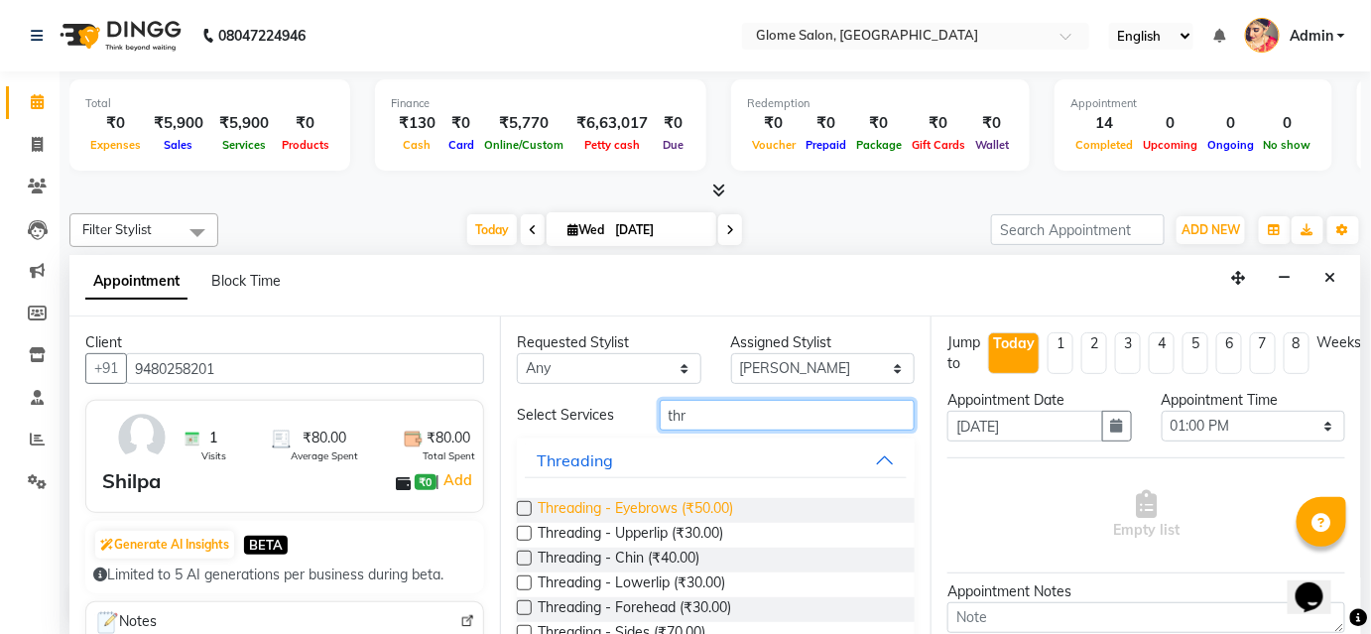
type input "thr"
click at [722, 505] on span "Threading - Eyebrows (₹50.00)" at bounding box center [635, 510] width 195 height 25
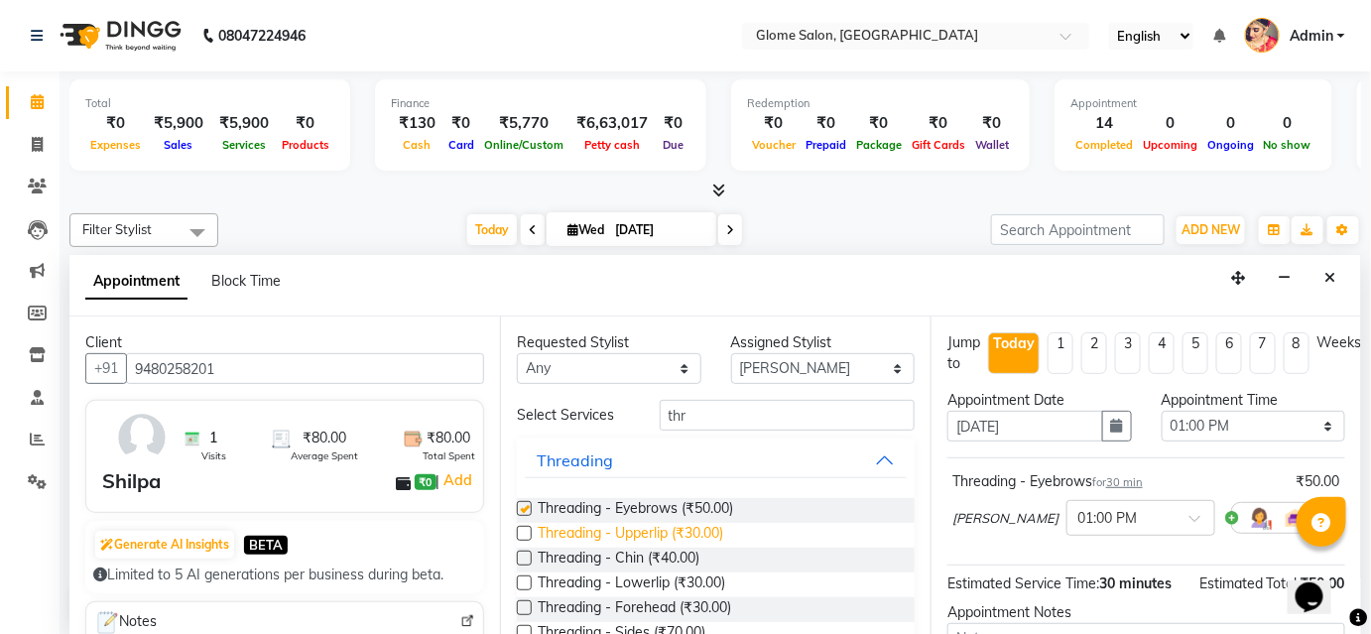
checkbox input "false"
click at [717, 528] on span "Threading - Upperlip (₹30.00)" at bounding box center [630, 535] width 185 height 25
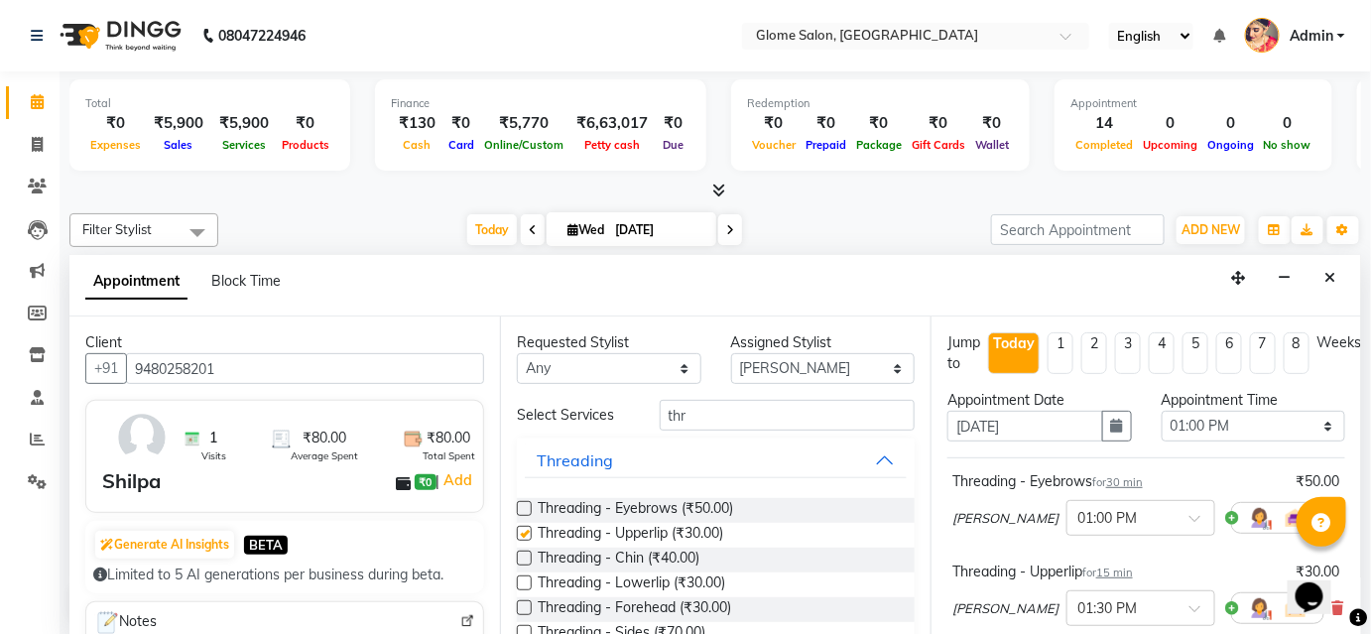
checkbox input "false"
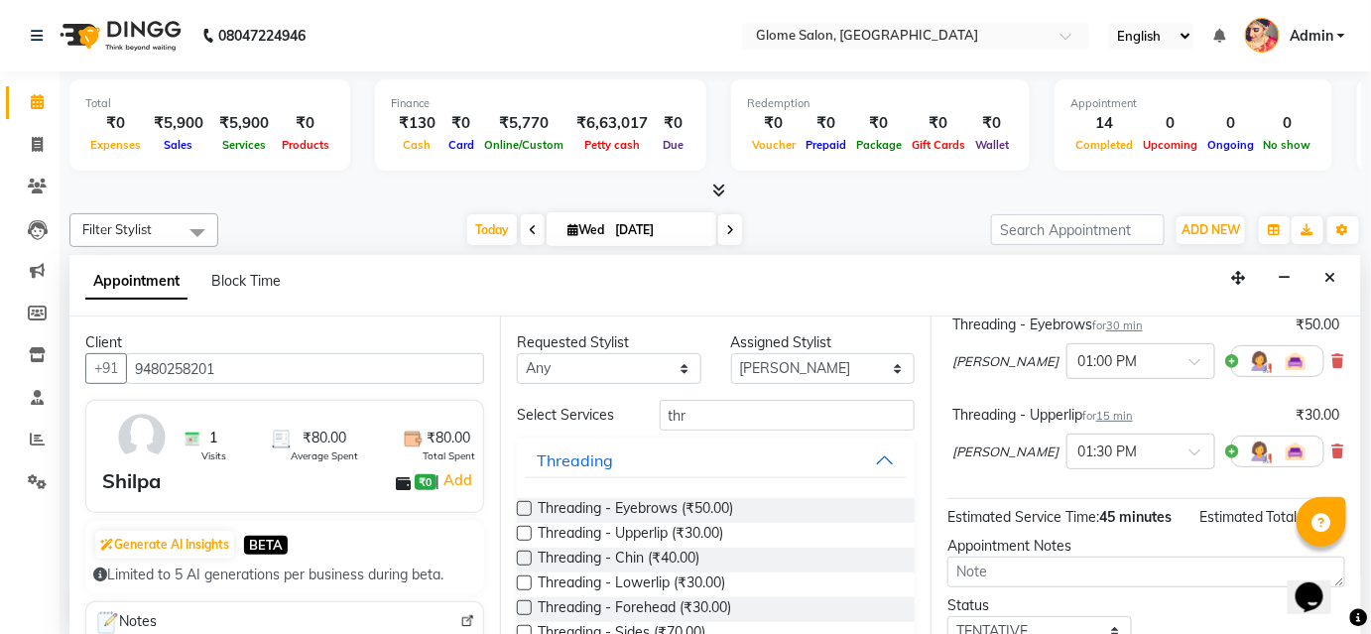
scroll to position [298, 0]
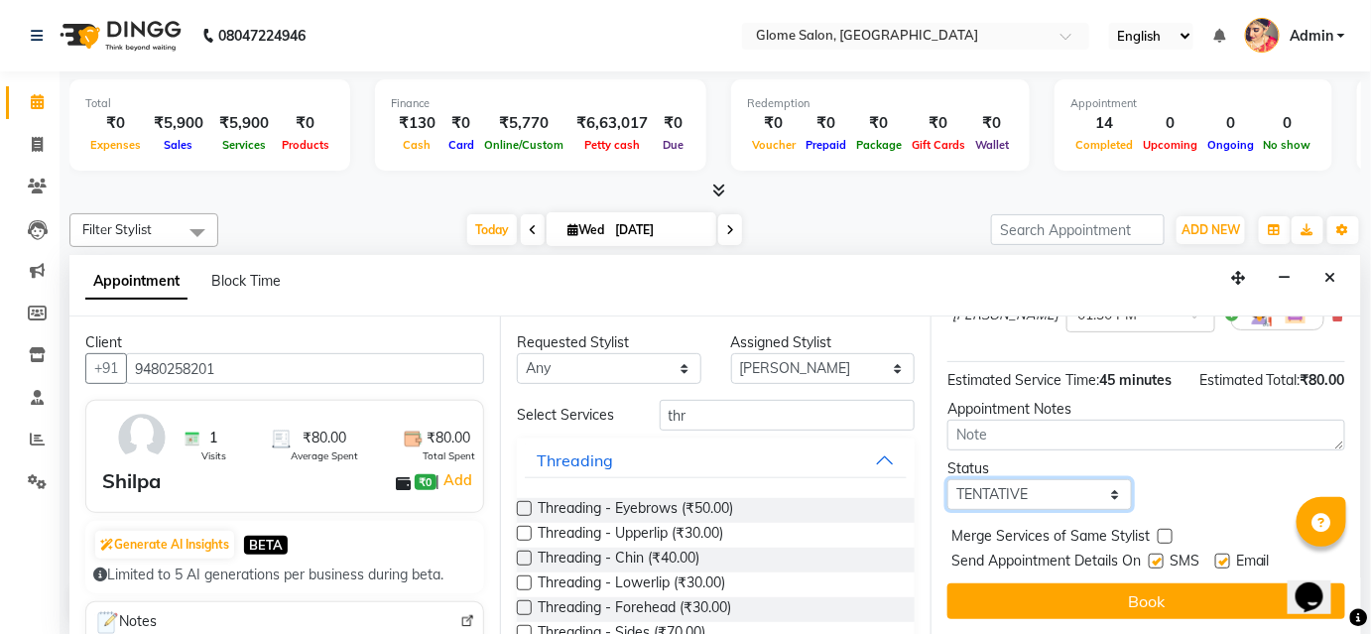
drag, startPoint x: 1015, startPoint y: 492, endPoint x: 1015, endPoint y: 504, distance: 11.9
click at [1015, 492] on select "Select TENTATIVE CONFIRM CHECK-IN UPCOMING" at bounding box center [1039, 494] width 184 height 31
select select "confirm booking"
click at [947, 479] on select "Select TENTATIVE CONFIRM CHECK-IN UPCOMING" at bounding box center [1039, 494] width 184 height 31
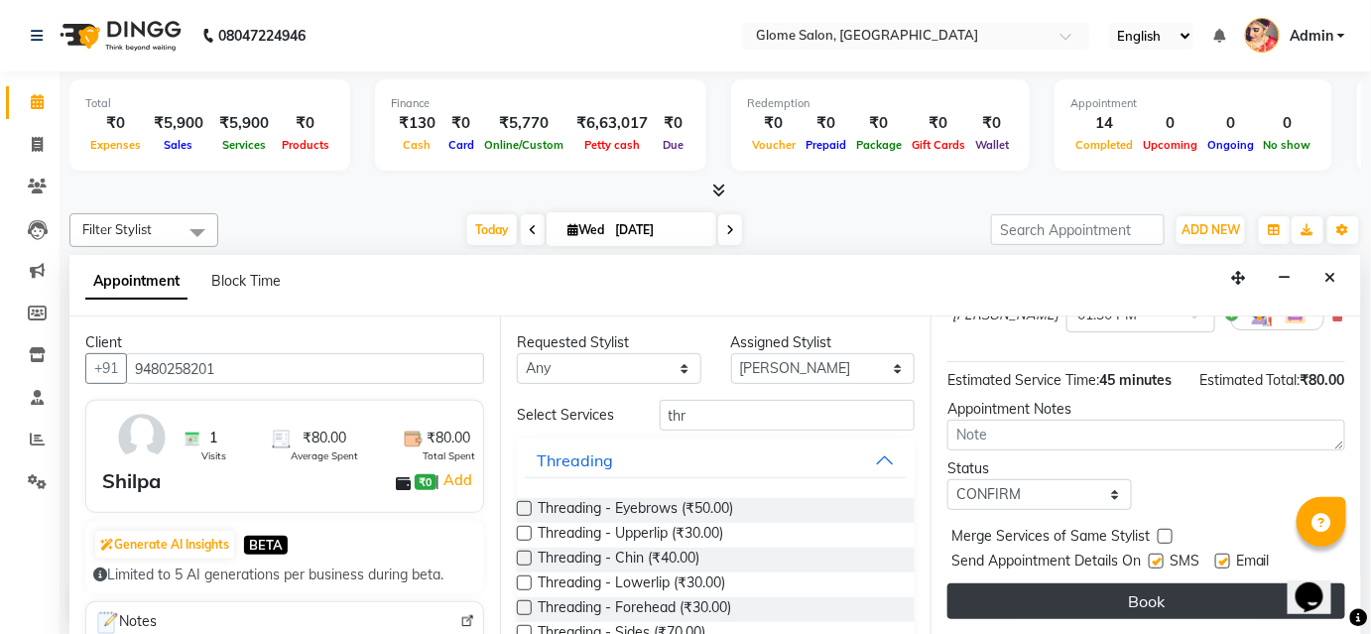
click at [1016, 583] on button "Book" at bounding box center [1146, 601] width 398 height 36
click at [1016, 583] on div "Book" at bounding box center [1146, 601] width 398 height 36
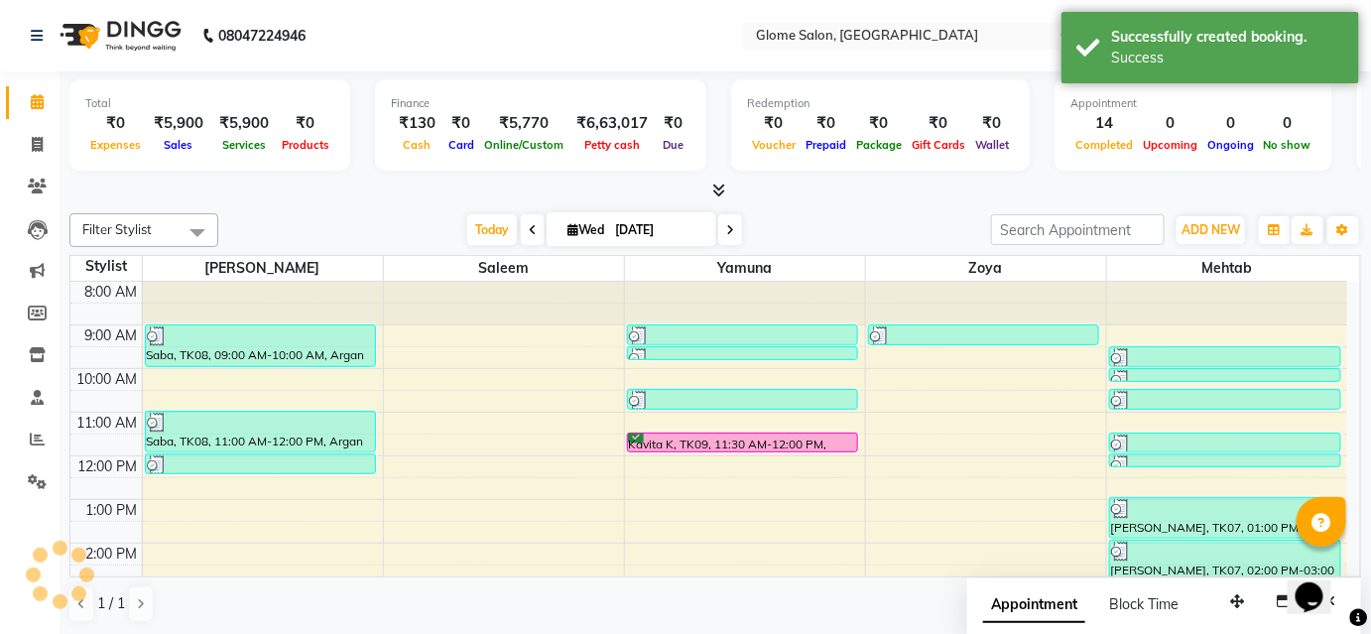
scroll to position [0, 0]
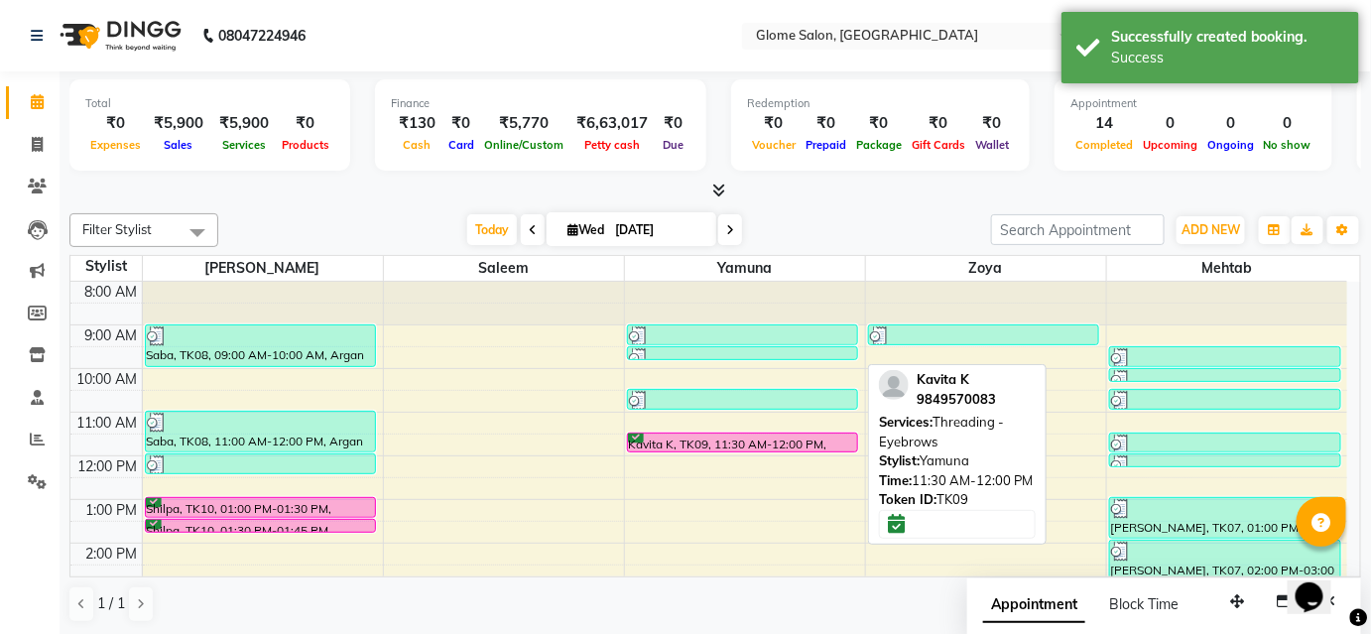
click at [801, 435] on div "Kavita K, TK09, 11:30 AM-12:00 PM, Threading - Eyebrows" at bounding box center [743, 442] width 230 height 18
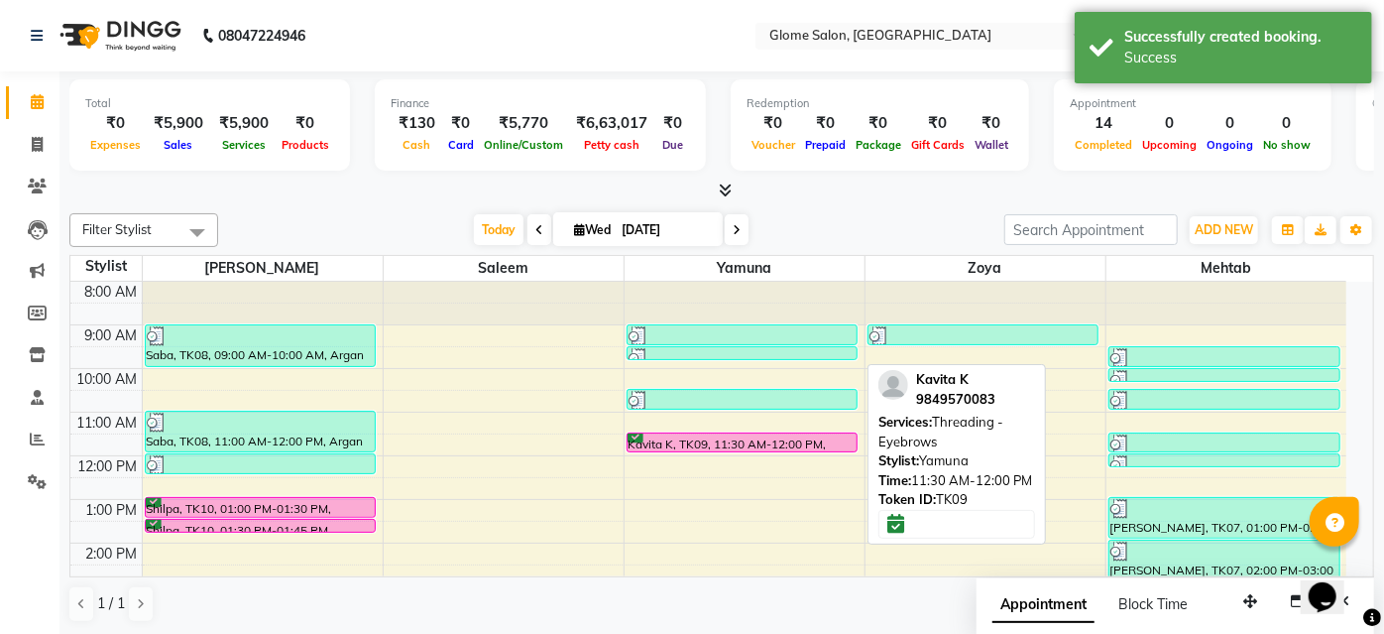
select select "6"
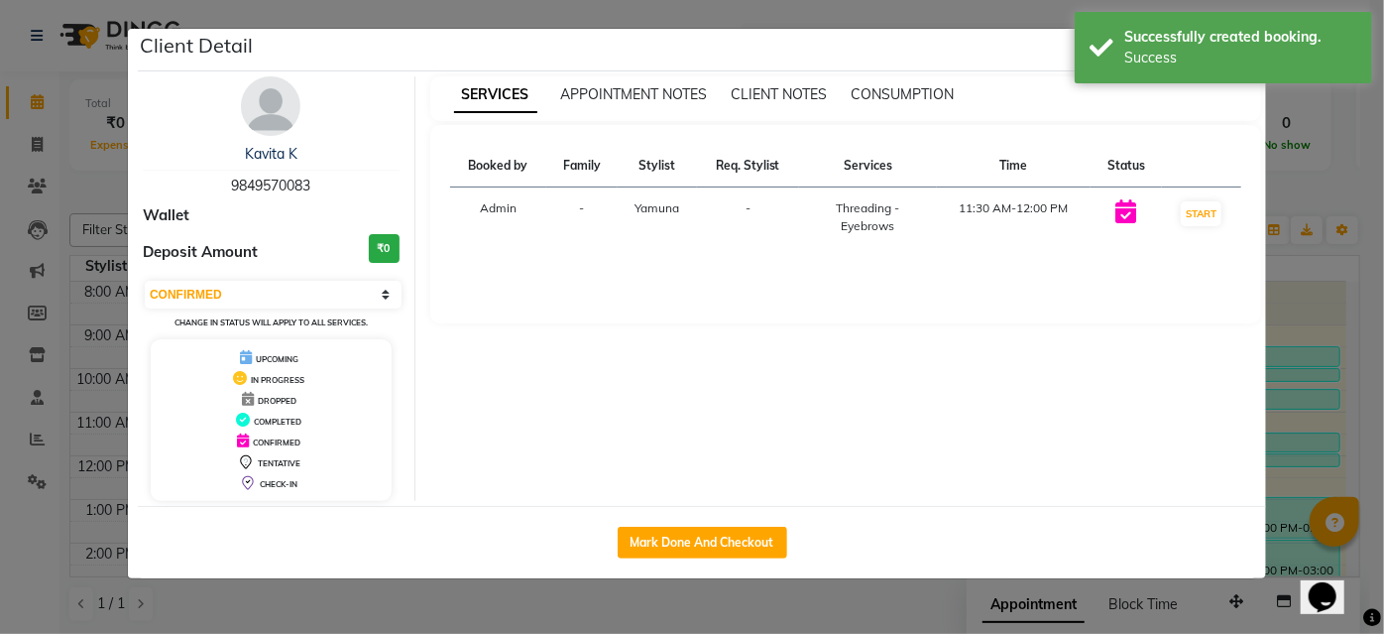
drag, startPoint x: 770, startPoint y: 540, endPoint x: 795, endPoint y: 519, distance: 33.8
click at [772, 539] on button "Mark Done And Checkout" at bounding box center [703, 543] width 170 height 32
select select "service"
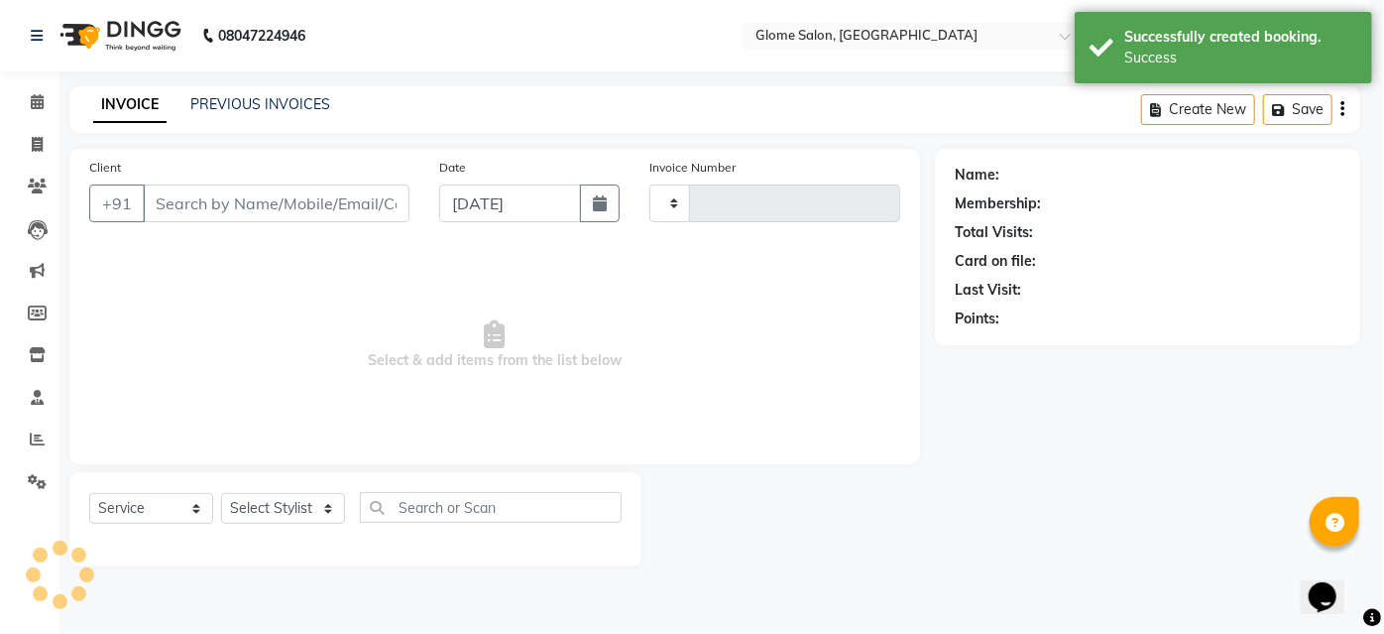
type input "2163"
select select "5199"
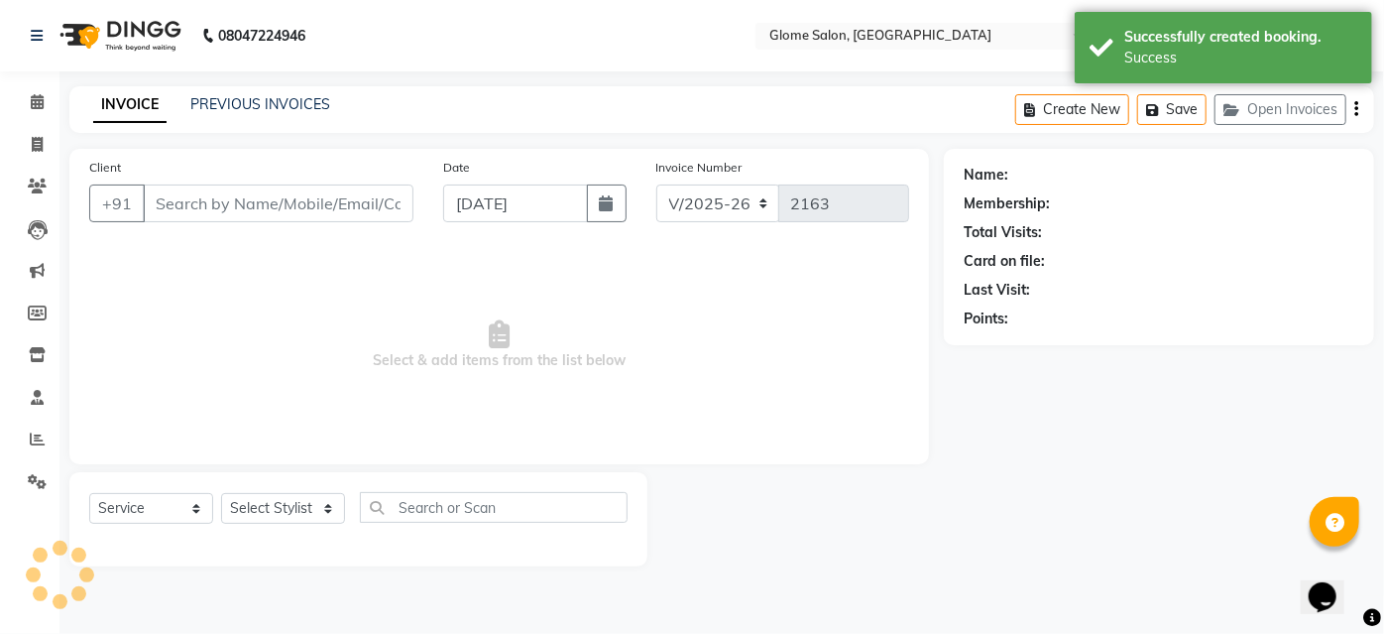
type input "9849570083"
select select "34178"
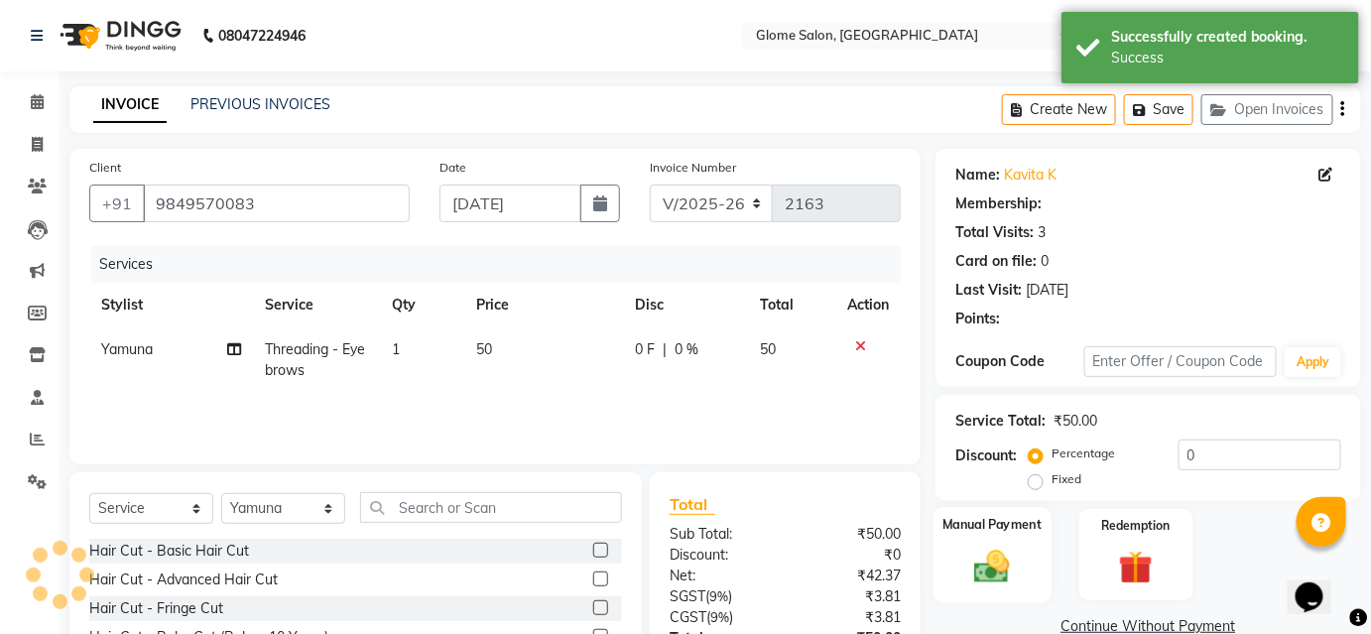
scroll to position [160, 0]
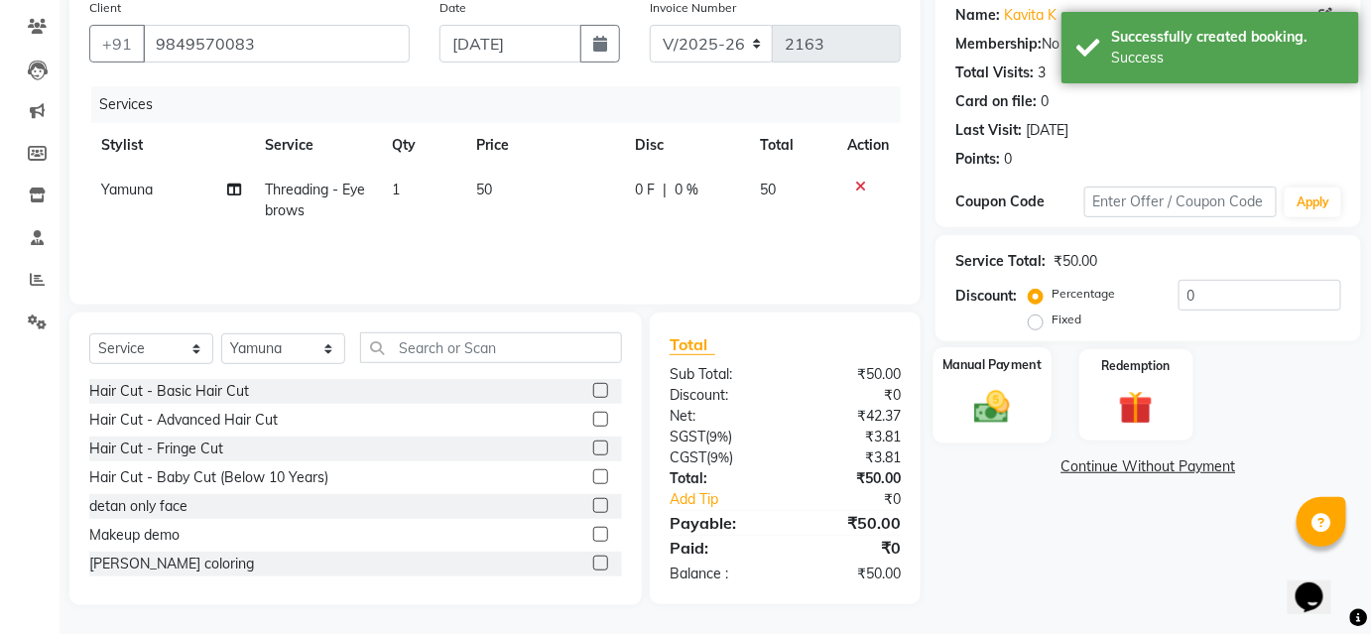
click at [1028, 413] on div "Manual Payment" at bounding box center [992, 395] width 118 height 96
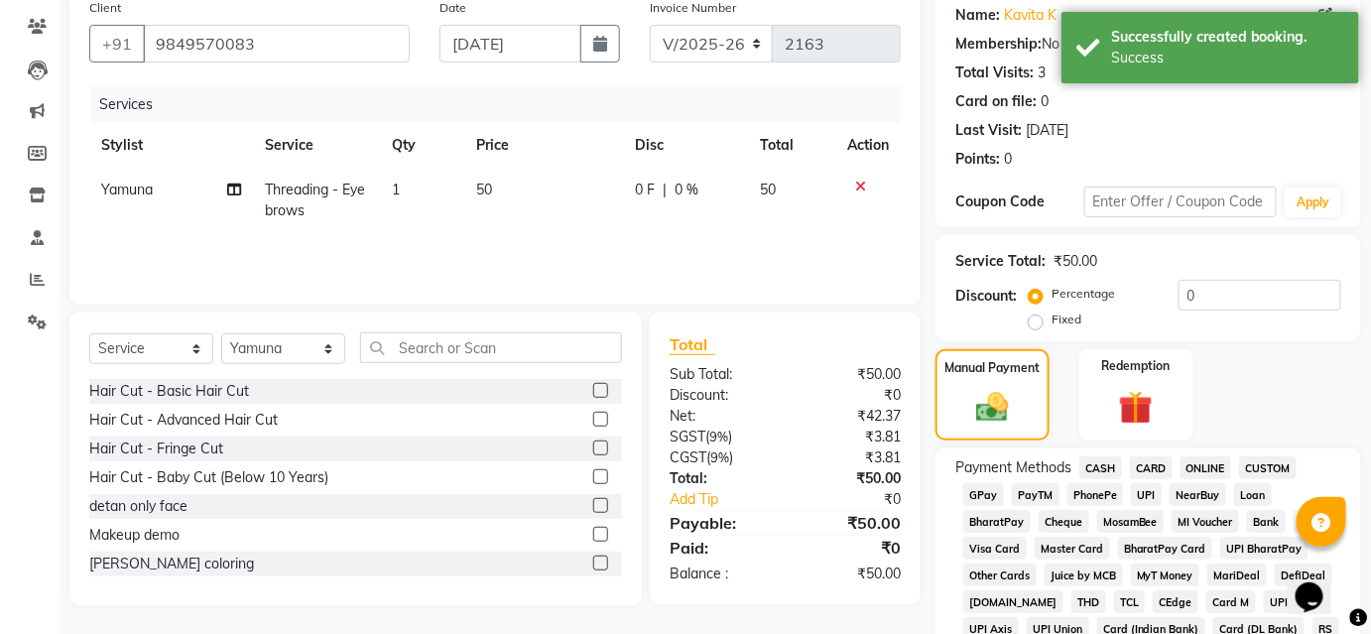
click at [1144, 489] on span "UPI" at bounding box center [1146, 494] width 31 height 23
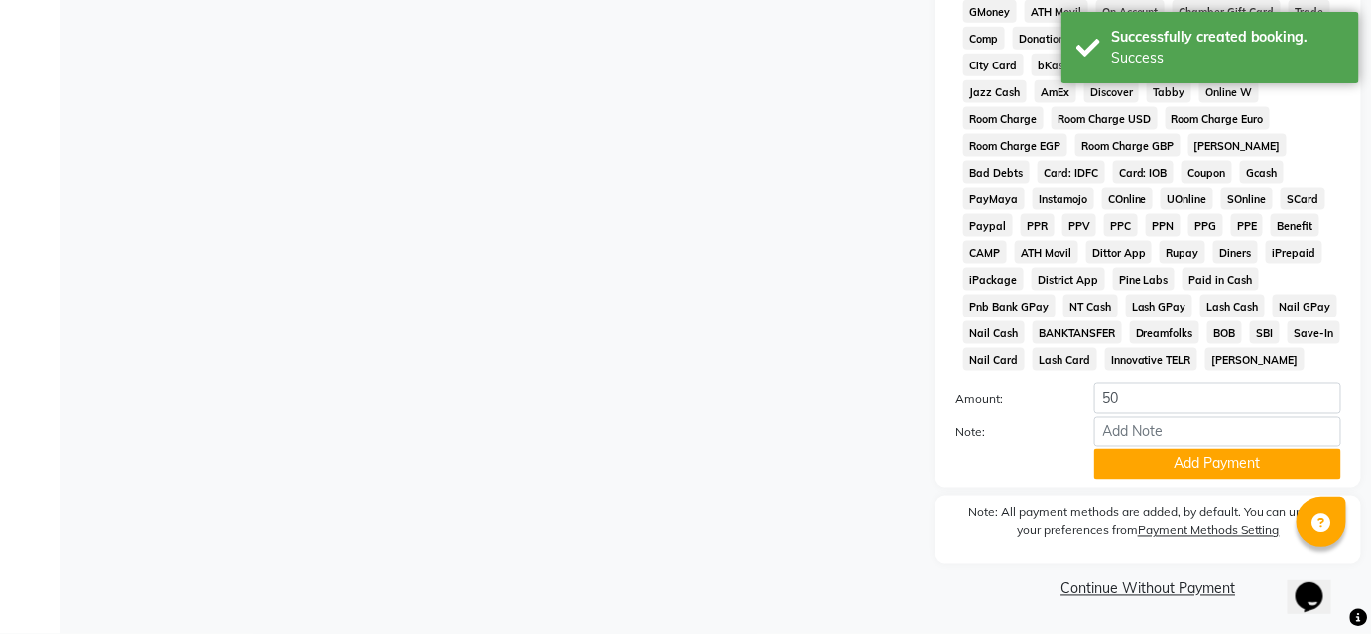
scroll to position [859, 0]
click at [1152, 462] on button "Add Payment" at bounding box center [1217, 464] width 247 height 31
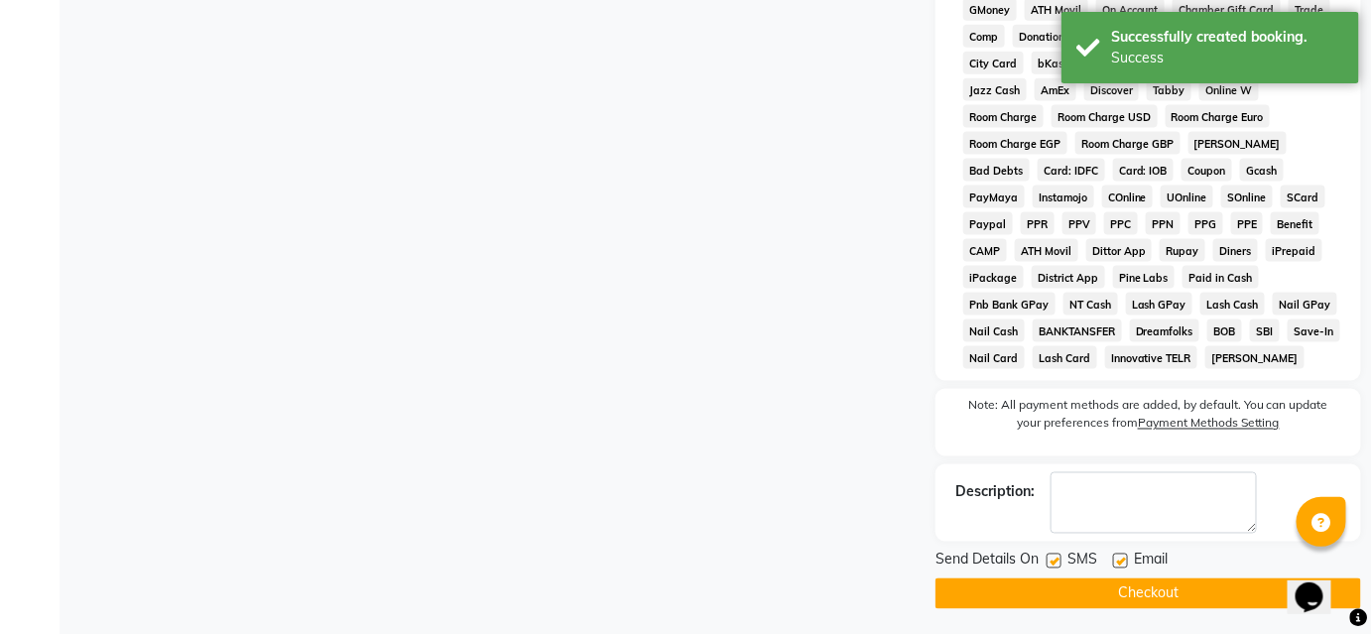
click at [1138, 592] on button "Checkout" at bounding box center [1147, 593] width 425 height 31
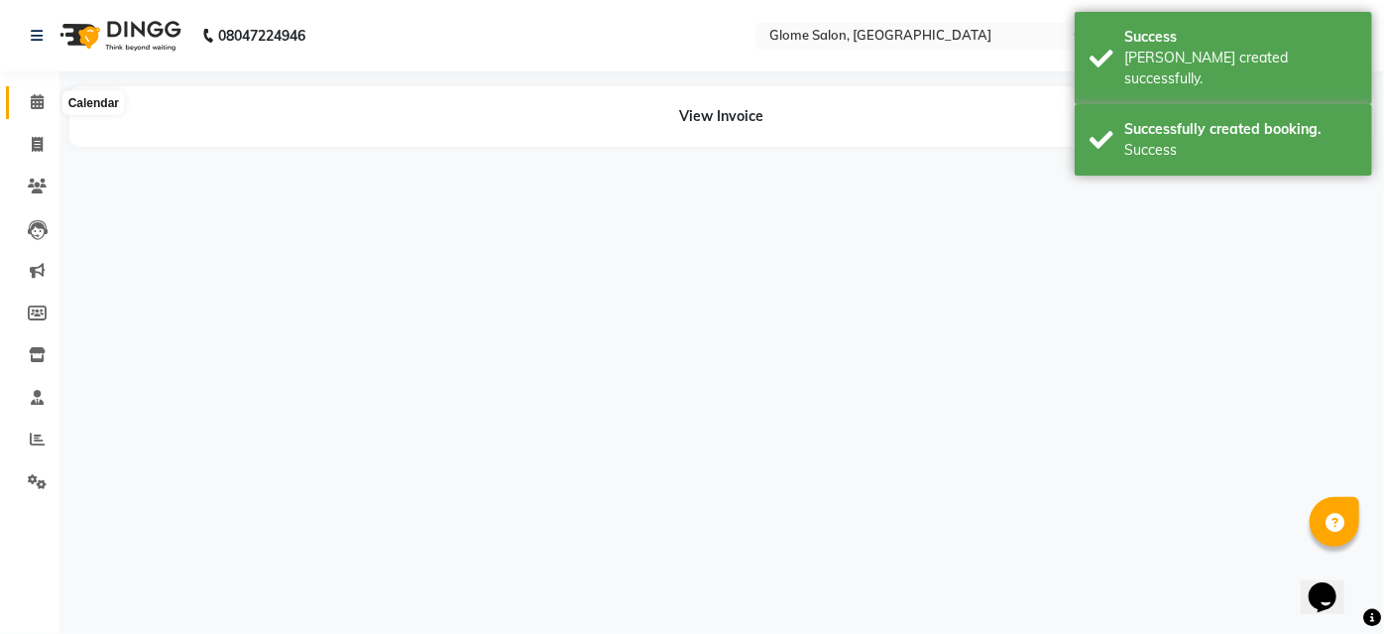
click at [33, 96] on icon at bounding box center [37, 101] width 13 height 15
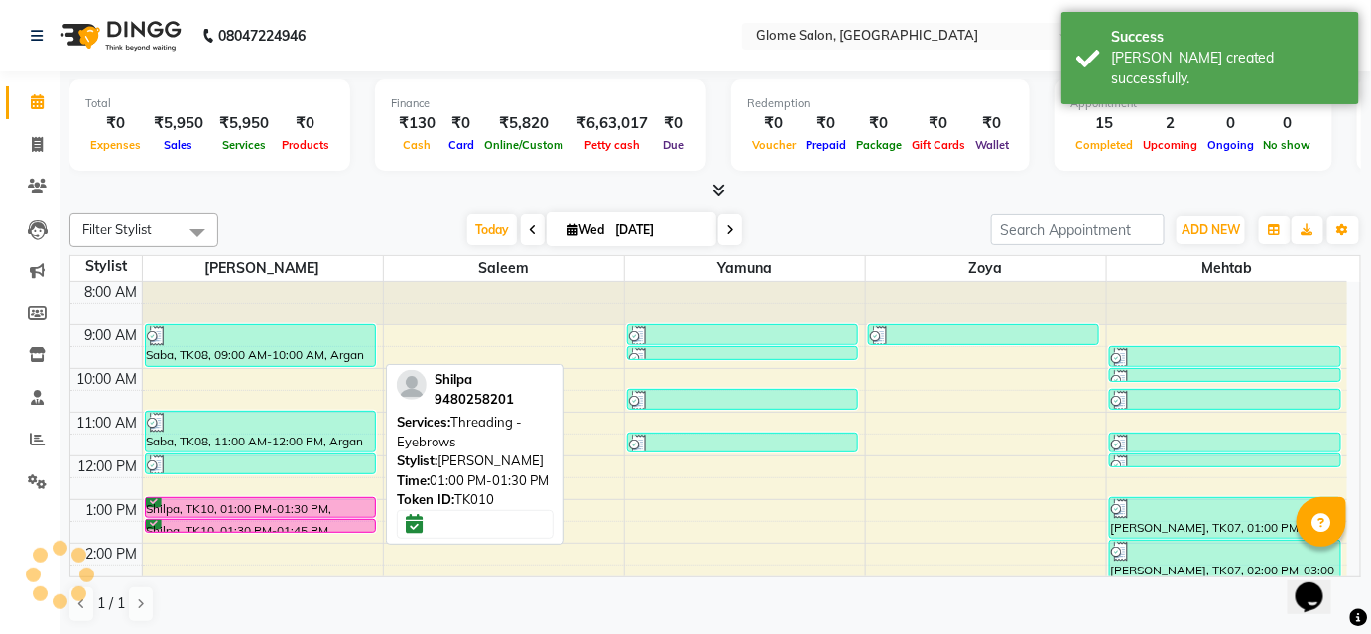
click at [233, 510] on div "Shilpa, TK10, 01:00 PM-01:30 PM, Threading - Eyebrows" at bounding box center [261, 507] width 230 height 19
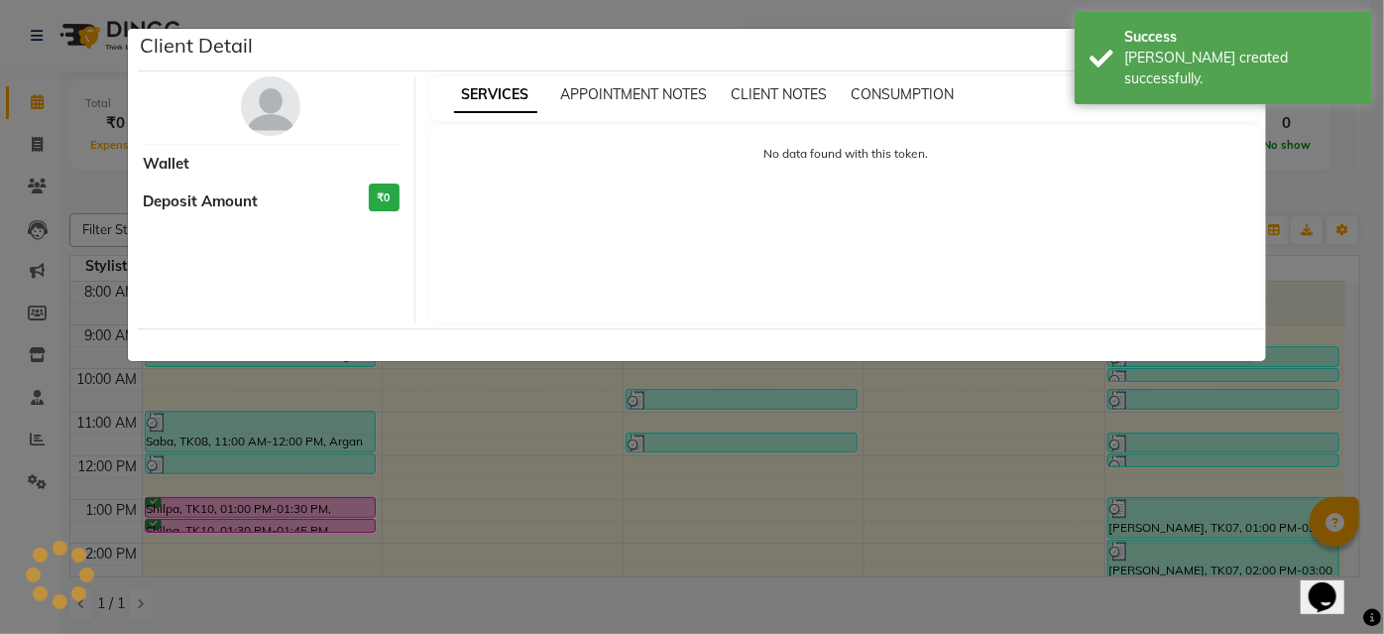
select select "6"
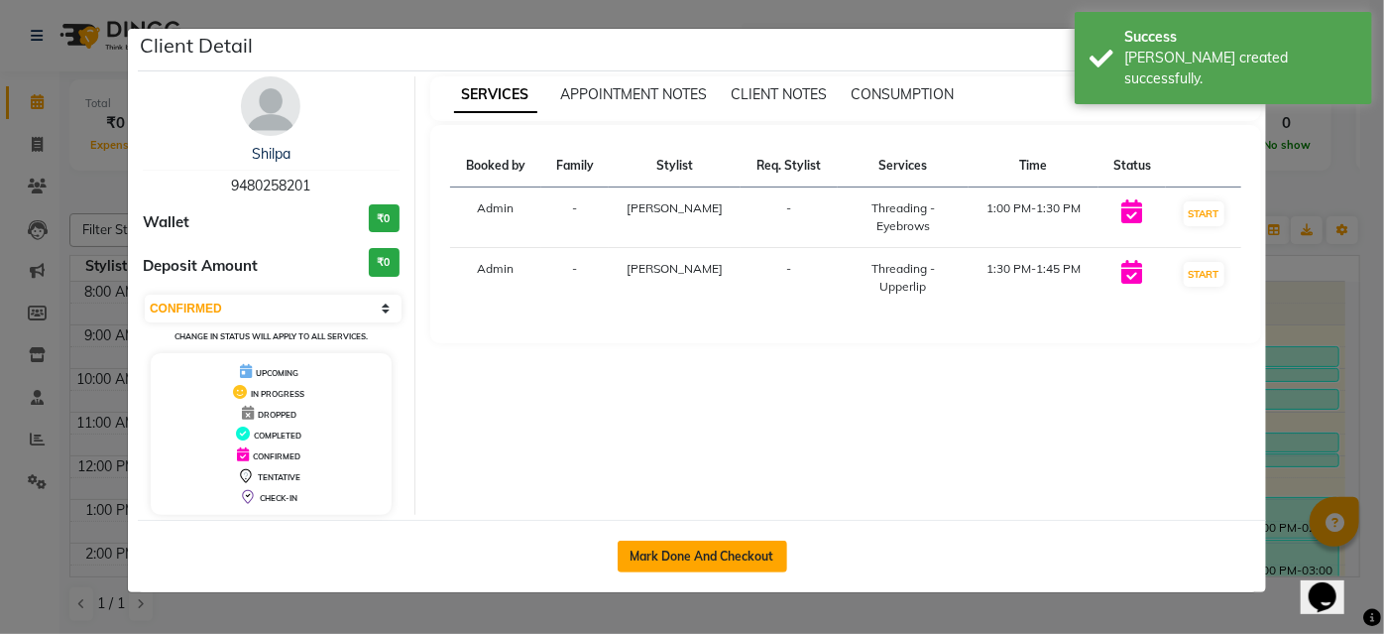
click at [643, 559] on button "Mark Done And Checkout" at bounding box center [703, 556] width 170 height 32
select select "service"
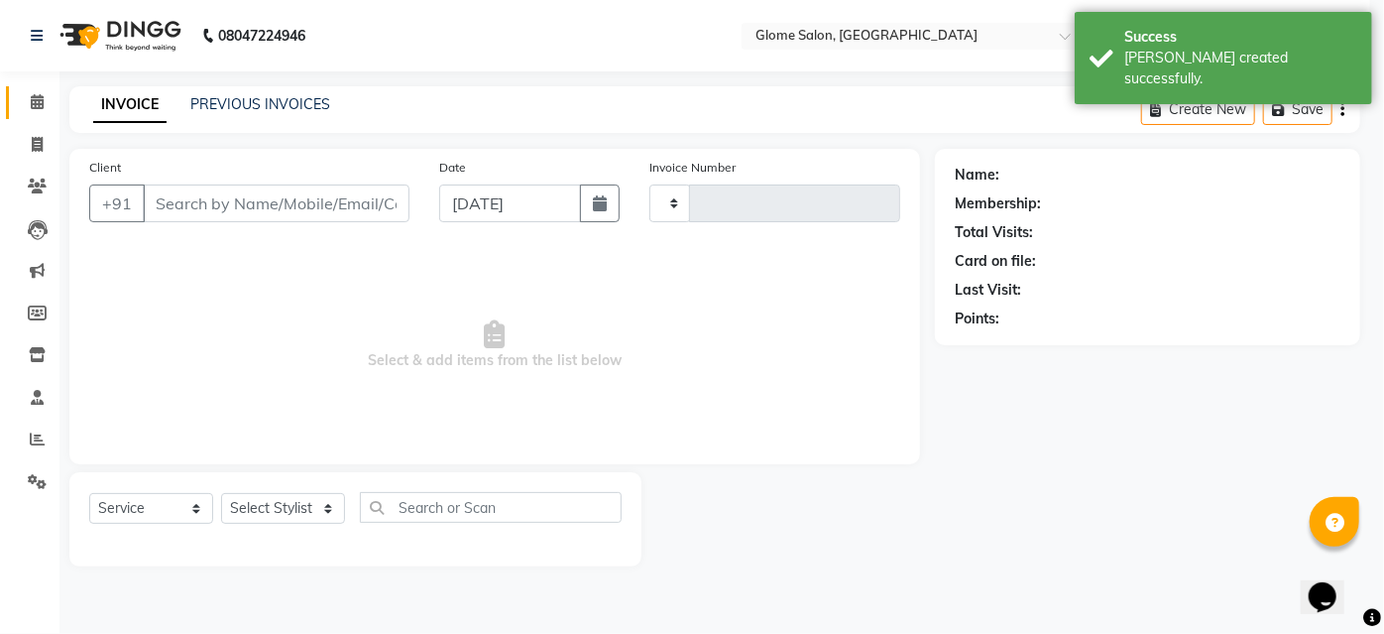
type input "2164"
select select "5199"
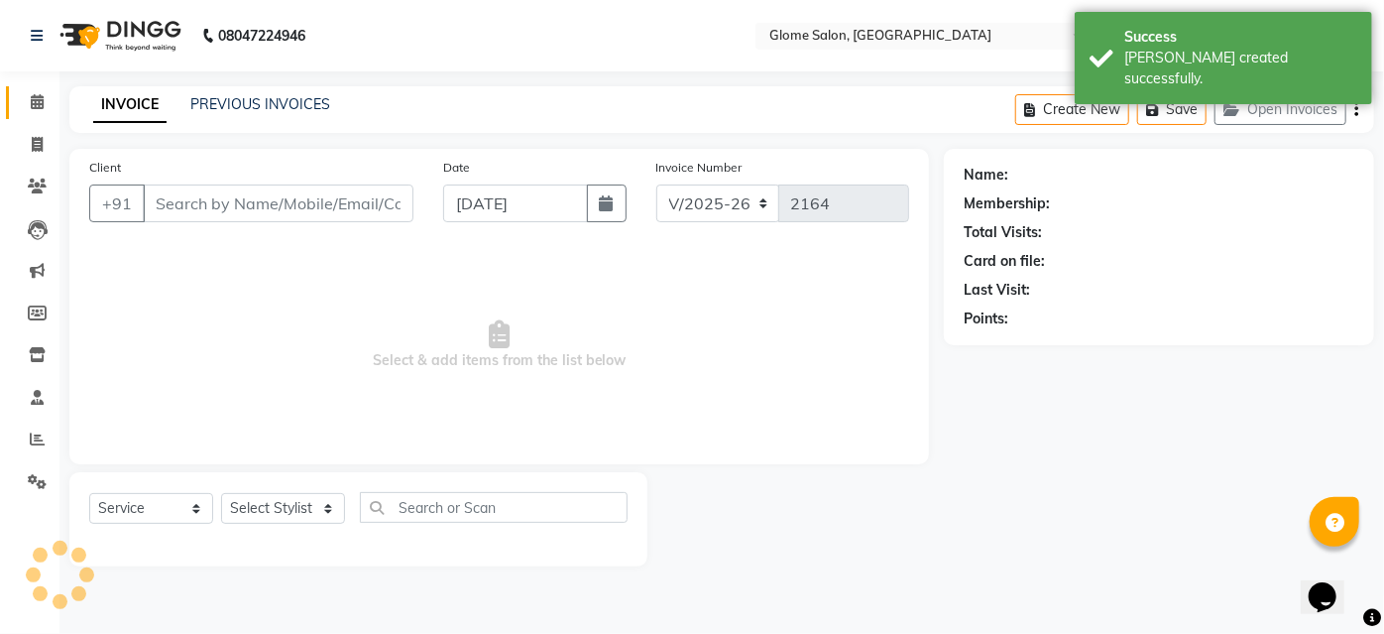
type input "9480258201"
select select "34176"
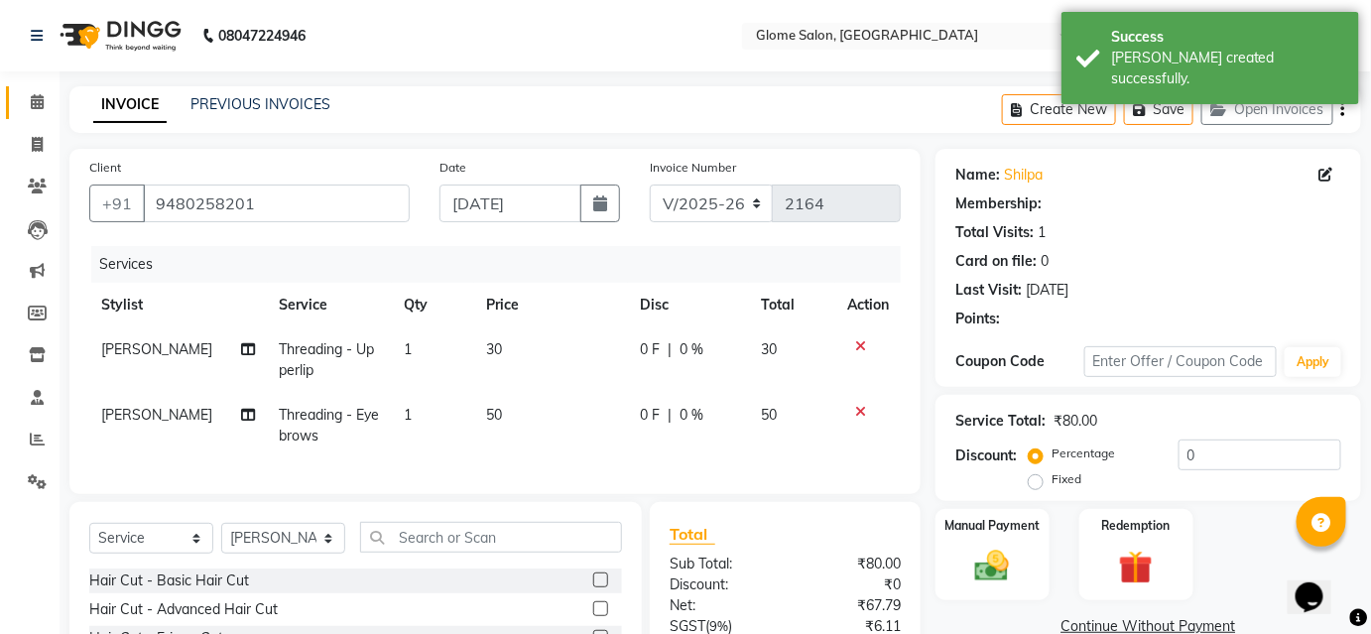
select select "1: Object"
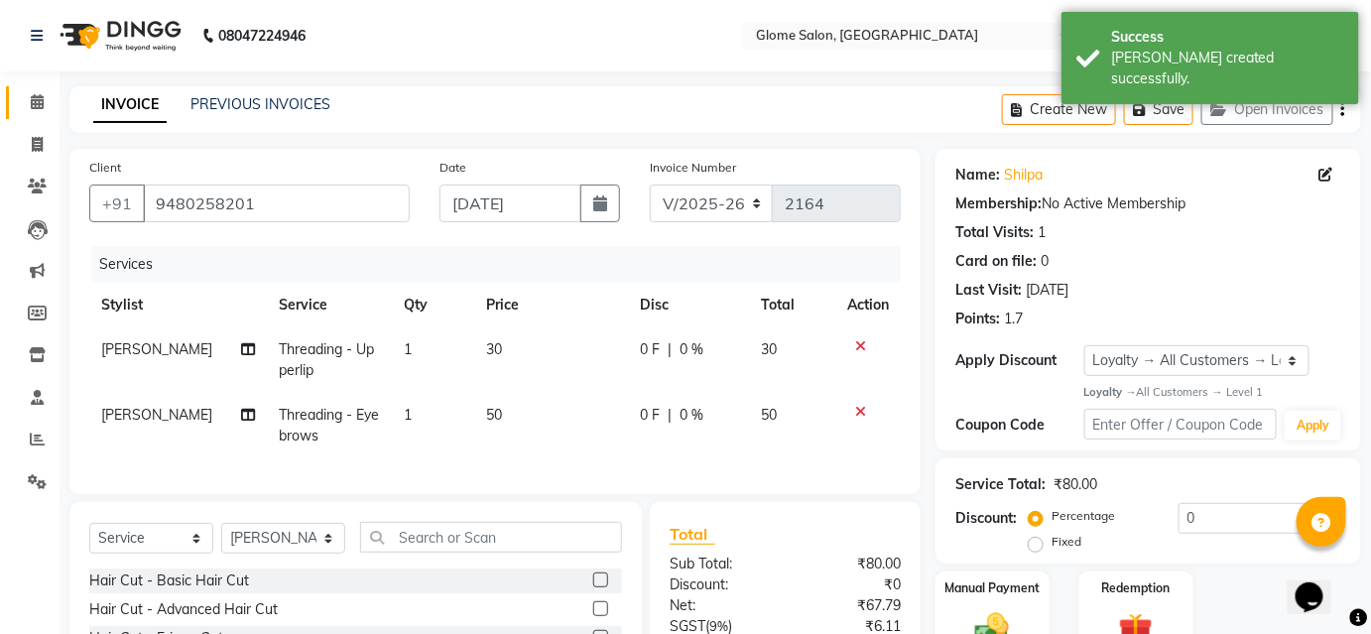
scroll to position [203, 0]
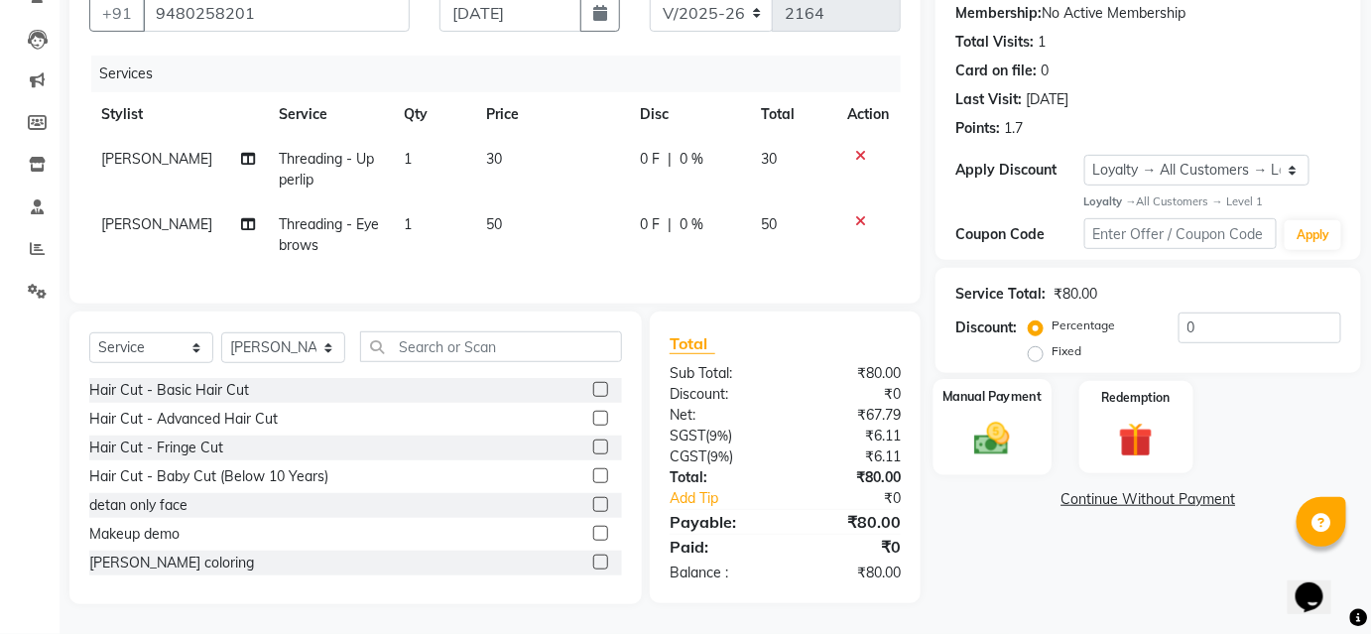
click at [994, 419] on img at bounding box center [992, 439] width 58 height 41
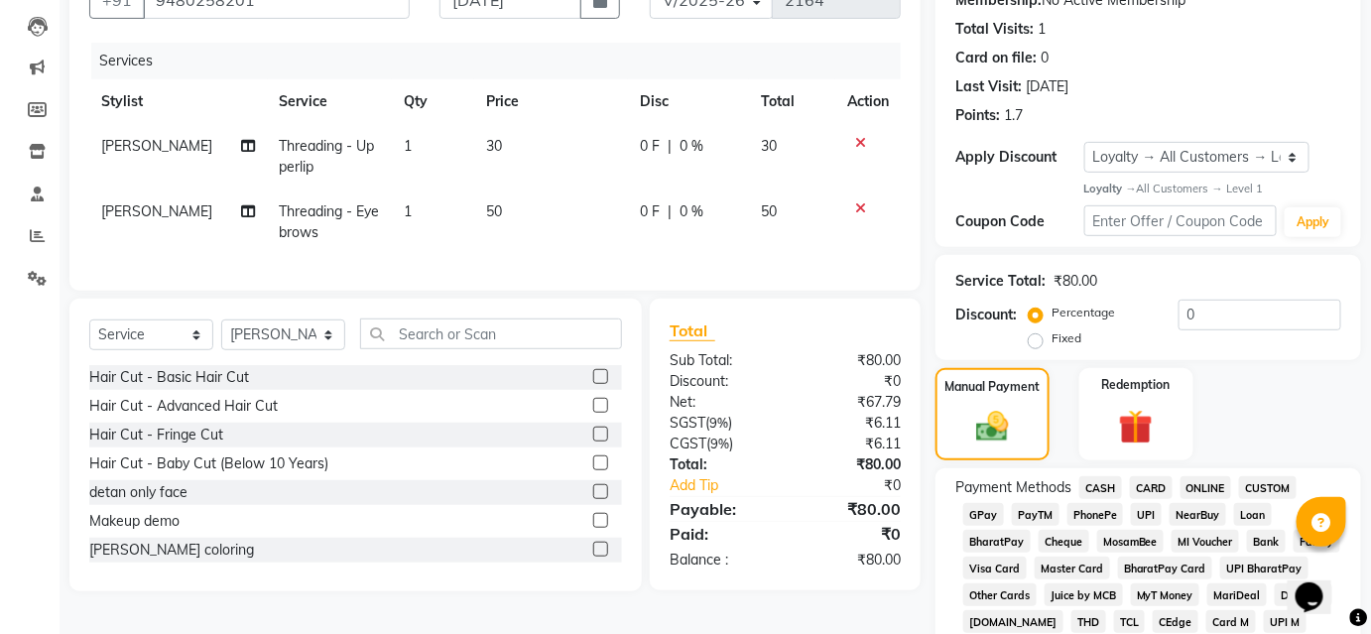
click at [1105, 488] on span "CASH" at bounding box center [1100, 487] width 43 height 23
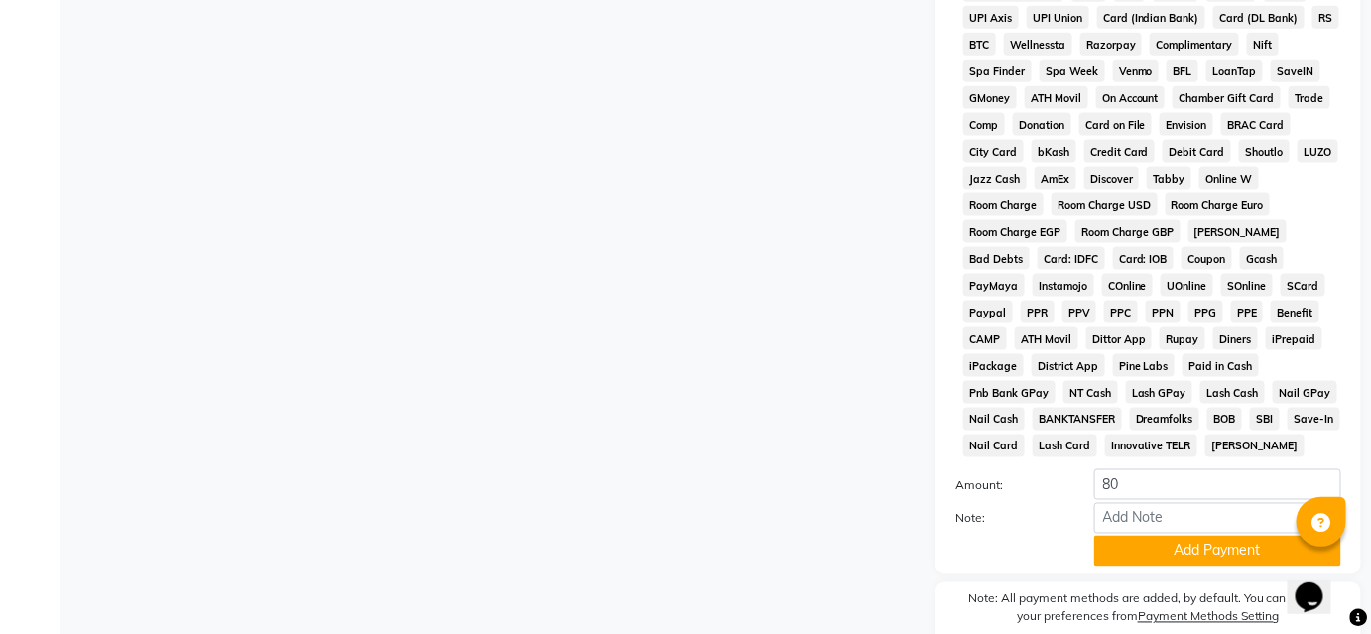
scroll to position [922, 0]
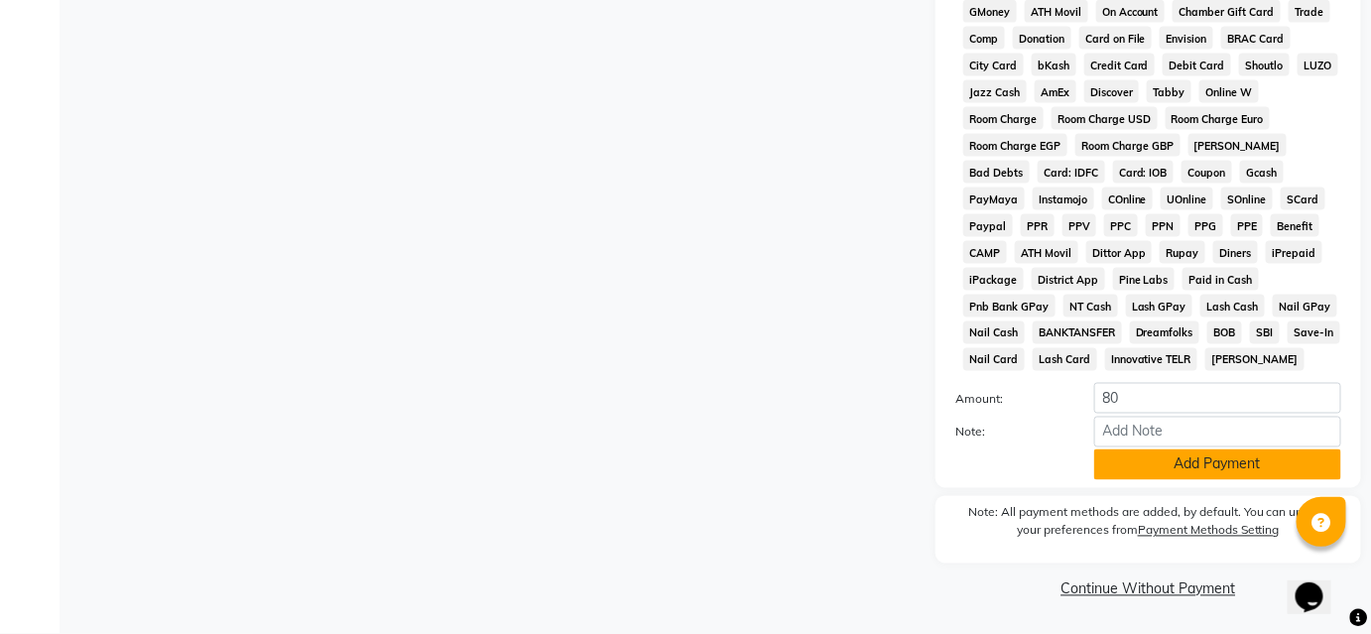
click at [1140, 454] on button "Add Payment" at bounding box center [1217, 464] width 247 height 31
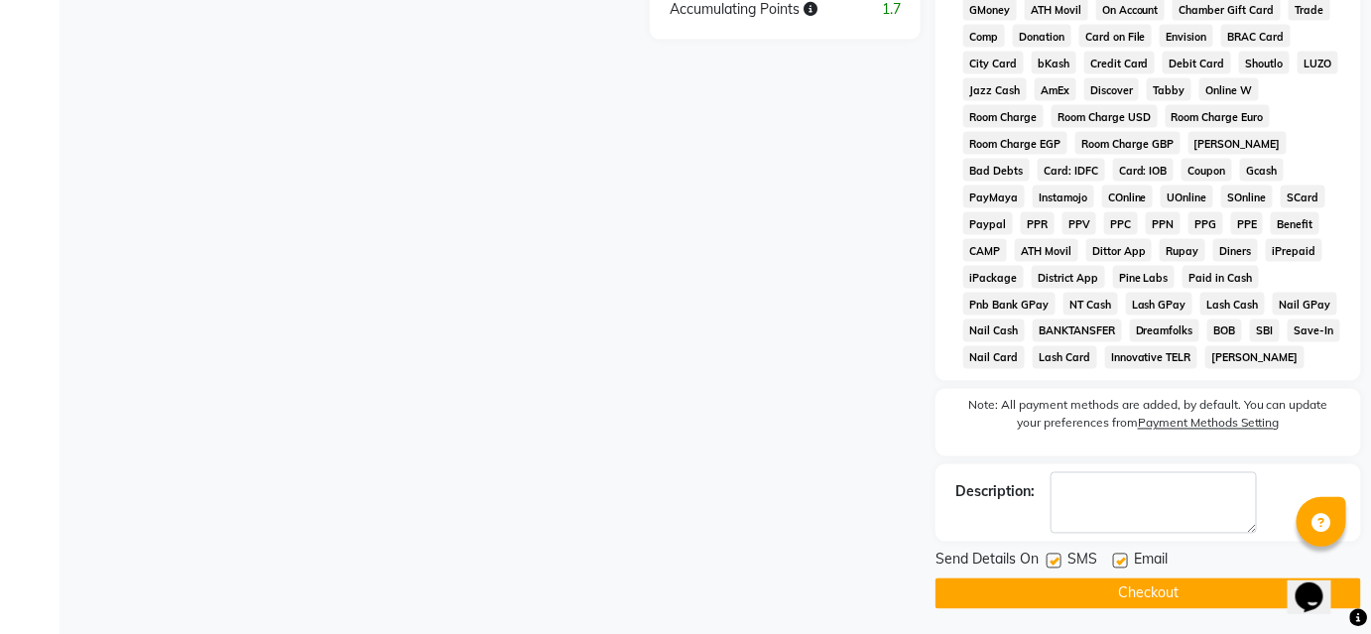
click at [1147, 603] on button "Checkout" at bounding box center [1147, 593] width 425 height 31
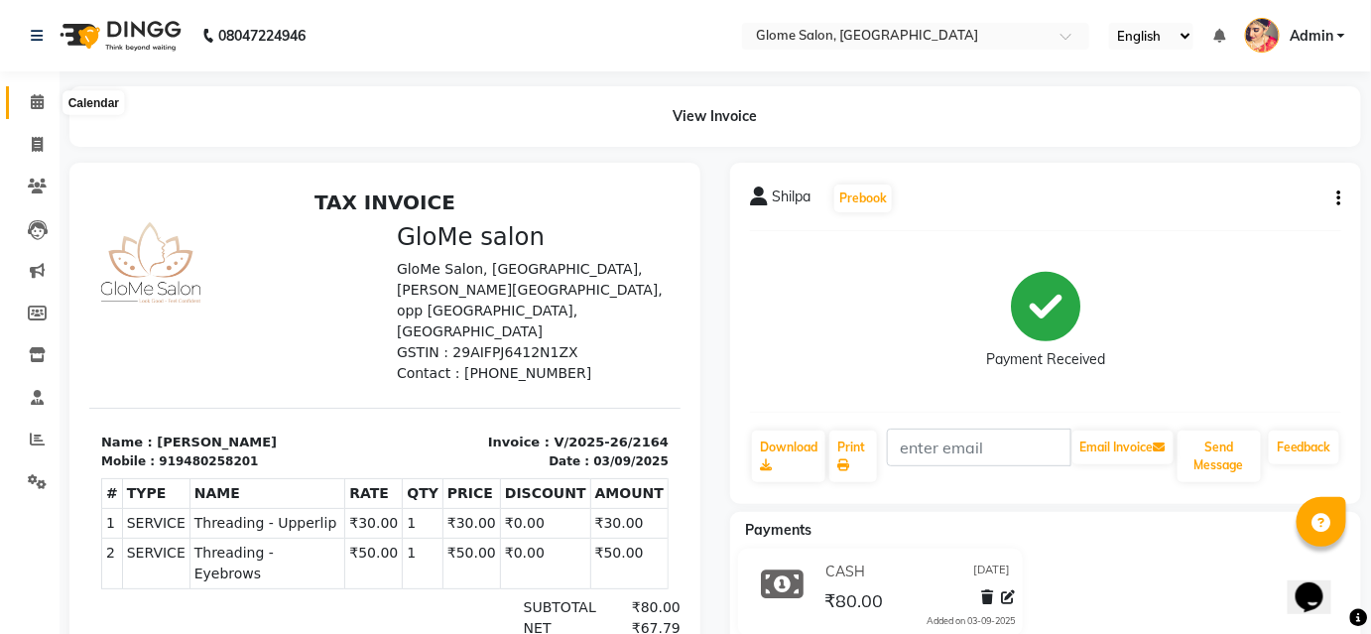
click at [34, 96] on icon at bounding box center [37, 101] width 13 height 15
